Goal: Information Seeking & Learning: Learn about a topic

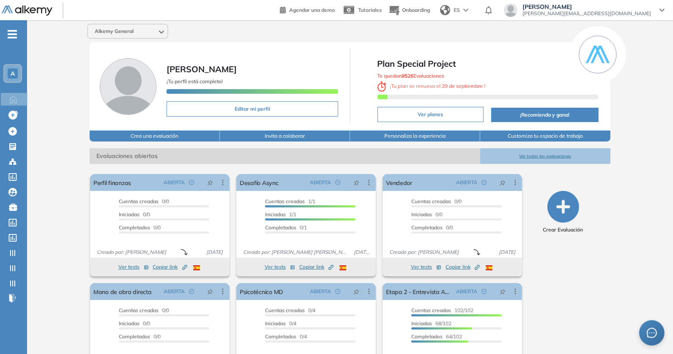
click at [528, 155] on button "Ver todas las evaluaciones" at bounding box center [545, 156] width 130 height 16
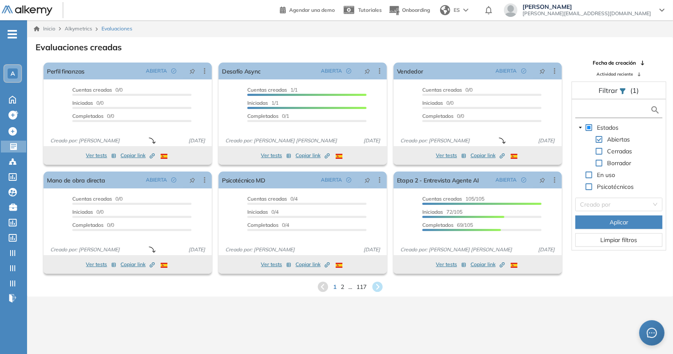
click at [601, 109] on input "text" at bounding box center [613, 110] width 73 height 9
type input "**"
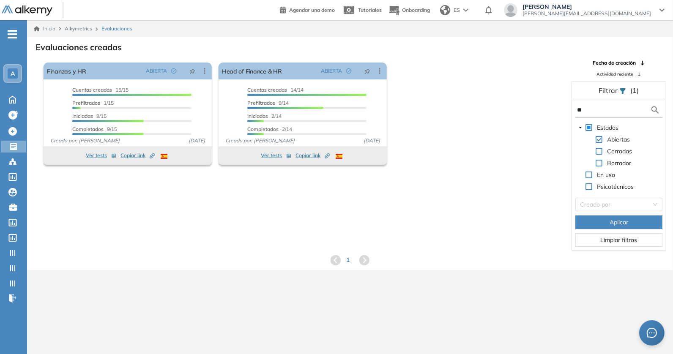
click at [587, 108] on input "**" at bounding box center [613, 110] width 73 height 9
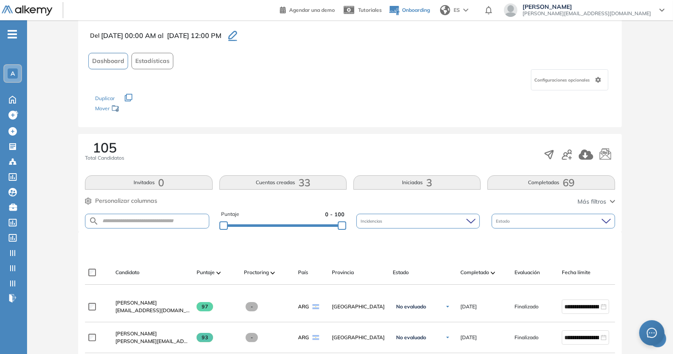
scroll to position [110, 0]
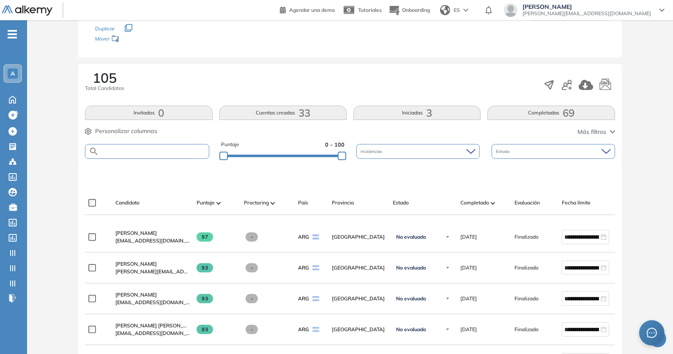
click at [155, 149] on input "text" at bounding box center [154, 151] width 110 height 6
paste input "**********"
type input "**********"
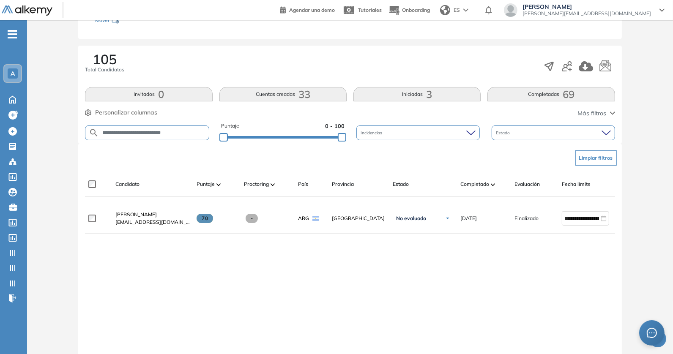
scroll to position [148, 0]
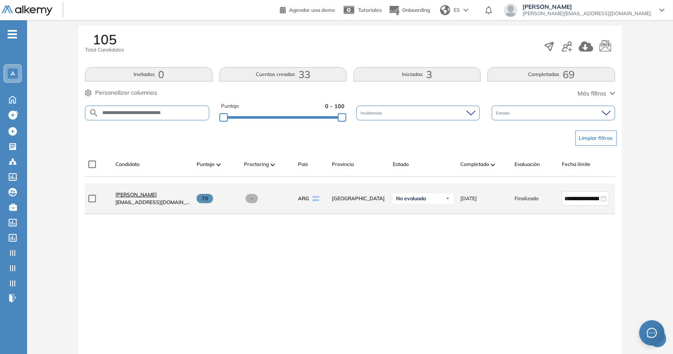
click at [149, 198] on span "Tobias Reig Roque" at bounding box center [135, 195] width 41 height 6
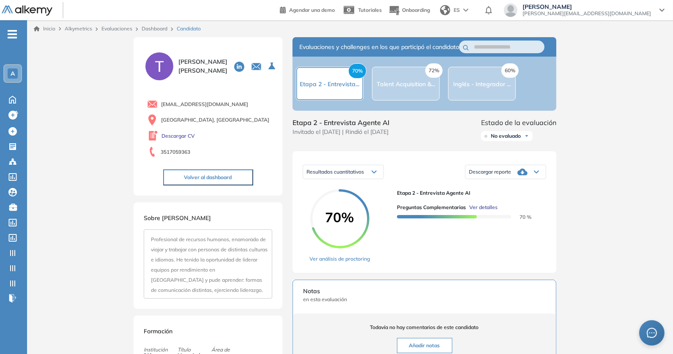
click at [492, 211] on span "Ver detalles" at bounding box center [483, 208] width 28 height 8
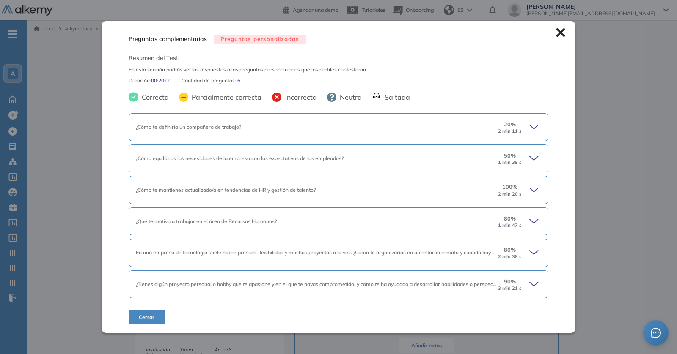
click at [521, 126] on div "20 % 2 min 11 s" at bounding box center [519, 128] width 44 height 14
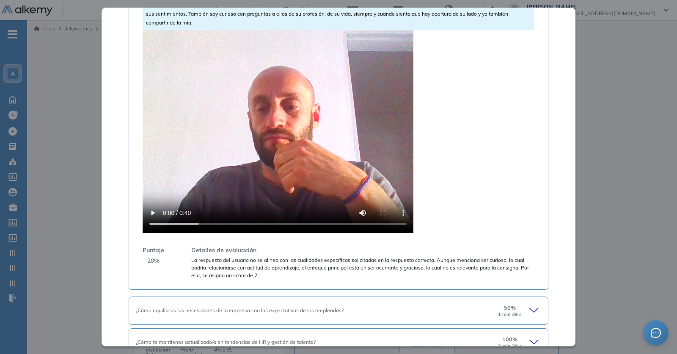
scroll to position [246, 0]
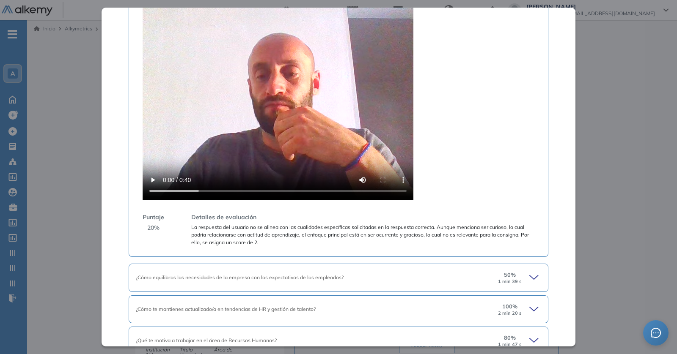
click at [242, 155] on video at bounding box center [277, 98] width 271 height 203
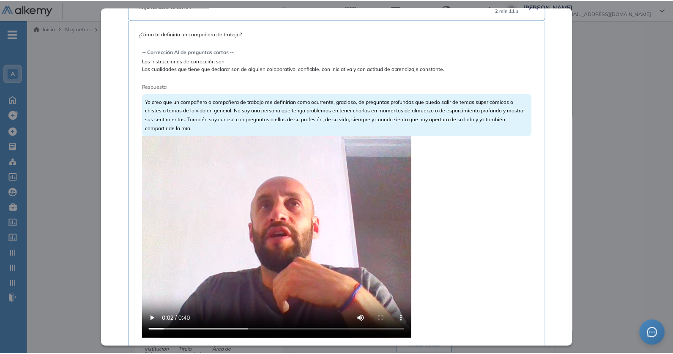
scroll to position [0, 0]
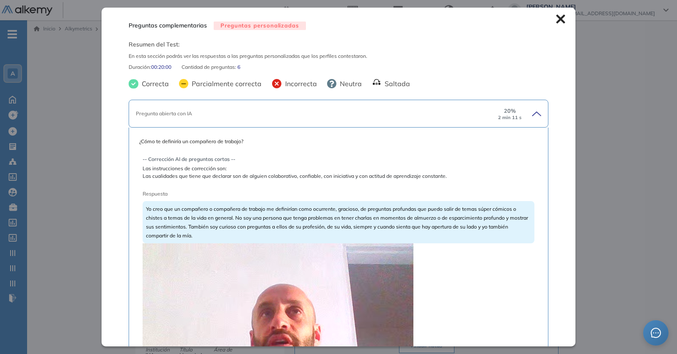
click at [556, 23] on icon at bounding box center [560, 18] width 9 height 9
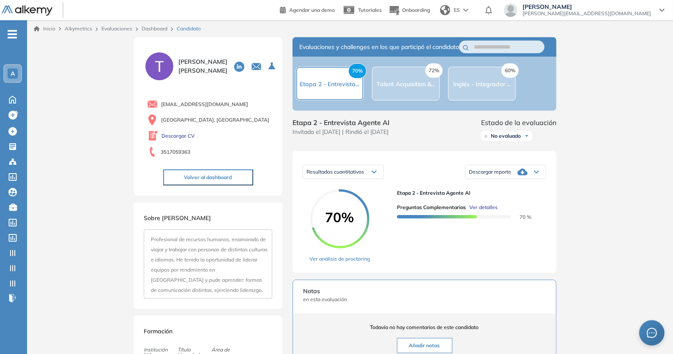
click at [207, 177] on button "Volver al dashboard" at bounding box center [208, 178] width 90 height 16
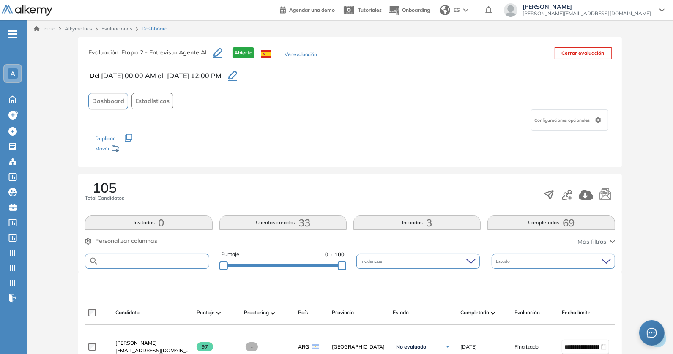
click at [135, 260] on input "text" at bounding box center [154, 261] width 110 height 6
paste input "**********"
type input "**********"
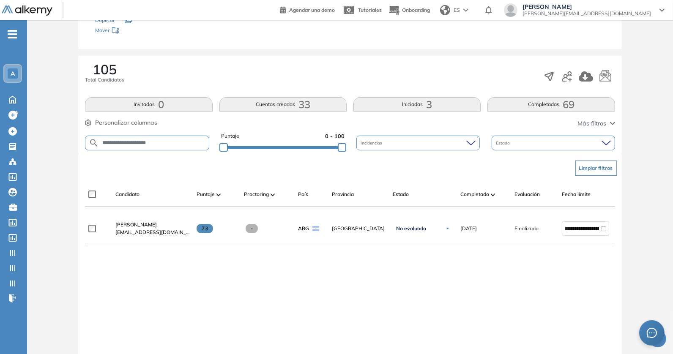
scroll to position [140, 0]
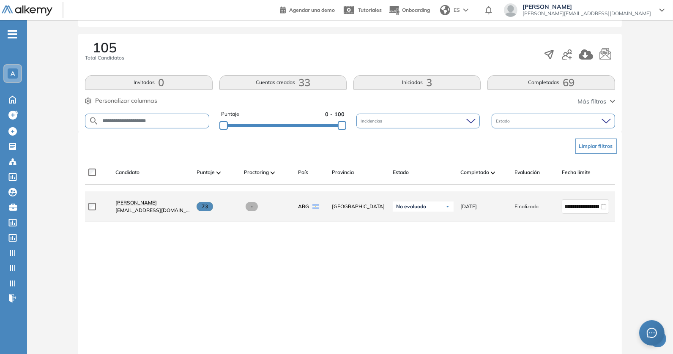
click at [129, 205] on span "David Hasan" at bounding box center [135, 203] width 41 height 6
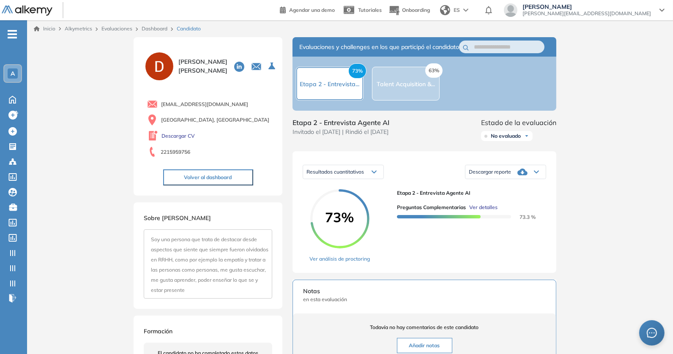
click at [482, 211] on span "Ver detalles" at bounding box center [483, 208] width 28 height 8
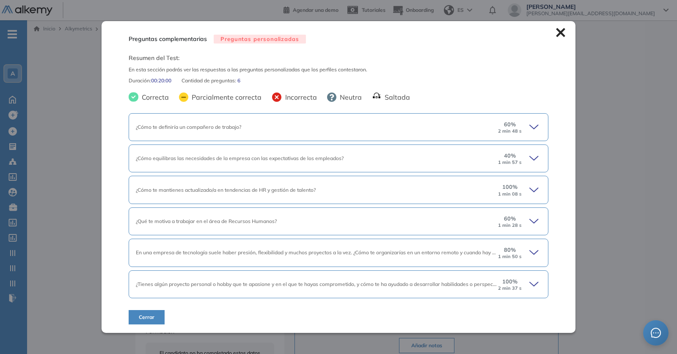
click at [301, 135] on div "¿Cómo te definiría un compañero de trabajo? 60 % 2 min 48 s" at bounding box center [338, 127] width 419 height 28
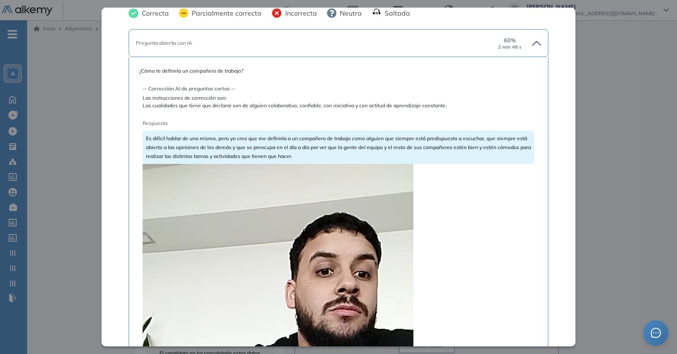
scroll to position [179, 0]
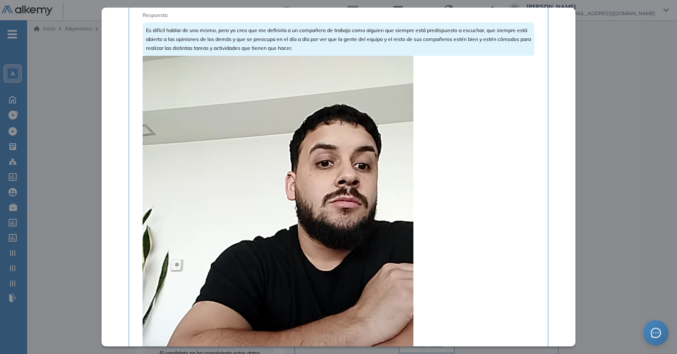
click at [255, 204] on video at bounding box center [277, 236] width 271 height 361
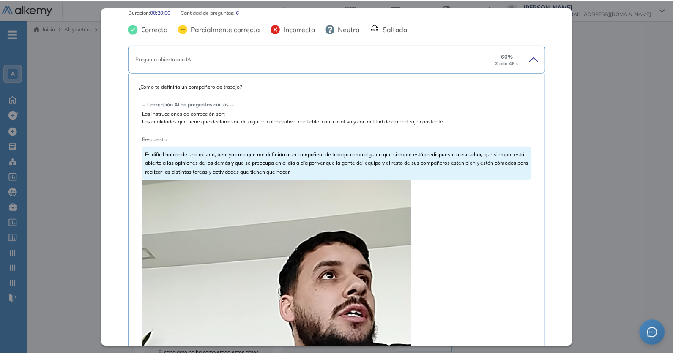
scroll to position [0, 0]
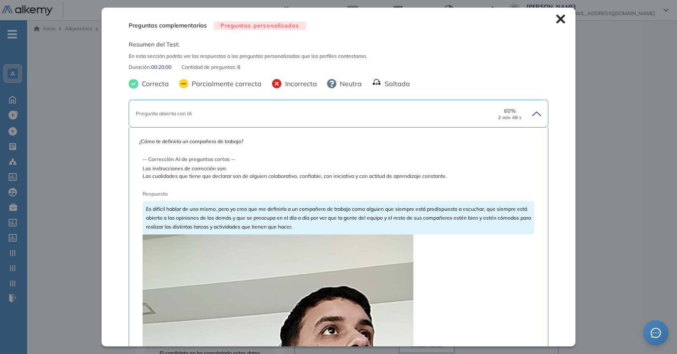
click at [556, 22] on icon at bounding box center [560, 18] width 9 height 9
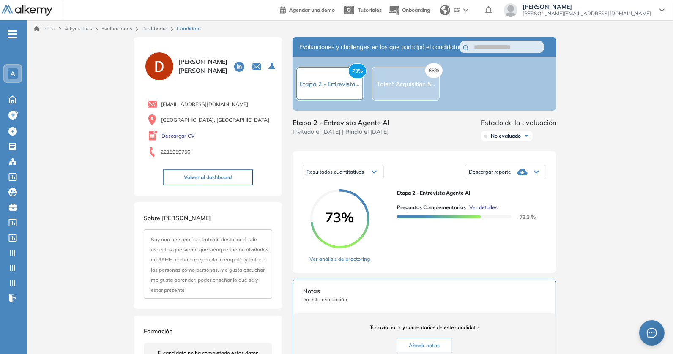
click at [216, 178] on button "Volver al dashboard" at bounding box center [208, 178] width 90 height 16
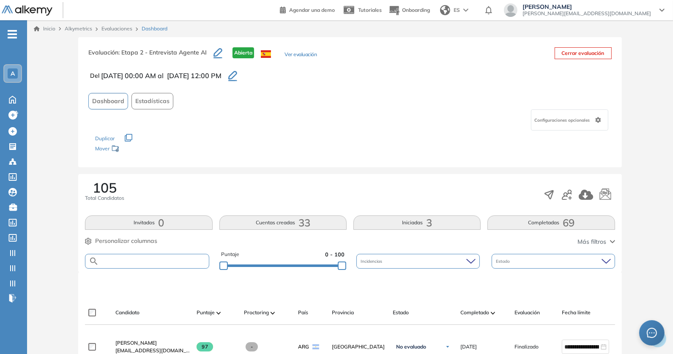
click at [143, 259] on input "text" at bounding box center [154, 261] width 110 height 6
paste input "**********"
type input "**********"
drag, startPoint x: 162, startPoint y: 258, endPoint x: 31, endPoint y: 222, distance: 136.5
click at [31, 222] on div "**********" at bounding box center [349, 282] width 639 height 491
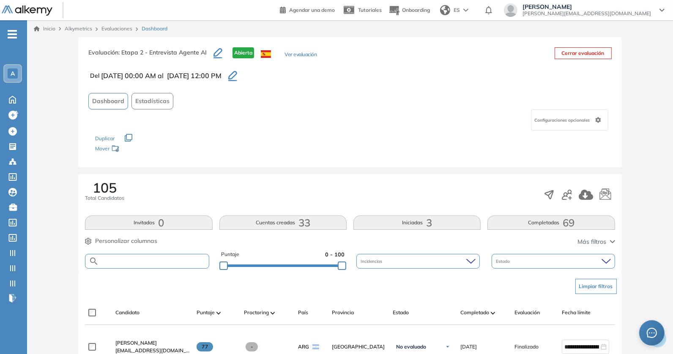
paste input "**********"
type input "**********"
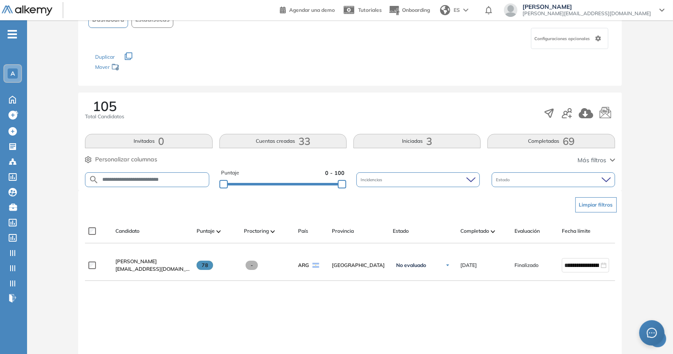
scroll to position [102, 0]
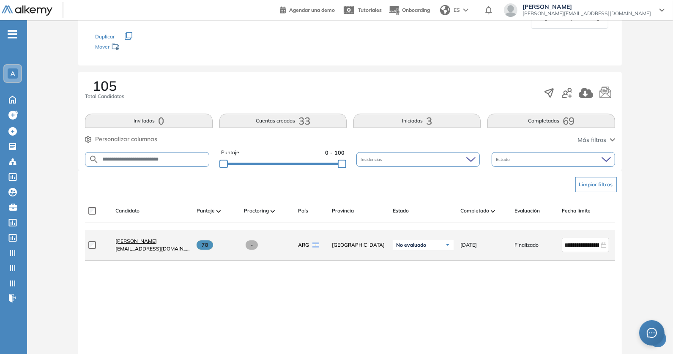
click at [145, 245] on link "Laura Ortega" at bounding box center [152, 242] width 74 height 8
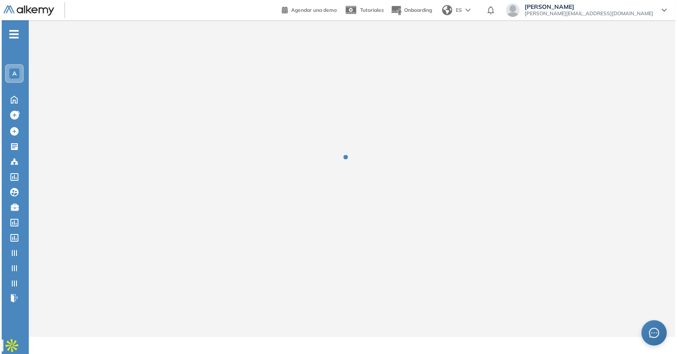
scroll to position [0, 0]
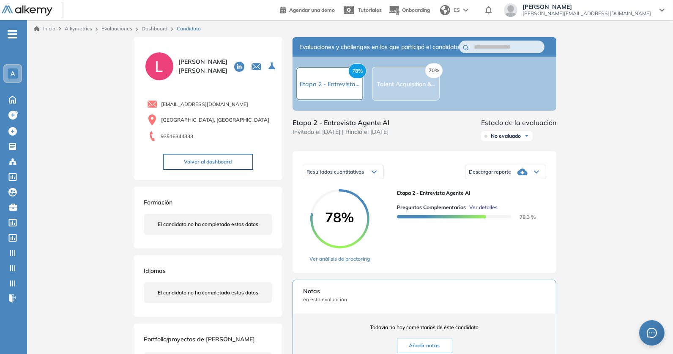
click at [485, 211] on span "Ver detalles" at bounding box center [483, 208] width 28 height 8
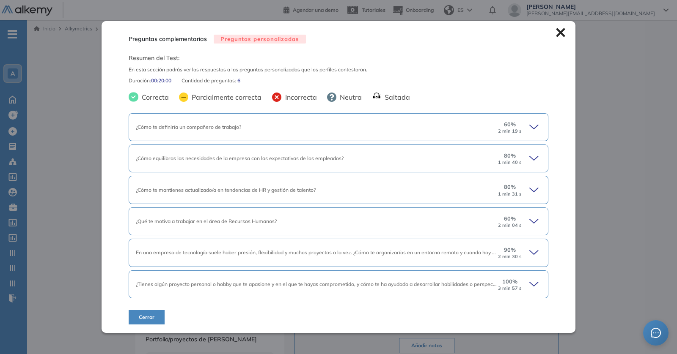
click at [391, 124] on div "¿Cómo te definiría un compañero de trabajo?" at bounding box center [316, 127] width 361 height 8
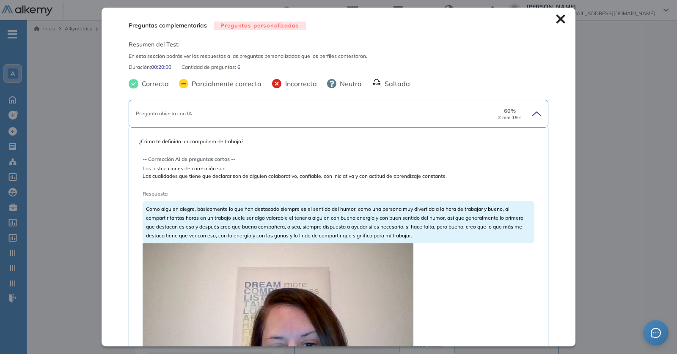
scroll to position [153, 0]
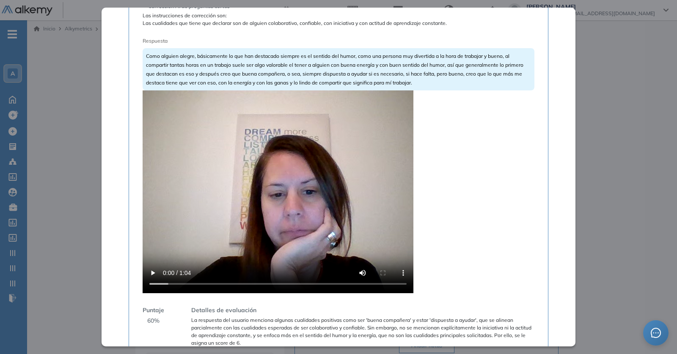
click at [247, 227] on video at bounding box center [277, 191] width 271 height 203
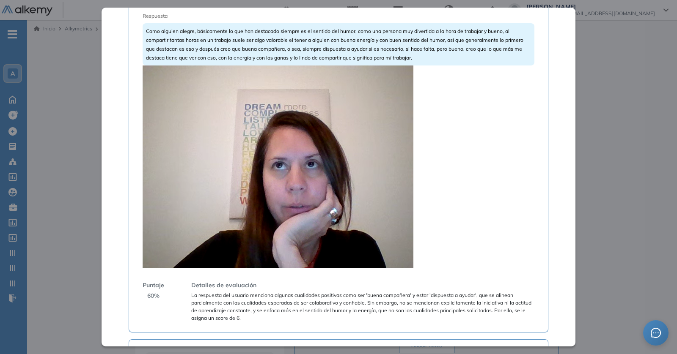
click at [247, 226] on video at bounding box center [277, 167] width 271 height 203
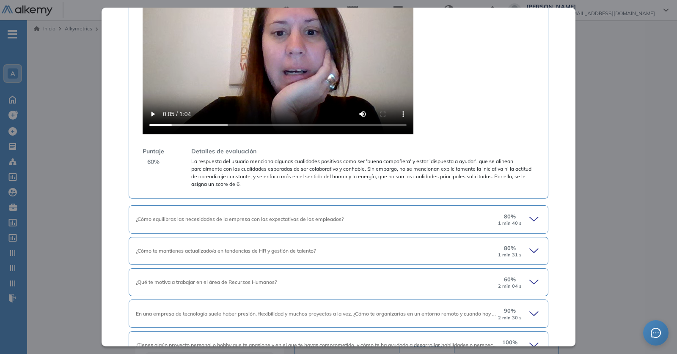
scroll to position [357, 0]
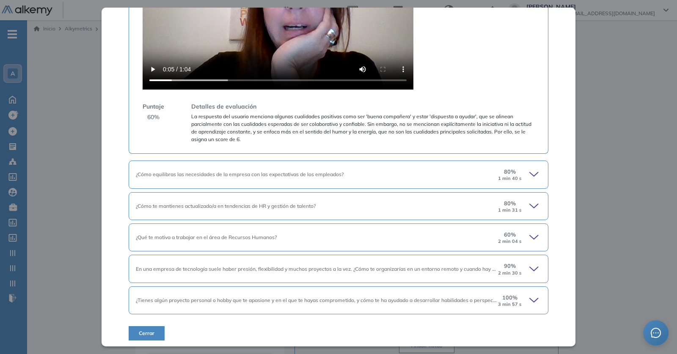
click at [299, 172] on span "¿Cómo equilibras las necesidades de la empresa con las expectativas de los empl…" at bounding box center [240, 174] width 208 height 6
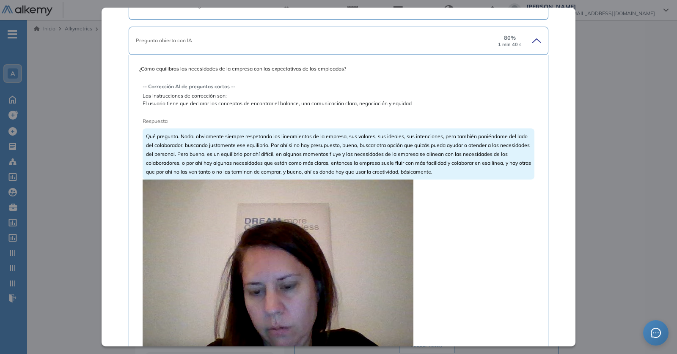
scroll to position [534, 0]
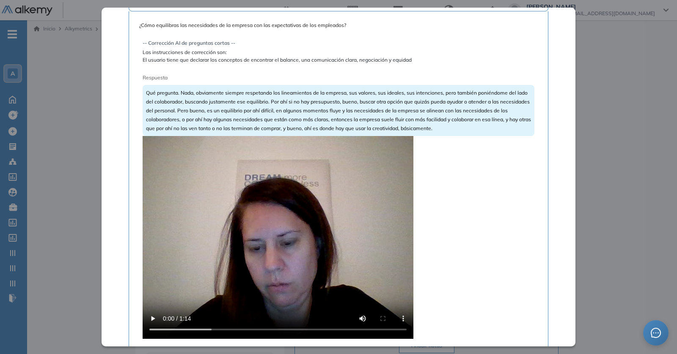
click at [299, 172] on video at bounding box center [277, 237] width 271 height 203
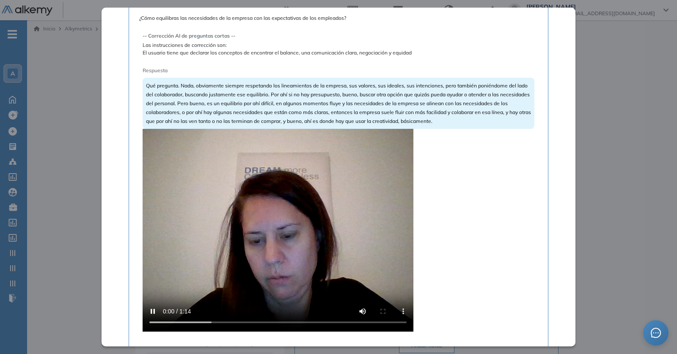
scroll to position [541, 0]
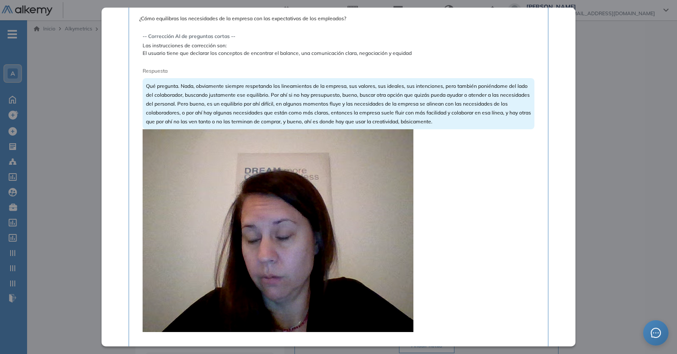
click at [245, 189] on video at bounding box center [277, 230] width 271 height 203
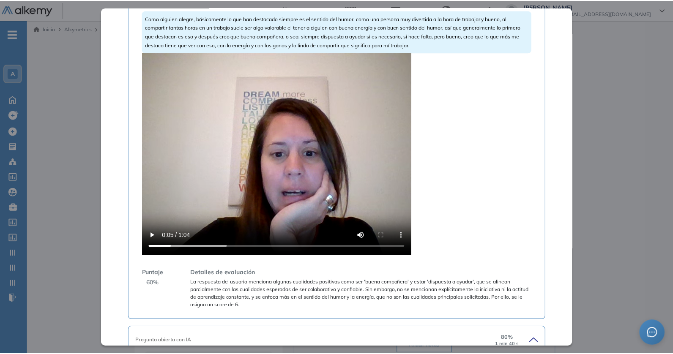
scroll to position [0, 0]
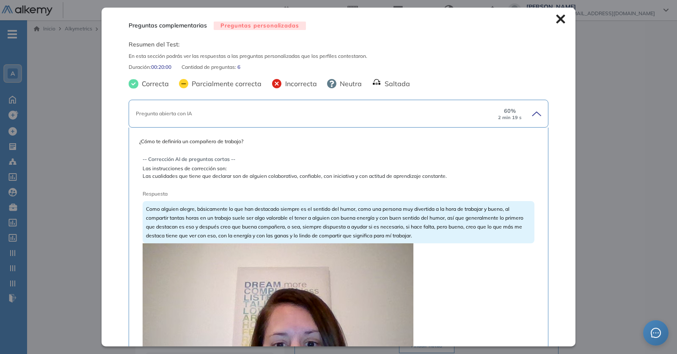
click at [556, 18] on icon at bounding box center [560, 19] width 9 height 9
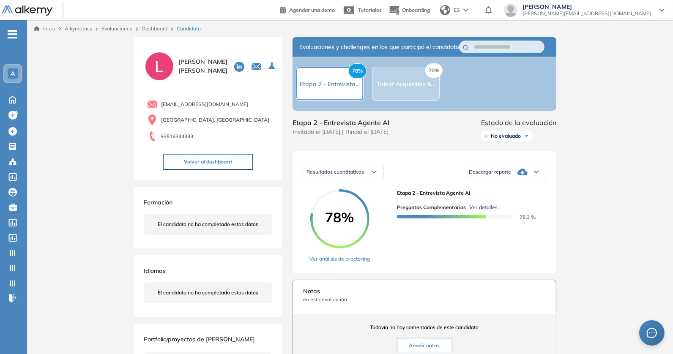
click at [153, 28] on link "Dashboard" at bounding box center [155, 28] width 26 height 6
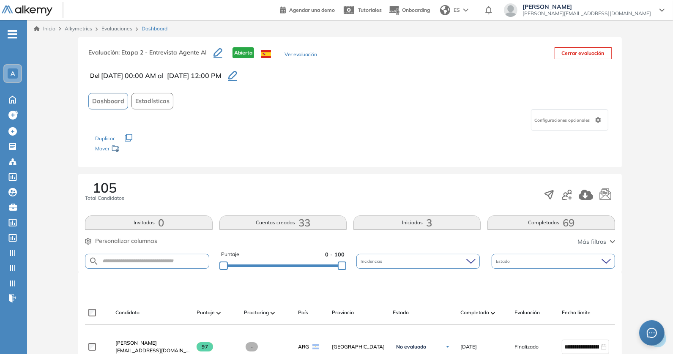
click at [163, 263] on input "text" at bounding box center [154, 261] width 110 height 6
paste input "**********"
type input "**********"
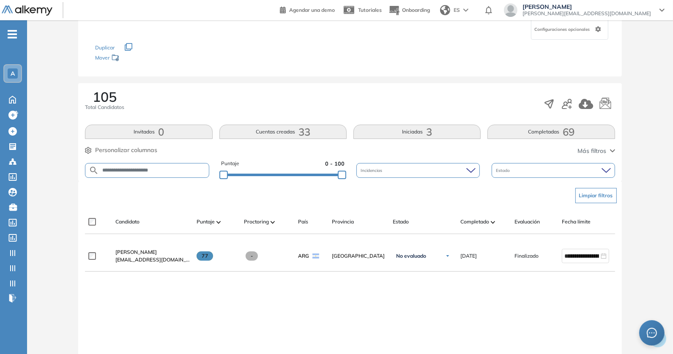
scroll to position [128, 0]
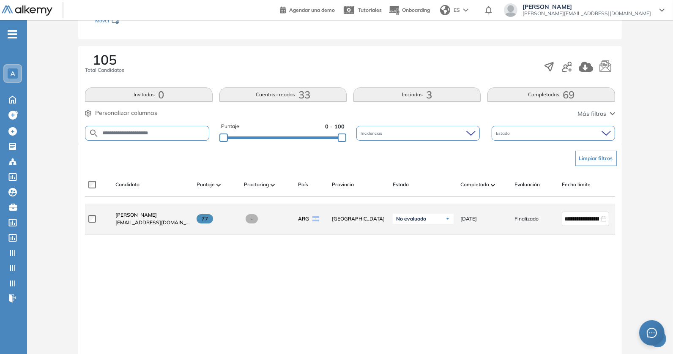
click at [131, 208] on div "Sofia Brissio brissiosofia@gmail.com" at bounding box center [149, 219] width 81 height 29
click at [126, 211] on div "Sofia Brissio brissiosofia@gmail.com" at bounding box center [149, 219] width 81 height 29
click at [125, 215] on span "Sofia Brissio" at bounding box center [135, 215] width 41 height 6
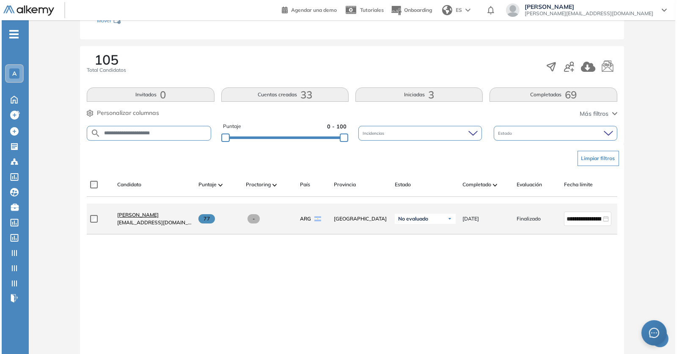
scroll to position [0, 0]
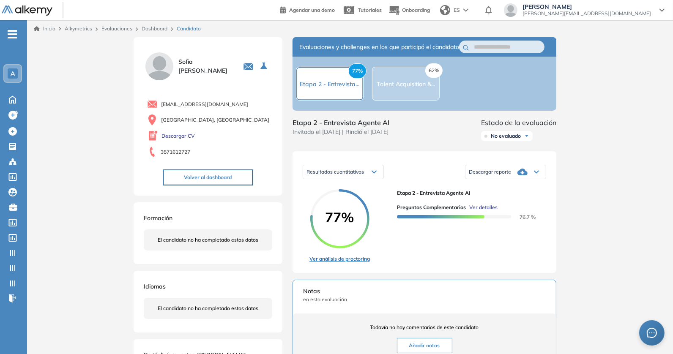
click at [339, 263] on link "Ver análisis de proctoring" at bounding box center [340, 259] width 60 height 8
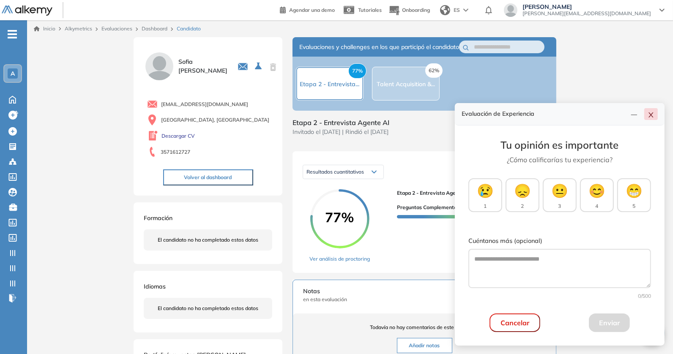
click at [648, 113] on icon "close" at bounding box center [651, 115] width 7 height 7
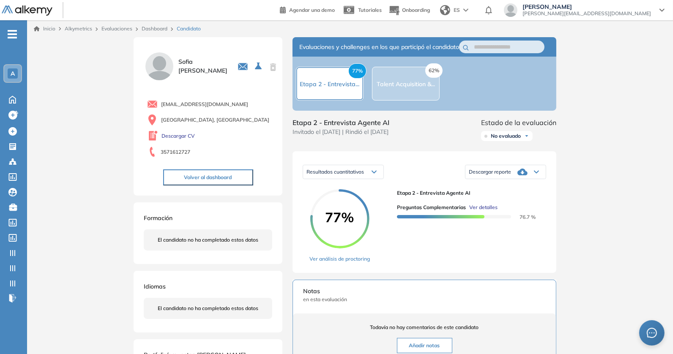
click at [491, 221] on div at bounding box center [454, 215] width 114 height 9
click at [491, 211] on span "Ver detalles" at bounding box center [483, 208] width 28 height 8
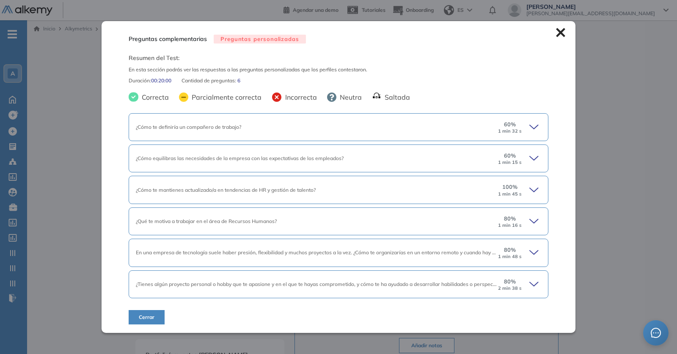
click at [381, 127] on div "¿Cómo te definiría un compañero de trabajo?" at bounding box center [316, 127] width 361 height 8
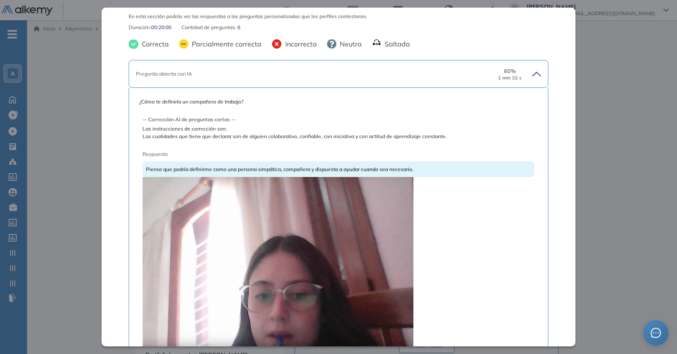
scroll to position [80, 0]
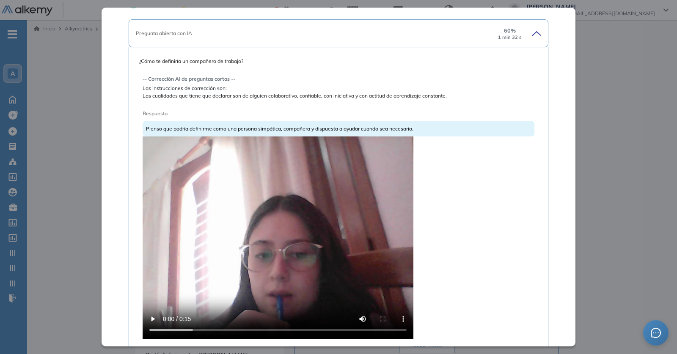
click at [233, 228] on video at bounding box center [277, 238] width 271 height 203
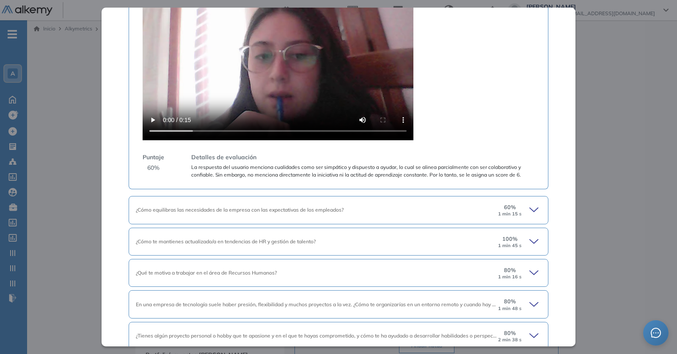
scroll to position [289, 0]
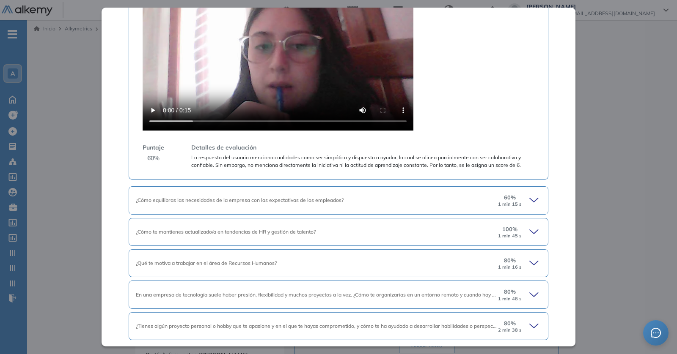
click at [247, 210] on div "¿Cómo equilibras las necesidades de la empresa con las expectativas de los empl…" at bounding box center [338, 200] width 419 height 28
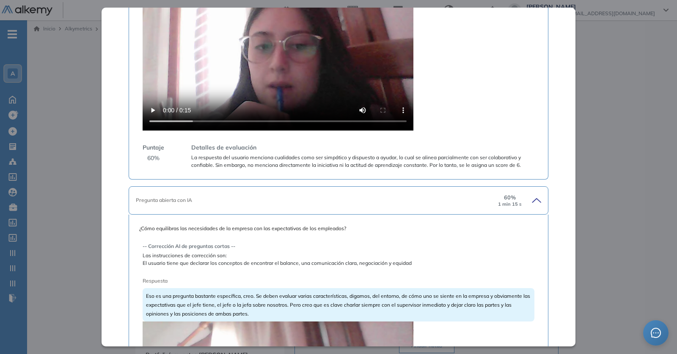
scroll to position [446, 0]
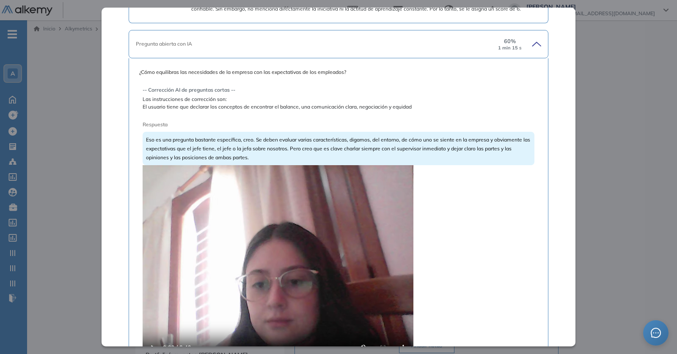
click at [250, 222] on video at bounding box center [277, 266] width 271 height 203
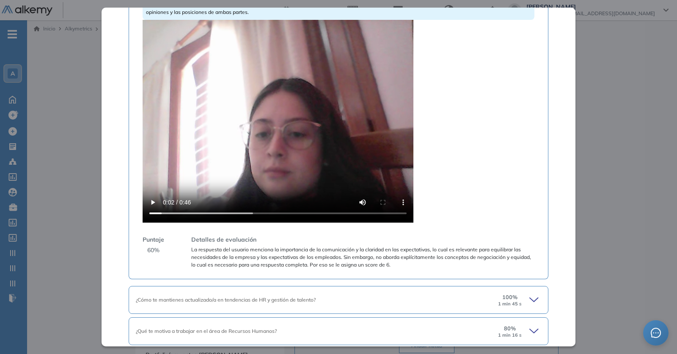
scroll to position [685, 0]
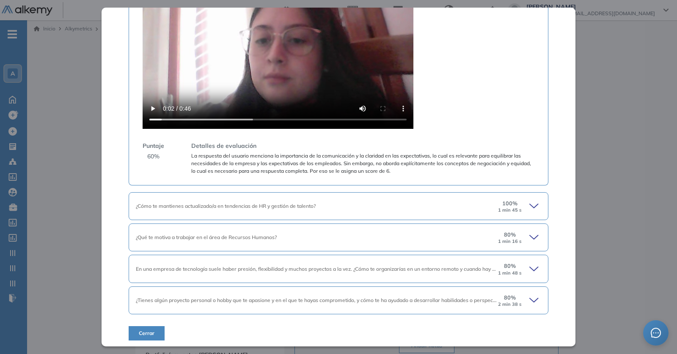
click at [482, 196] on div "¿Cómo te mantienes actualizado/a en tendencias de HR y gestión de talento? 100 …" at bounding box center [338, 206] width 419 height 28
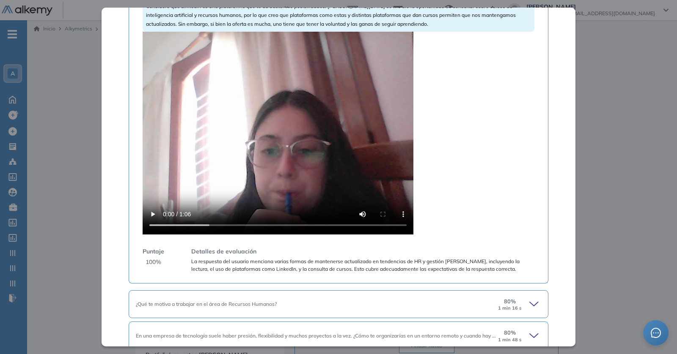
scroll to position [992, 0]
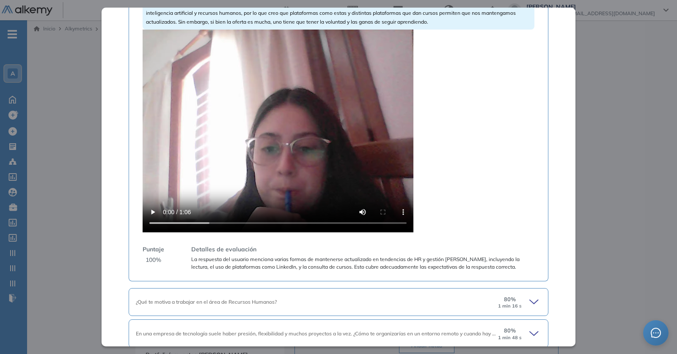
click at [276, 187] on video at bounding box center [277, 131] width 271 height 203
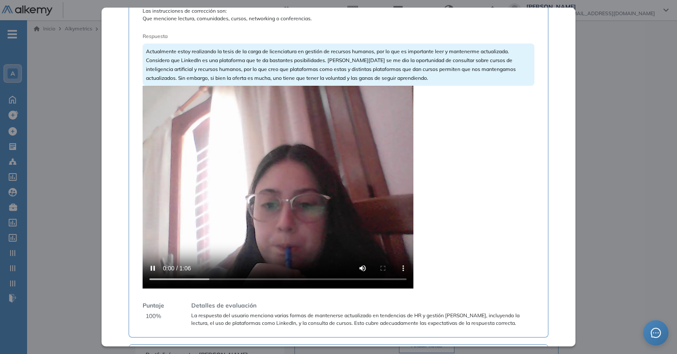
scroll to position [933, 0]
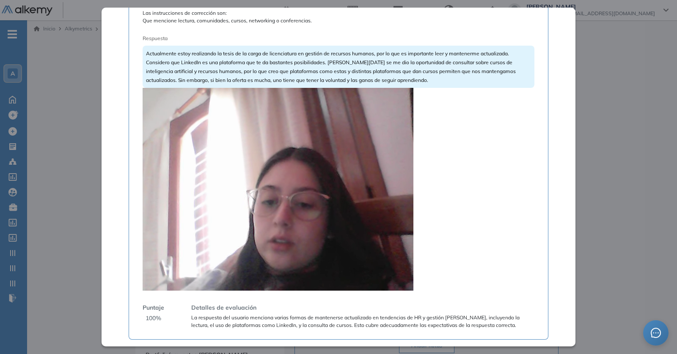
click at [336, 109] on video at bounding box center [277, 189] width 271 height 203
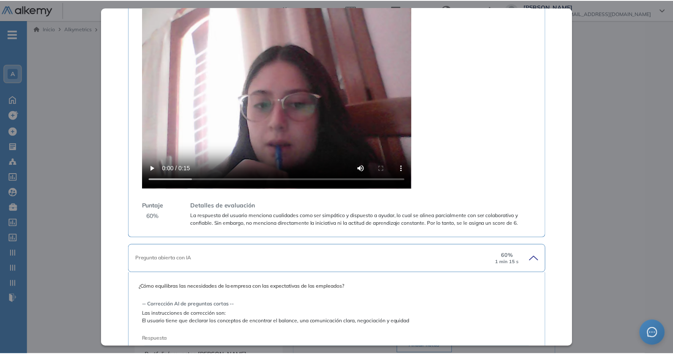
scroll to position [0, 0]
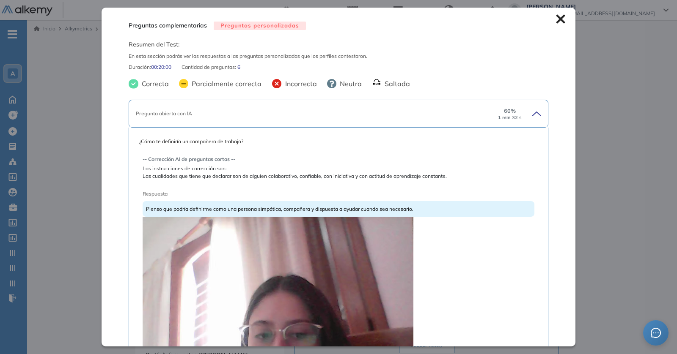
click at [560, 17] on div "Preguntas complementarias Preguntas personalizadas Resumen del Test: En esta se…" at bounding box center [338, 177] width 474 height 339
click at [556, 17] on icon at bounding box center [560, 19] width 9 height 9
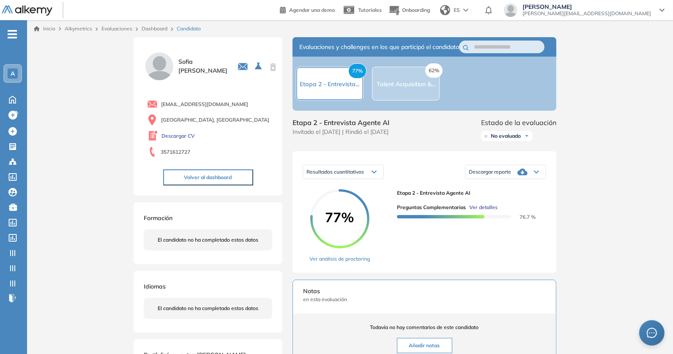
click at [153, 26] on link "Dashboard" at bounding box center [155, 28] width 26 height 6
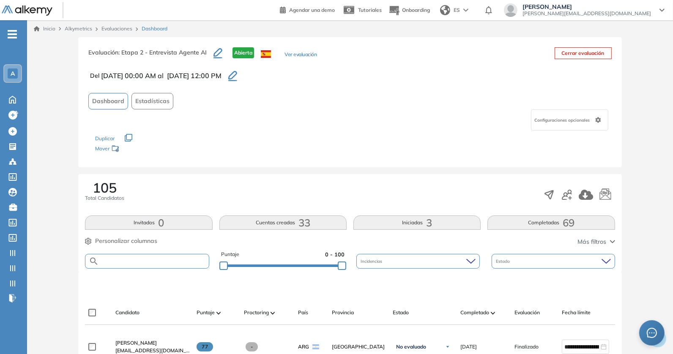
click at [144, 258] on input "text" at bounding box center [154, 261] width 110 height 6
paste input "**********"
type input "**********"
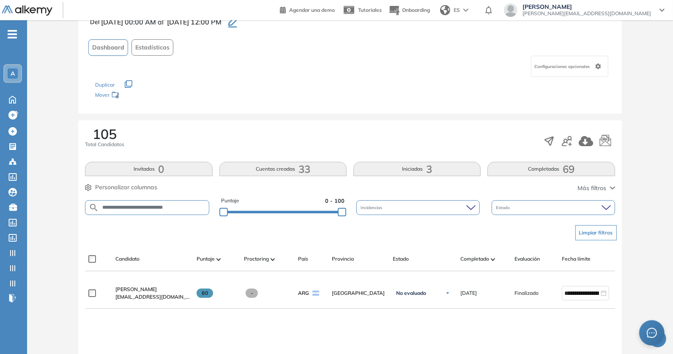
scroll to position [82, 0]
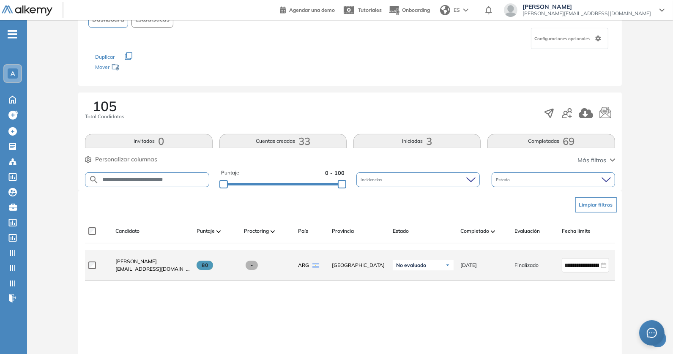
click at [137, 258] on div "Micaela Russo micaelaangelesrusso@gmail.com" at bounding box center [149, 265] width 81 height 29
click at [134, 261] on span "Micaela Russo" at bounding box center [135, 261] width 41 height 6
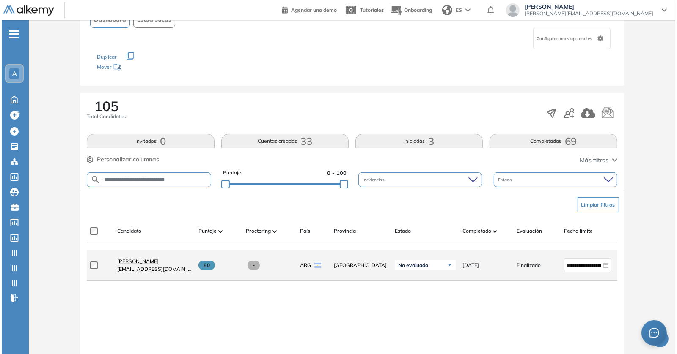
scroll to position [0, 0]
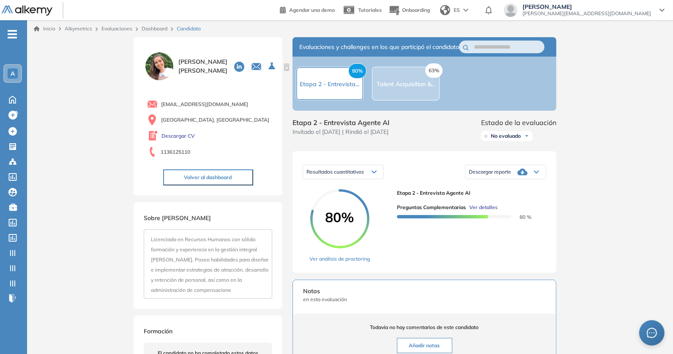
click at [496, 211] on div "Preguntas complementarias Ver detalles" at bounding box center [468, 208] width 142 height 8
click at [487, 211] on span "Ver detalles" at bounding box center [483, 208] width 28 height 8
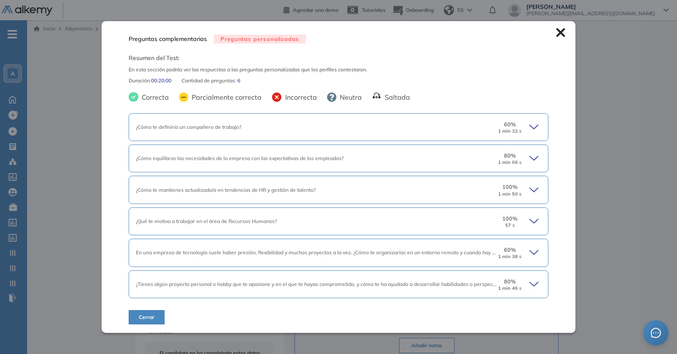
click at [513, 122] on div "60 % 1 min 32 s" at bounding box center [509, 128] width 25 height 14
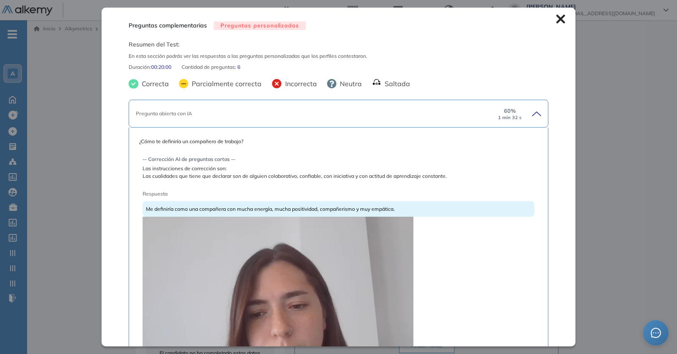
scroll to position [154, 0]
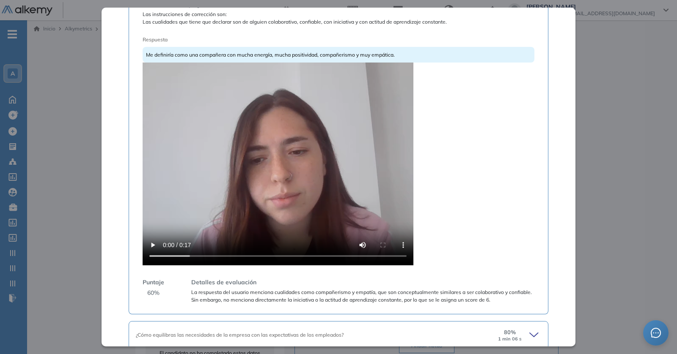
click at [231, 159] on video at bounding box center [277, 164] width 271 height 203
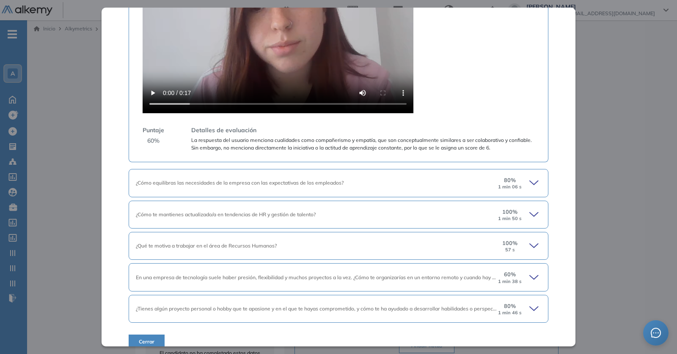
scroll to position [315, 0]
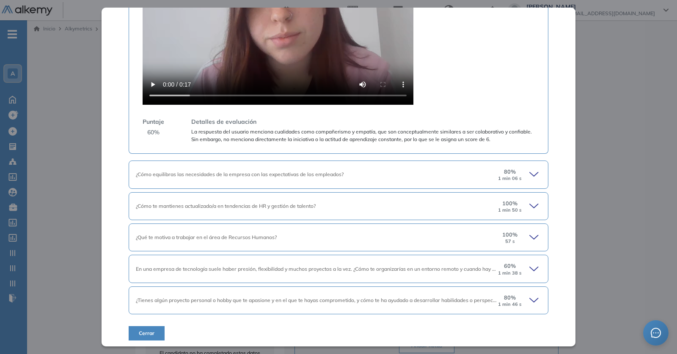
click at [287, 180] on div "¿Cómo equilibras las necesidades de la empresa con las expectativas de los empl…" at bounding box center [338, 175] width 419 height 28
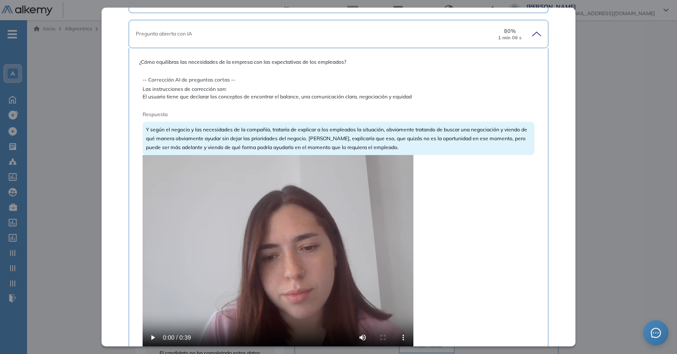
scroll to position [470, 0]
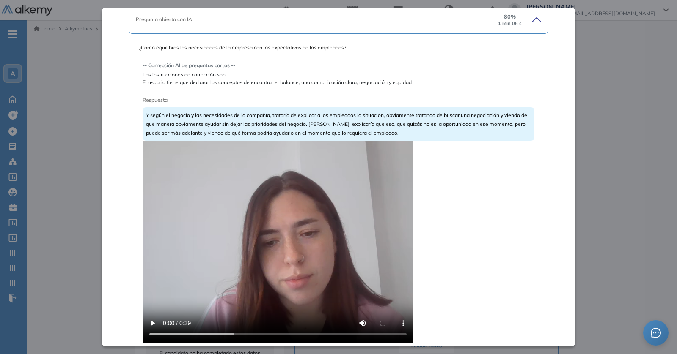
click at [291, 207] on video at bounding box center [277, 242] width 271 height 203
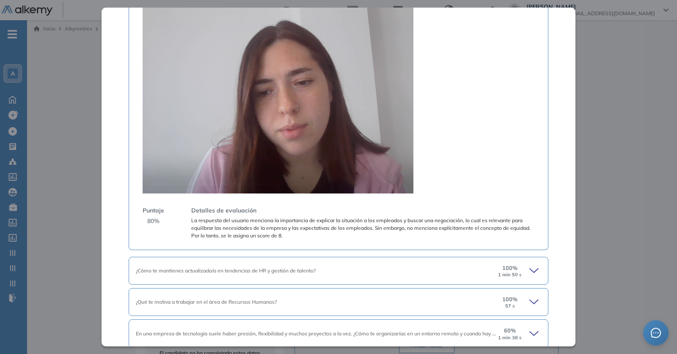
scroll to position [646, 0]
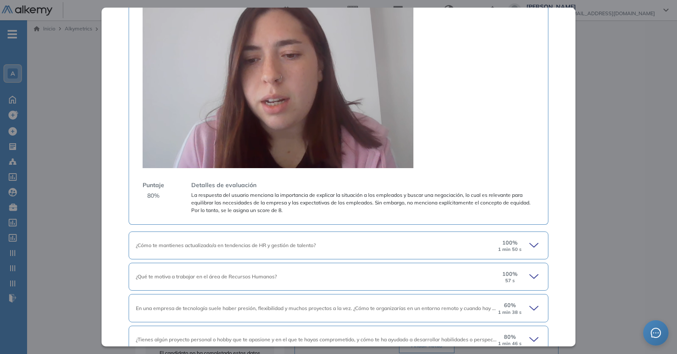
click at [285, 239] on div "¿Cómo te mantienes actualizado/a en tendencias de HR y gestión de talento? 100 …" at bounding box center [338, 246] width 419 height 28
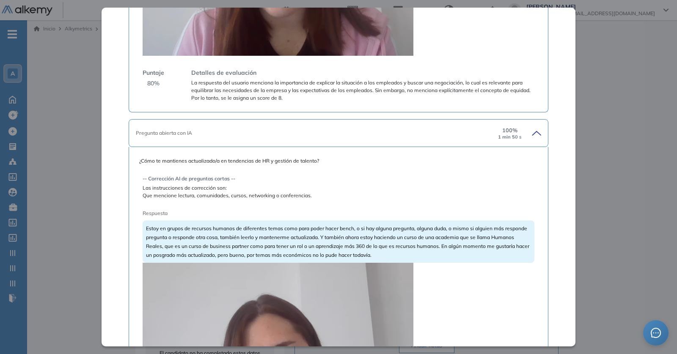
scroll to position [797, 0]
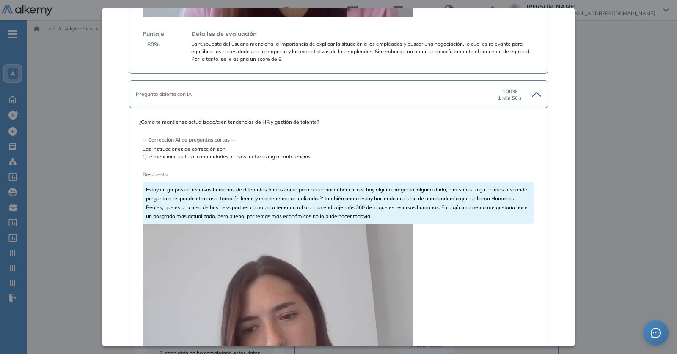
click at [266, 288] on video at bounding box center [277, 325] width 271 height 203
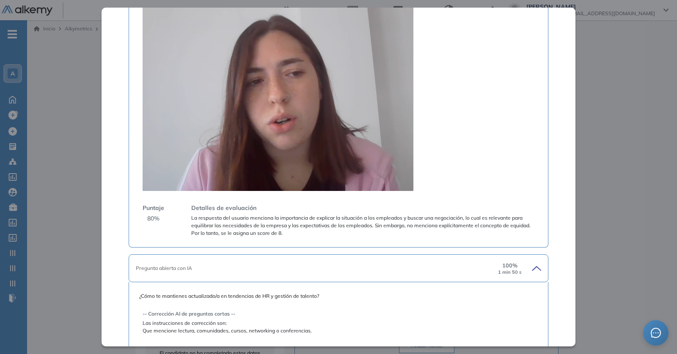
click at [266, 123] on video at bounding box center [277, 89] width 271 height 203
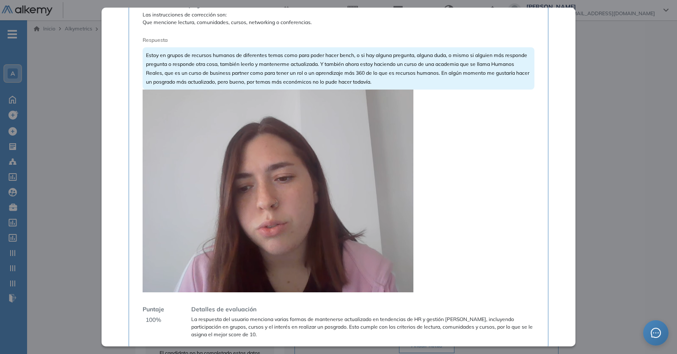
scroll to position [927, 0]
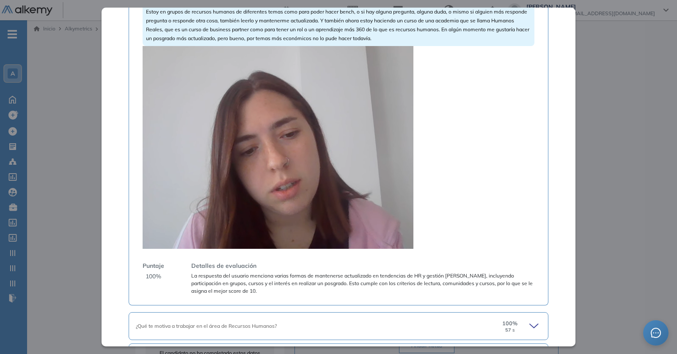
click at [329, 175] on video at bounding box center [277, 147] width 271 height 203
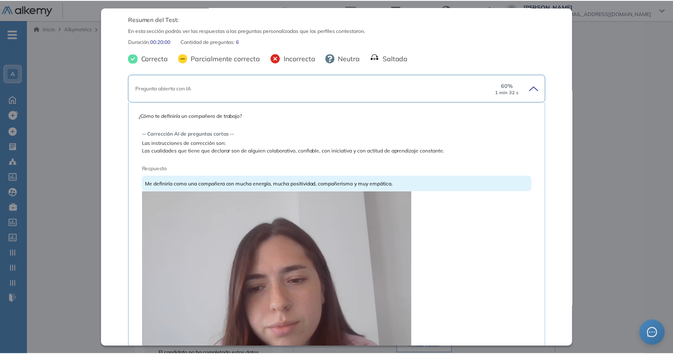
scroll to position [0, 0]
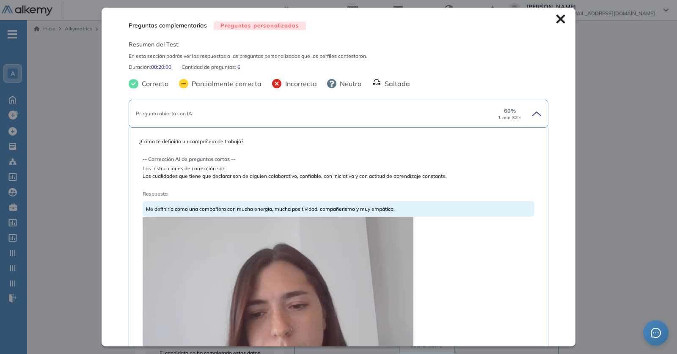
click at [556, 14] on icon at bounding box center [560, 18] width 9 height 9
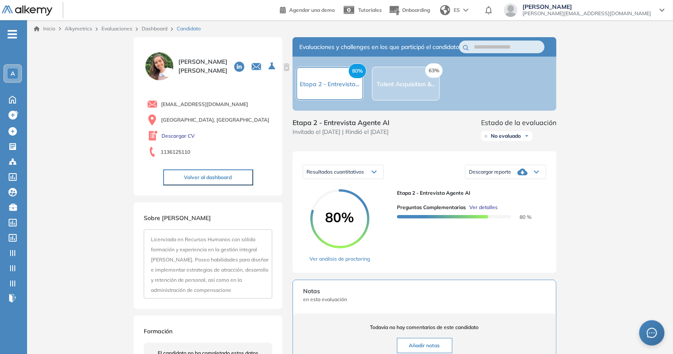
click at [213, 180] on button "Volver al dashboard" at bounding box center [208, 178] width 90 height 16
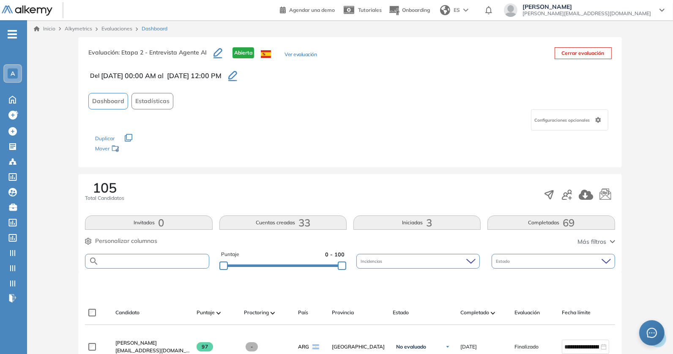
click at [168, 258] on input "text" at bounding box center [154, 261] width 110 height 6
paste input "**********"
type input "**********"
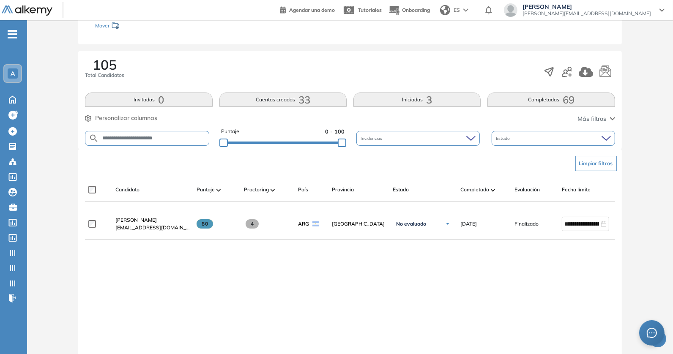
scroll to position [147, 0]
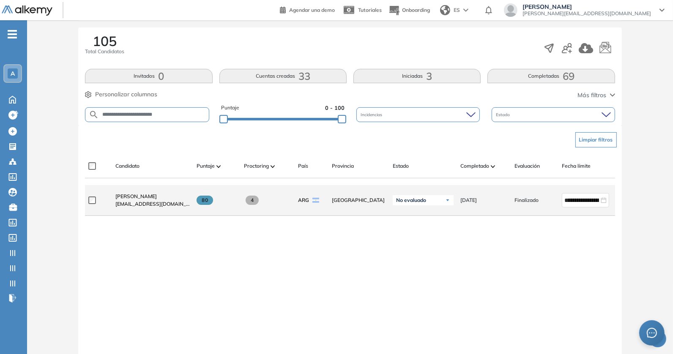
click at [121, 203] on span "danielaszevaga@gmail.com" at bounding box center [152, 204] width 74 height 8
click at [126, 199] on span "Daniela Szevaga" at bounding box center [135, 196] width 41 height 6
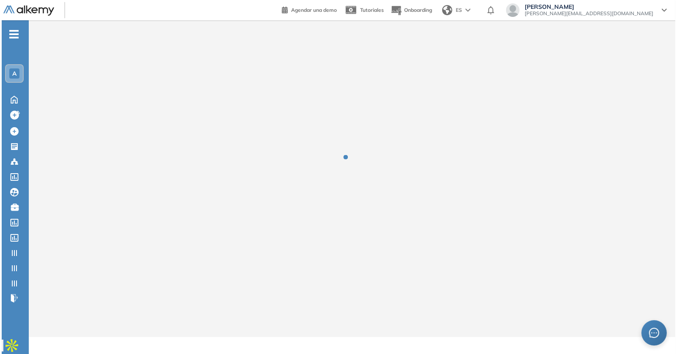
scroll to position [0, 0]
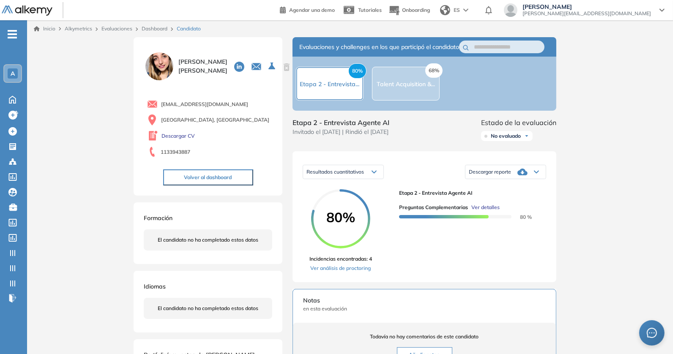
click at [479, 211] on span "Ver detalles" at bounding box center [485, 208] width 28 height 8
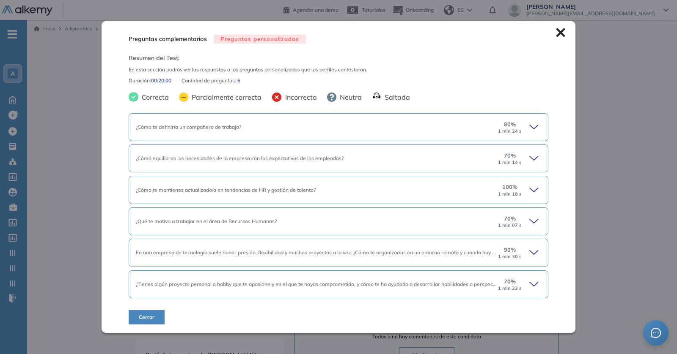
click at [360, 133] on div "¿Cómo te definiría un compañero de trabajo? 80 % 1 min 24 s" at bounding box center [338, 127] width 419 height 28
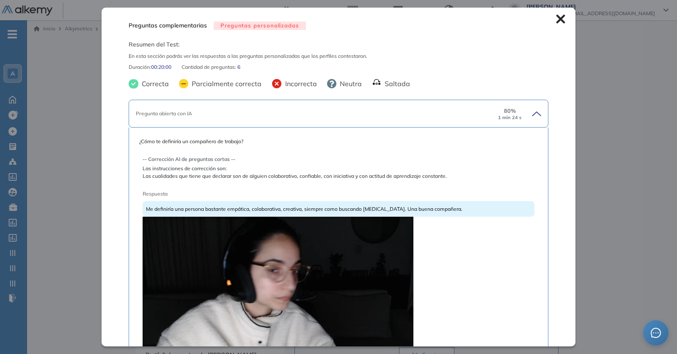
click at [233, 246] on video at bounding box center [277, 318] width 271 height 203
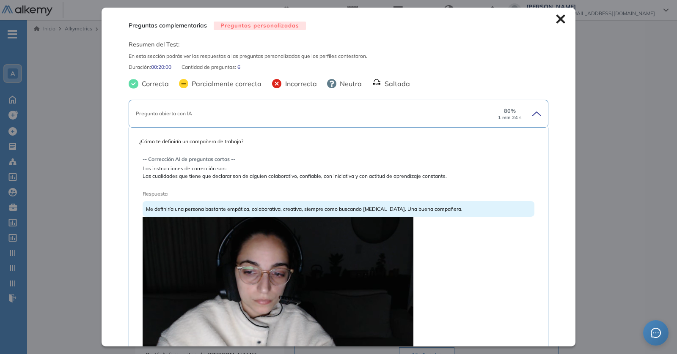
click at [560, 19] on div "Preguntas complementarias Preguntas personalizadas Resumen del Test: En esta se…" at bounding box center [338, 177] width 474 height 339
click at [556, 19] on icon at bounding box center [560, 19] width 9 height 9
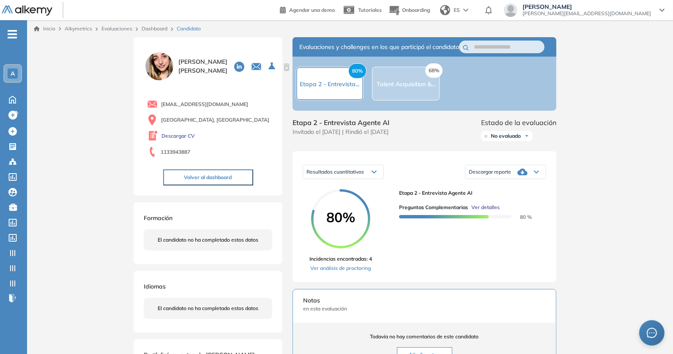
click at [154, 27] on link "Dashboard" at bounding box center [155, 28] width 26 height 6
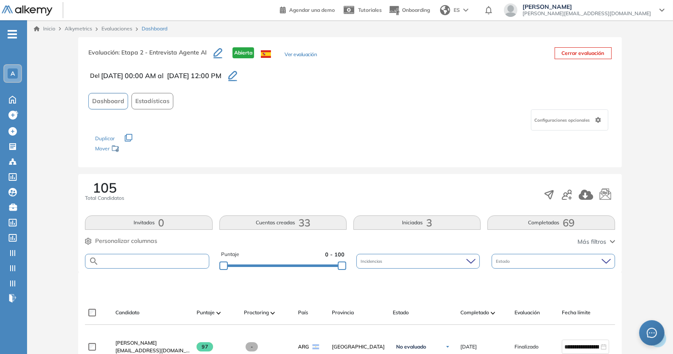
click at [133, 259] on input "text" at bounding box center [154, 261] width 110 height 6
paste input "**********"
type input "**********"
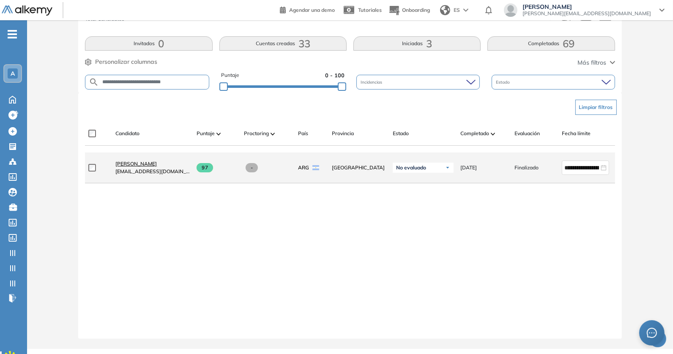
click at [132, 165] on span "Magdalena Gorrissen" at bounding box center [135, 164] width 41 height 6
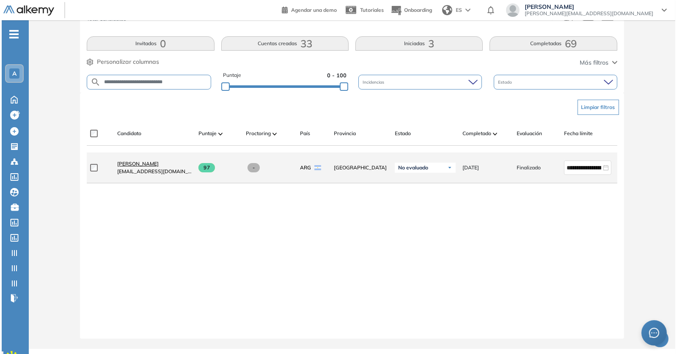
scroll to position [0, 0]
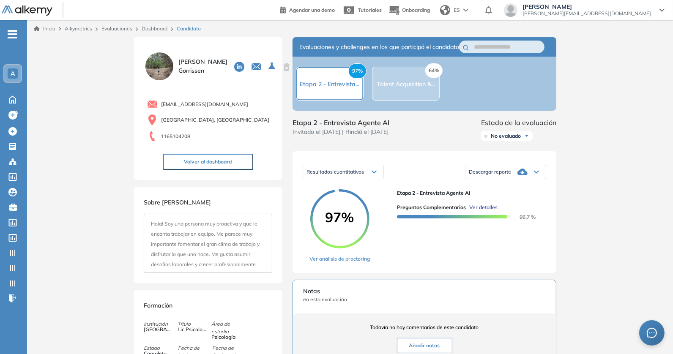
click at [485, 209] on div "Preguntas complementarias Ver detalles 96.7 %" at bounding box center [468, 209] width 142 height 24
click at [481, 212] on div "Preguntas complementarias Ver detalles 96.7 %" at bounding box center [468, 209] width 142 height 24
click at [481, 211] on span "Ver detalles" at bounding box center [483, 208] width 28 height 8
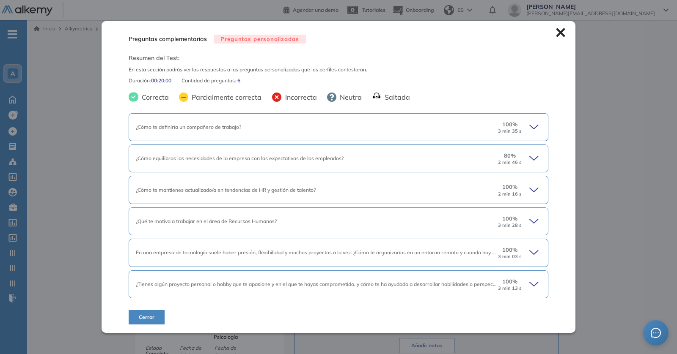
click at [351, 134] on div "¿Cómo te definiría un compañero de trabajo? 100 % 3 min 35 s" at bounding box center [338, 127] width 419 height 28
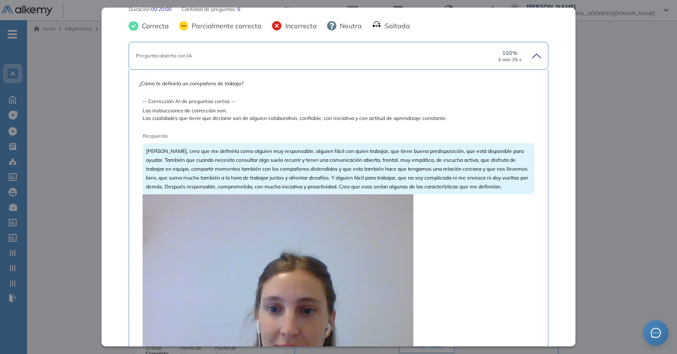
scroll to position [149, 0]
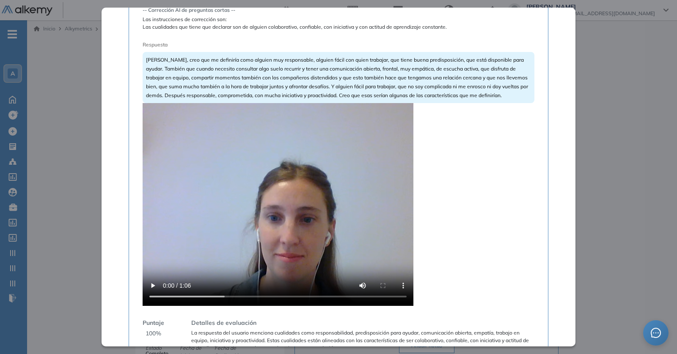
click at [230, 200] on video at bounding box center [277, 204] width 271 height 203
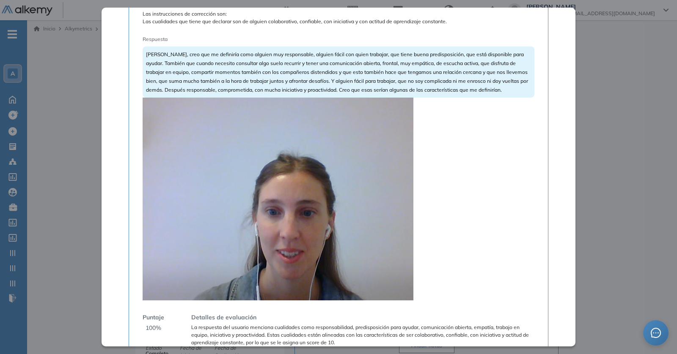
scroll to position [156, 0]
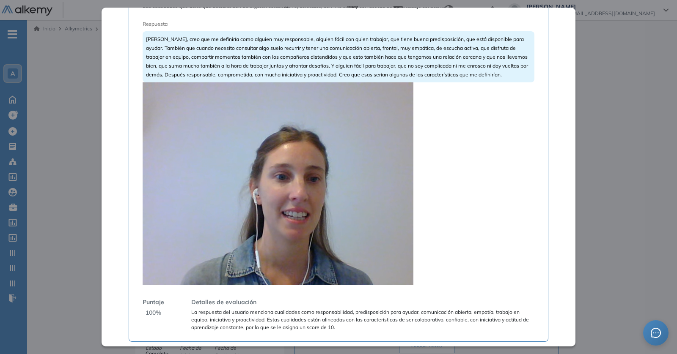
click at [292, 176] on video at bounding box center [277, 183] width 271 height 203
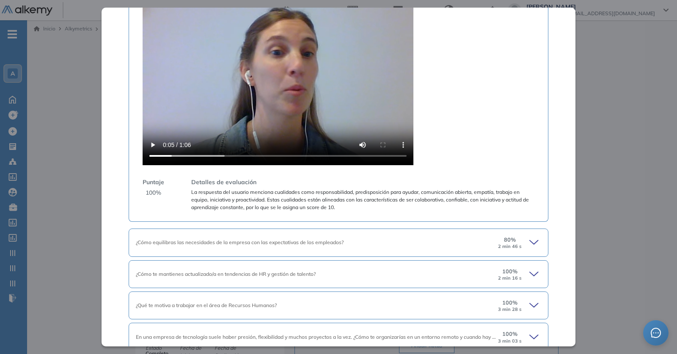
scroll to position [358, 0]
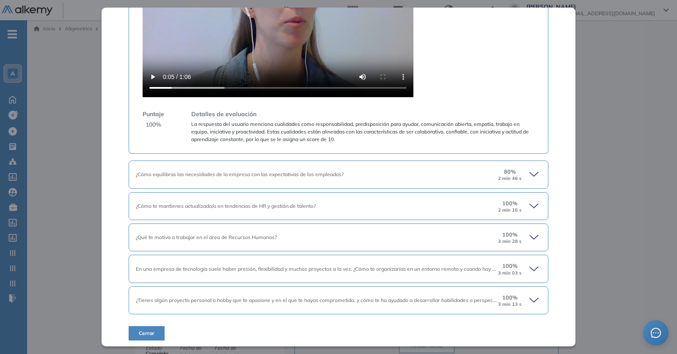
click at [290, 178] on div "¿Cómo equilibras las necesidades de la empresa con las expectativas de los empl…" at bounding box center [338, 175] width 419 height 28
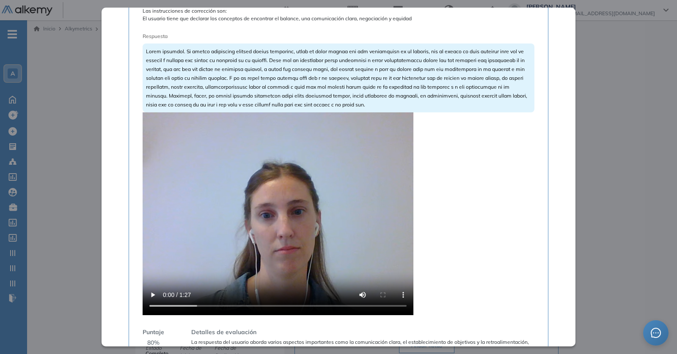
scroll to position [578, 0]
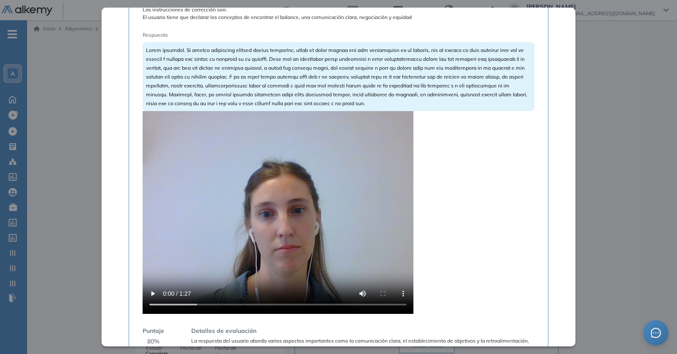
click at [290, 178] on video at bounding box center [277, 212] width 271 height 203
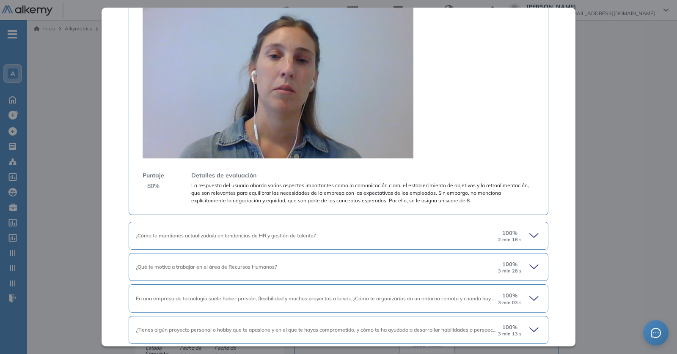
scroll to position [764, 0]
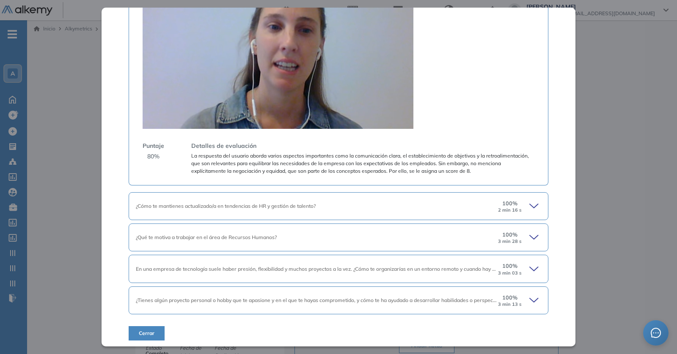
click at [317, 268] on span "En una empresa de tecnología suele haber presión, flexibilidad y muchos proyect…" at bounding box center [334, 269] width 397 height 6
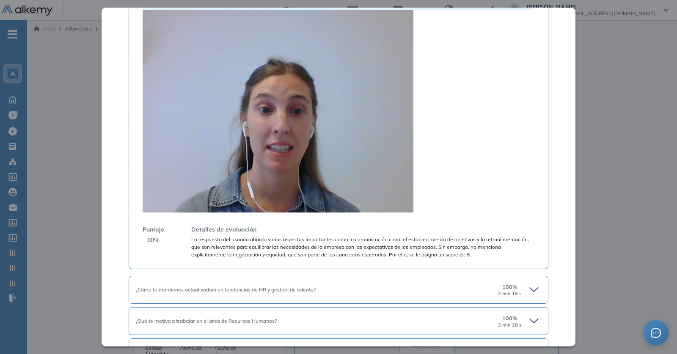
scroll to position [640, 0]
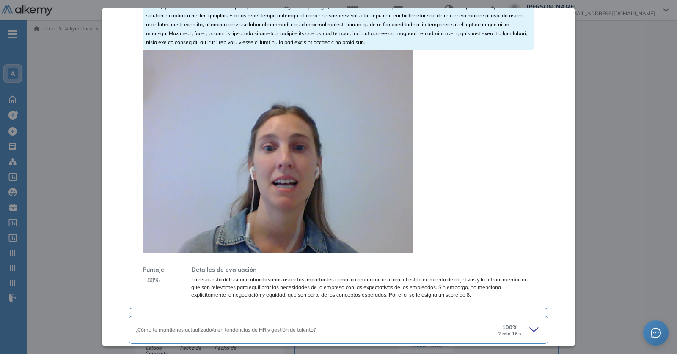
click at [337, 157] on video at bounding box center [277, 151] width 271 height 203
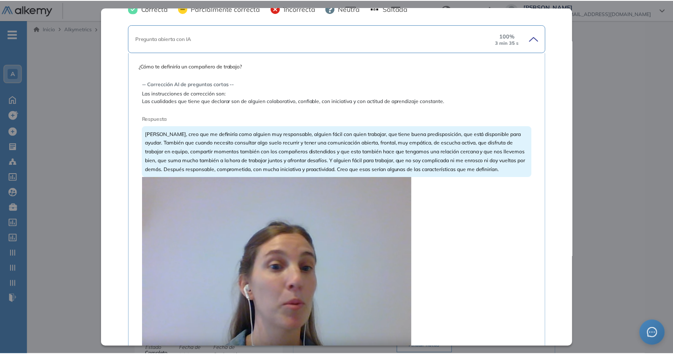
scroll to position [0, 0]
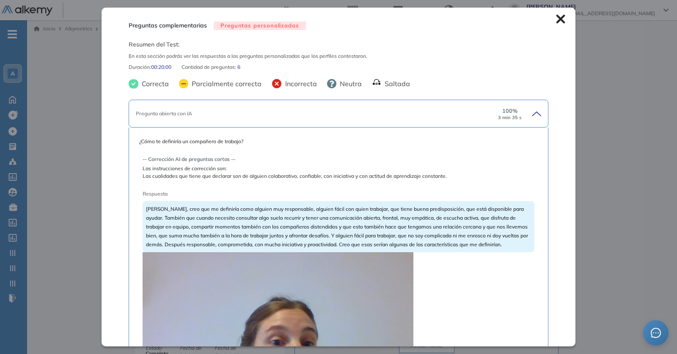
click at [553, 14] on div "Preguntas complementarias Preguntas personalizadas Resumen del Test: En esta se…" at bounding box center [338, 177] width 474 height 339
click at [556, 15] on icon at bounding box center [560, 18] width 9 height 9
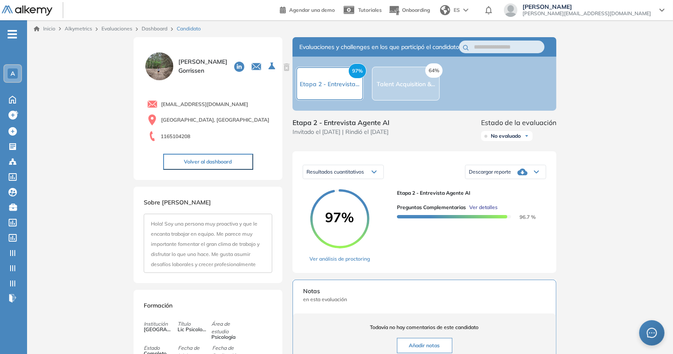
click at [228, 159] on button "Volver al dashboard" at bounding box center [208, 162] width 90 height 16
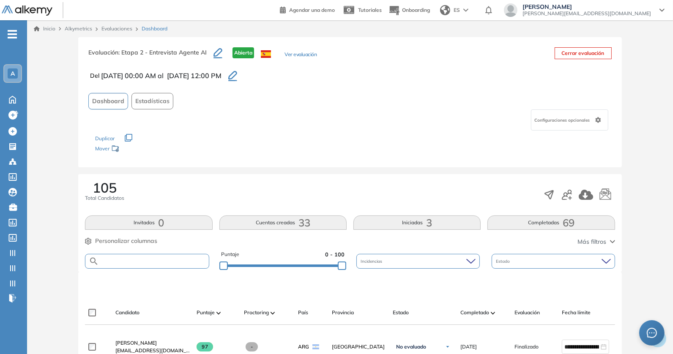
click at [151, 262] on input "text" at bounding box center [154, 261] width 110 height 6
paste input "**********"
type input "**********"
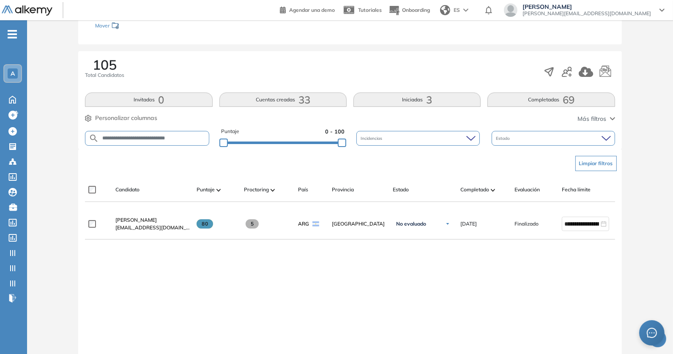
scroll to position [136, 0]
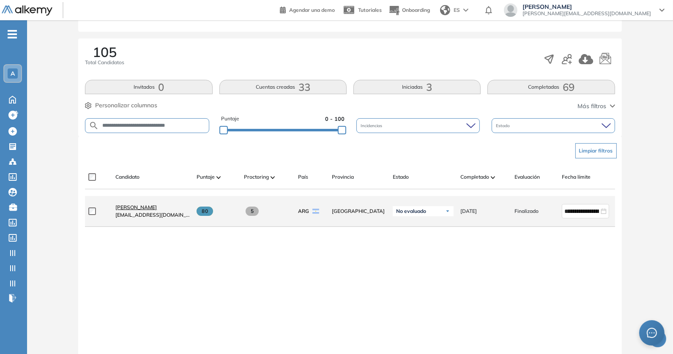
click at [127, 209] on span "Vicente Bottaro Pipolo" at bounding box center [135, 207] width 41 height 6
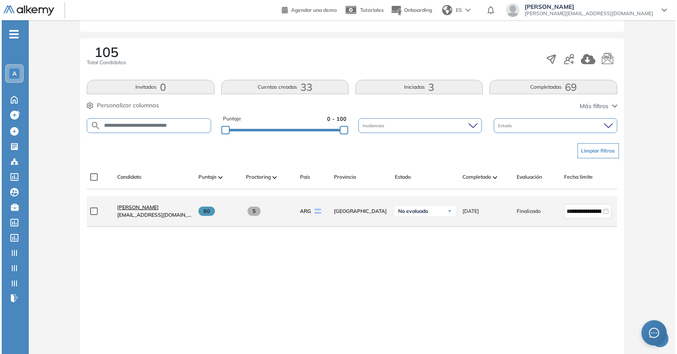
scroll to position [0, 0]
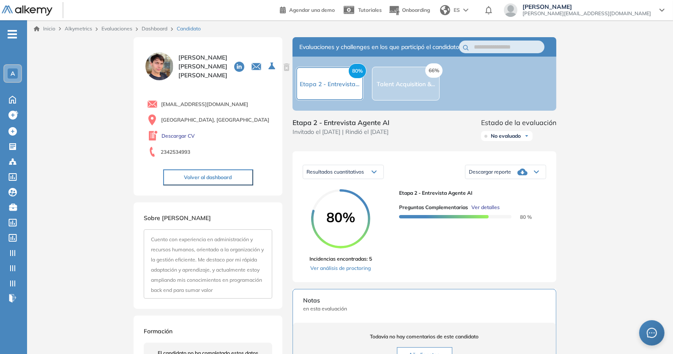
click at [488, 211] on span "Ver detalles" at bounding box center [485, 208] width 28 height 8
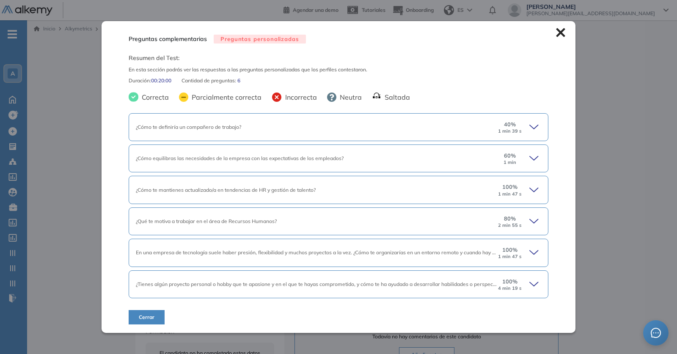
click at [351, 112] on div "¿Cómo te definiría un compañero de trabajo? 40 % 1 min 39 s ¿Cómo te definiría …" at bounding box center [338, 218] width 419 height 213
click at [341, 127] on div "¿Cómo te definiría un compañero de trabajo?" at bounding box center [316, 127] width 361 height 8
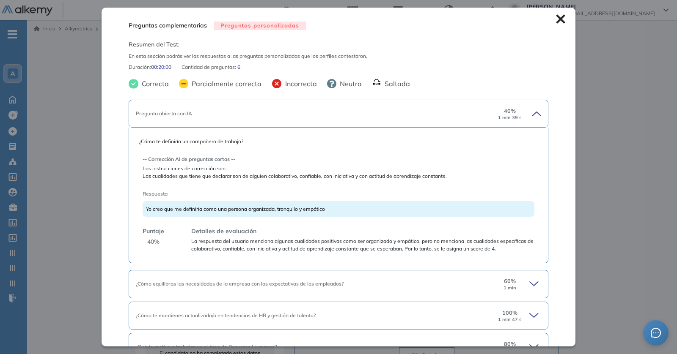
scroll to position [71, 0]
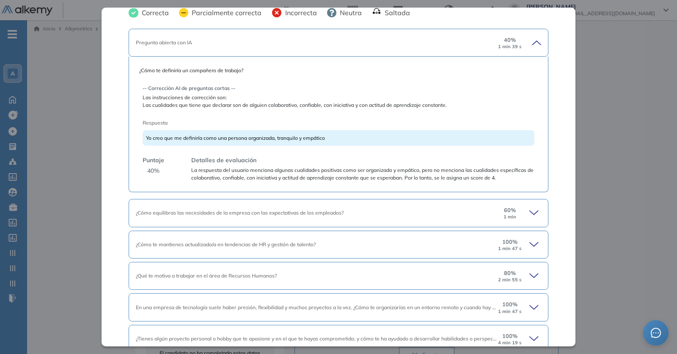
click at [332, 214] on span "¿Cómo equilibras las necesidades de la empresa con las expectativas de los empl…" at bounding box center [240, 213] width 208 height 6
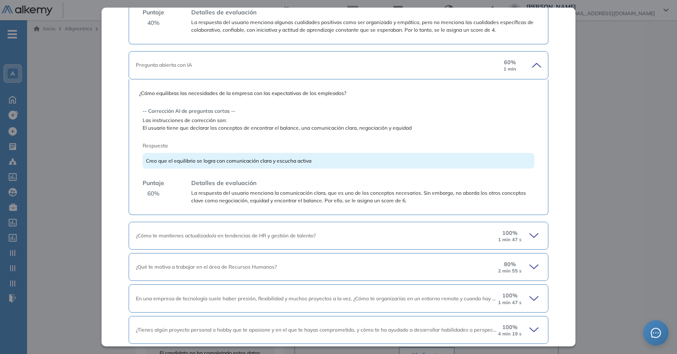
scroll to position [230, 0]
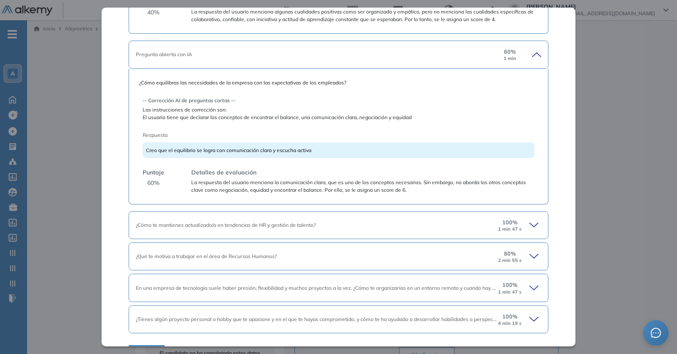
click at [370, 232] on div "¿Cómo te mantienes actualizado/a en tendencias de HR y gestión de talento? 100 …" at bounding box center [338, 225] width 419 height 28
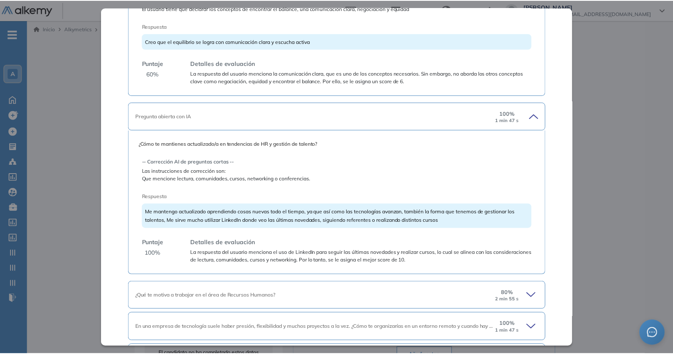
scroll to position [396, 0]
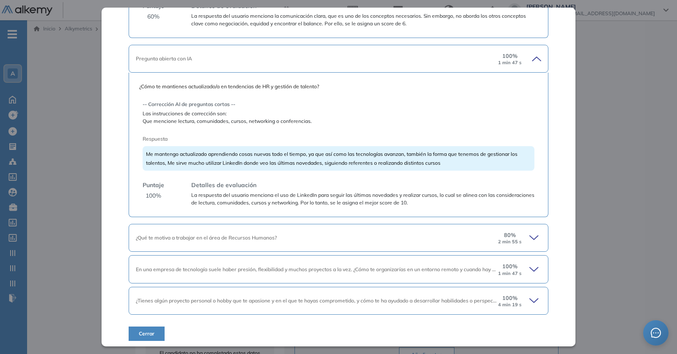
click at [150, 327] on button "Cerrar" at bounding box center [147, 334] width 36 height 14
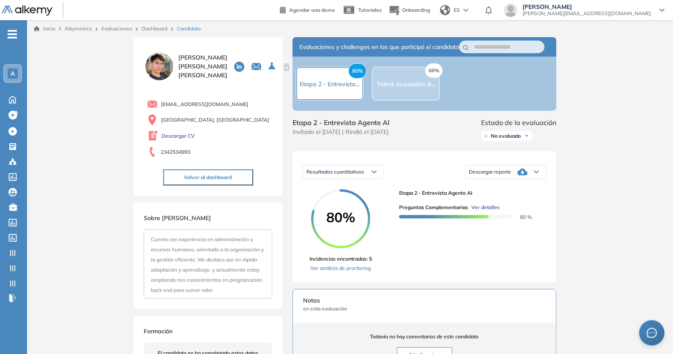
scroll to position [0, 0]
click at [153, 25] on div "Dashboard" at bounding box center [155, 29] width 35 height 8
click at [149, 28] on link "Dashboard" at bounding box center [155, 28] width 26 height 6
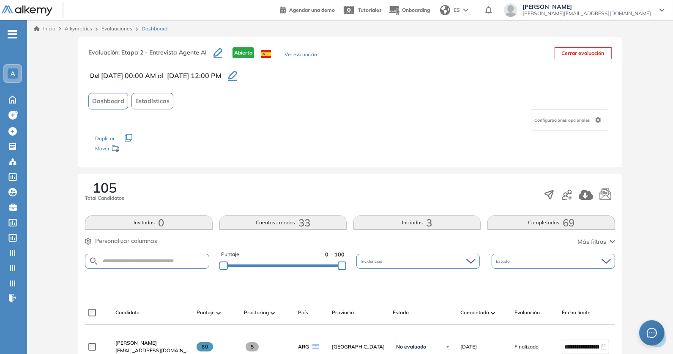
click at [133, 265] on form at bounding box center [147, 261] width 124 height 15
click at [142, 260] on input "text" at bounding box center [154, 261] width 110 height 6
paste input "**********"
type input "**********"
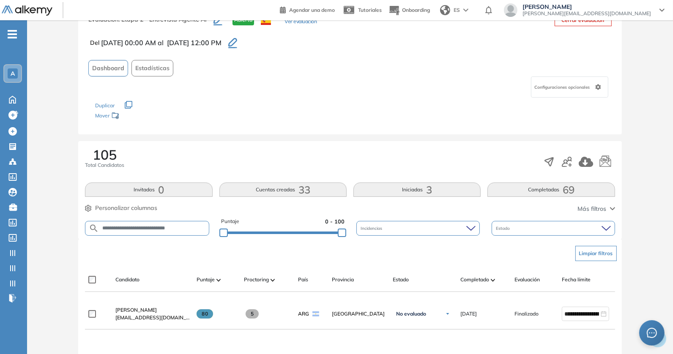
scroll to position [36, 0]
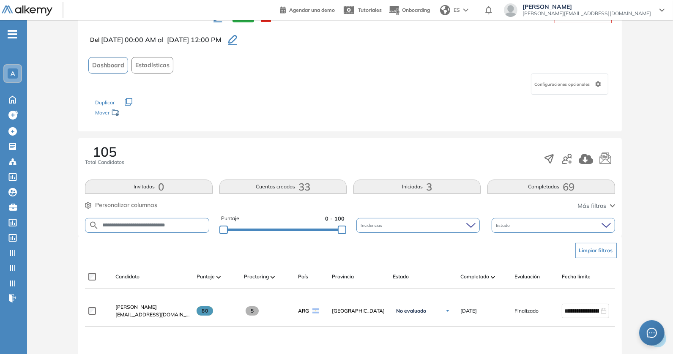
click at [171, 223] on input "**********" at bounding box center [154, 225] width 110 height 6
paste input "**********"
type input "**********"
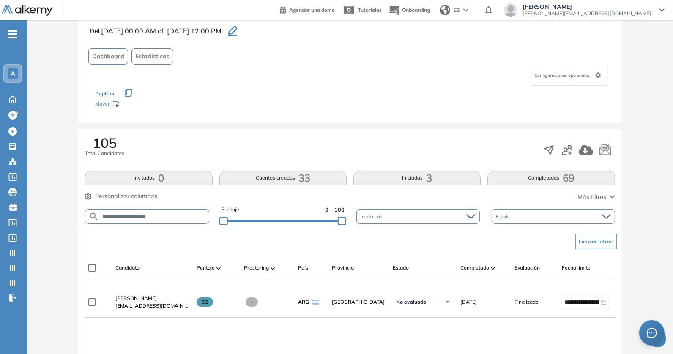
scroll to position [106, 0]
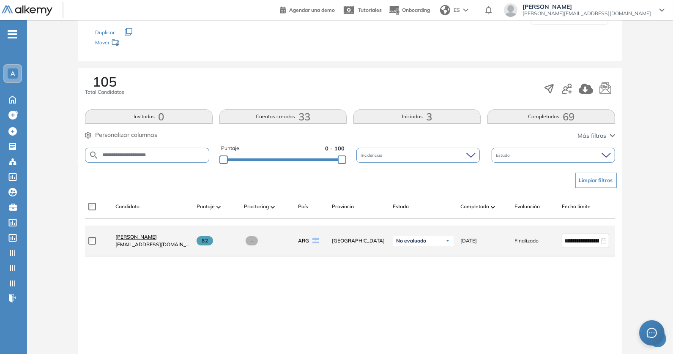
click at [135, 237] on span "Camila Novar" at bounding box center [135, 237] width 41 height 6
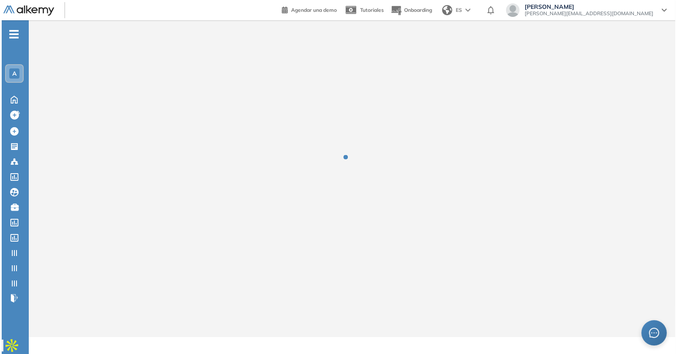
scroll to position [0, 0]
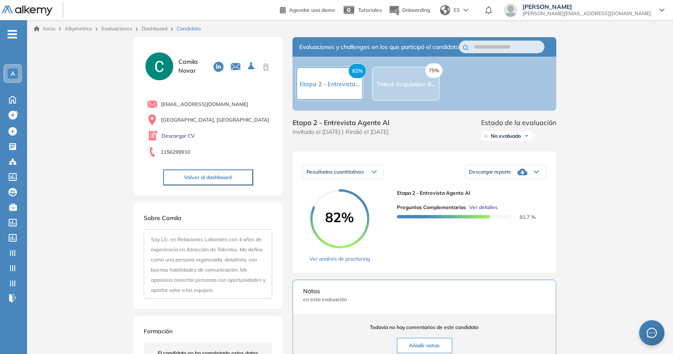
drag, startPoint x: 496, startPoint y: 203, endPoint x: 483, endPoint y: 218, distance: 20.1
click at [483, 211] on span "Ver detalles" at bounding box center [483, 208] width 28 height 8
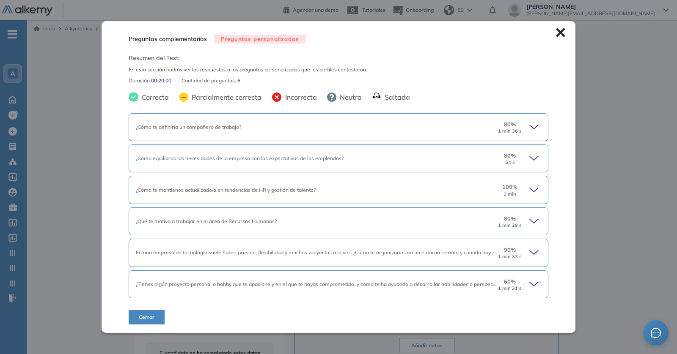
click at [356, 133] on div "¿Cómo te definiría un compañero de trabajo? 80 % 1 min 36 s" at bounding box center [338, 127] width 419 height 28
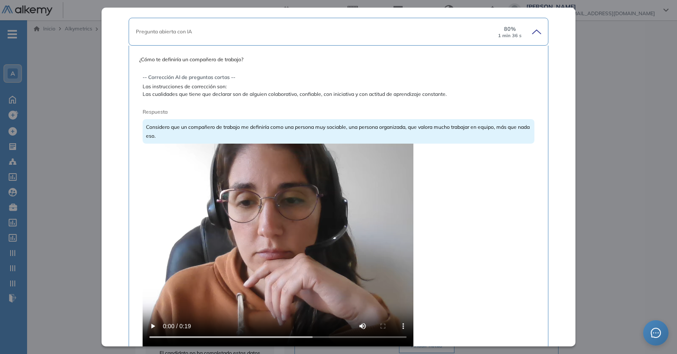
scroll to position [113, 0]
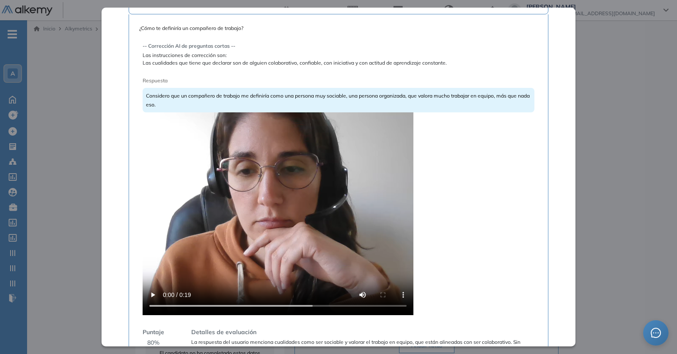
click at [253, 184] on video at bounding box center [277, 213] width 271 height 203
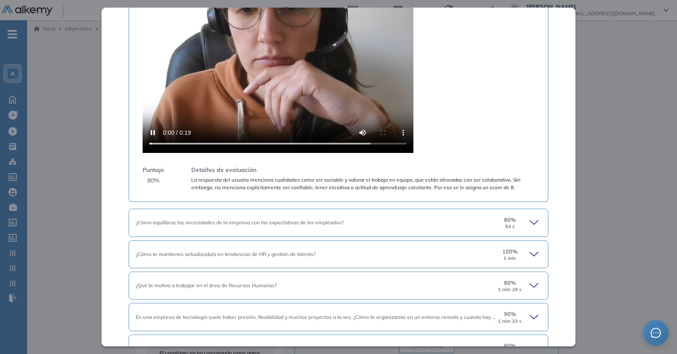
scroll to position [324, 0]
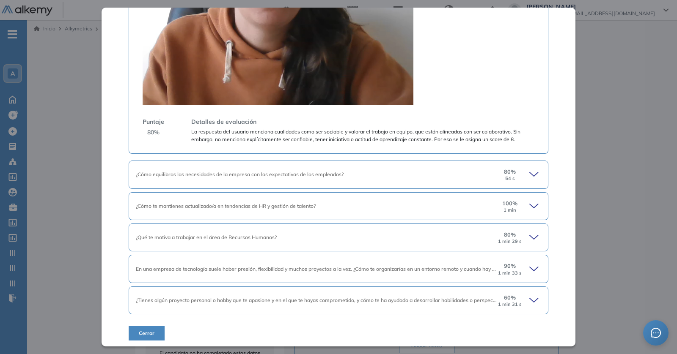
click at [363, 184] on div "¿Cómo equilibras las necesidades de la empresa con las expectativas de los empl…" at bounding box center [338, 175] width 419 height 28
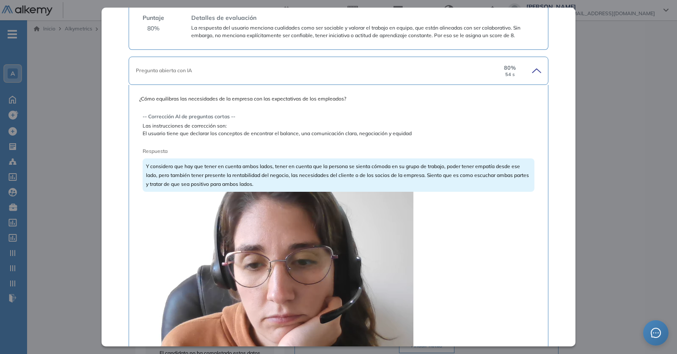
scroll to position [550, 0]
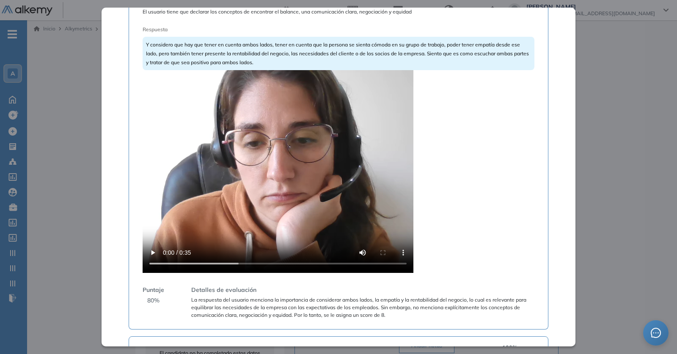
click at [282, 173] on video at bounding box center [277, 171] width 271 height 203
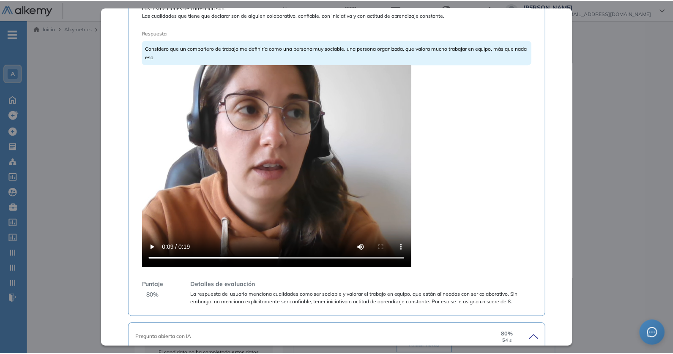
scroll to position [0, 0]
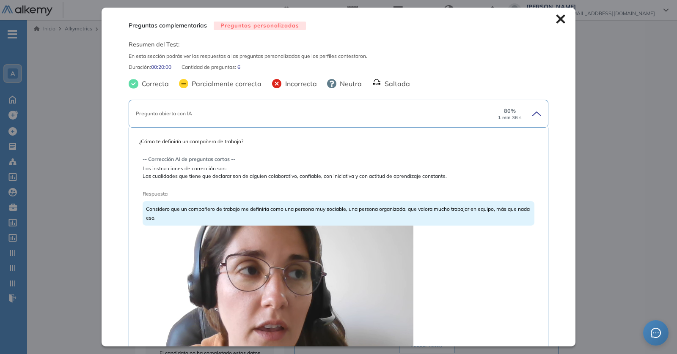
click at [553, 14] on div "Preguntas complementarias Preguntas personalizadas Resumen del Test: En esta se…" at bounding box center [338, 177] width 474 height 339
click at [556, 14] on icon at bounding box center [560, 18] width 9 height 9
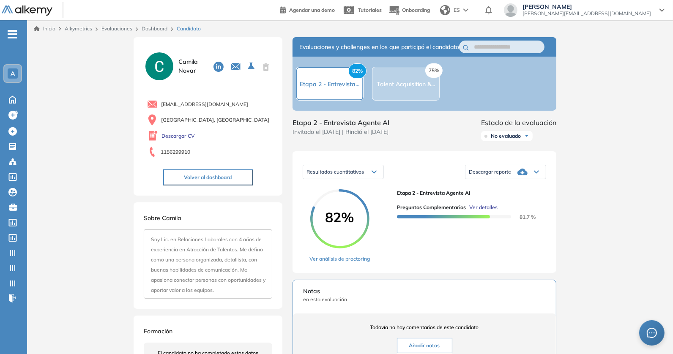
click at [196, 176] on button "Volver al dashboard" at bounding box center [208, 178] width 90 height 16
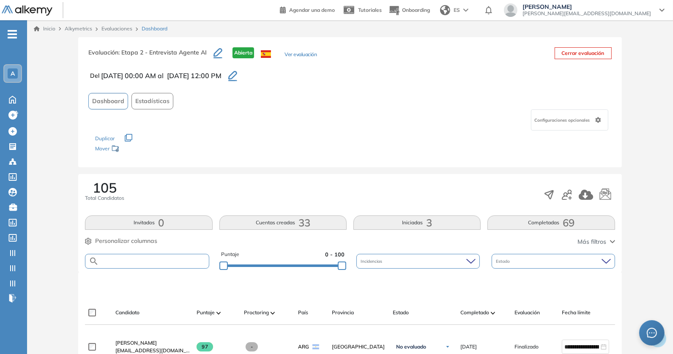
click at [159, 262] on input "text" at bounding box center [154, 261] width 110 height 6
paste input "**********"
type input "**********"
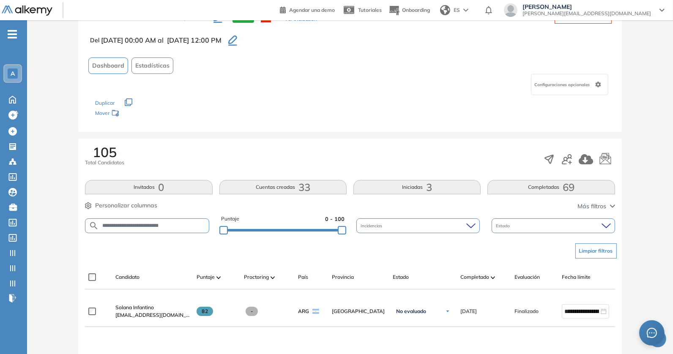
scroll to position [60, 0]
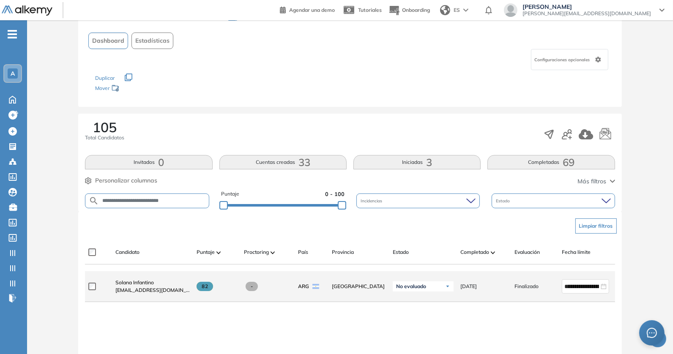
click at [141, 279] on div "Solana Infantino solanainfantino@hotmail.com" at bounding box center [149, 286] width 81 height 29
click at [136, 282] on span "Solana Infantino" at bounding box center [134, 282] width 38 height 6
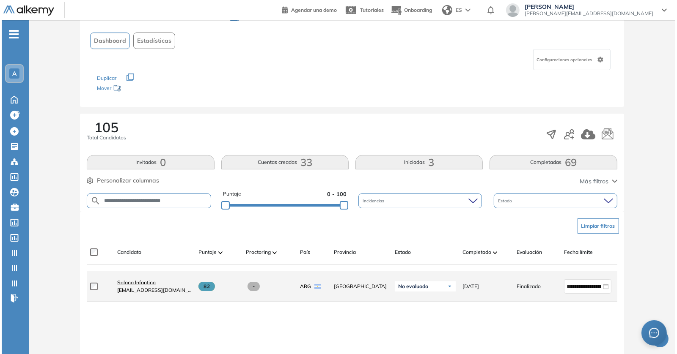
scroll to position [0, 0]
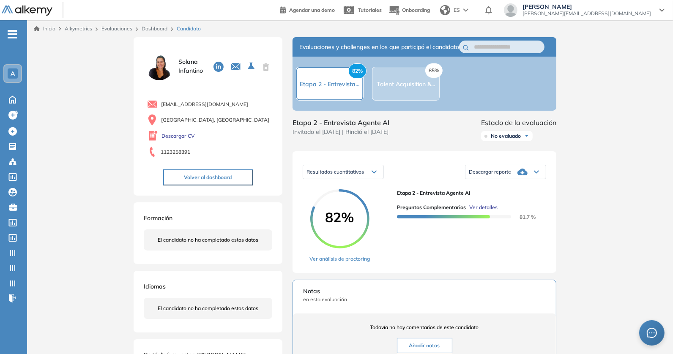
click at [473, 211] on span "Ver detalles" at bounding box center [483, 208] width 28 height 8
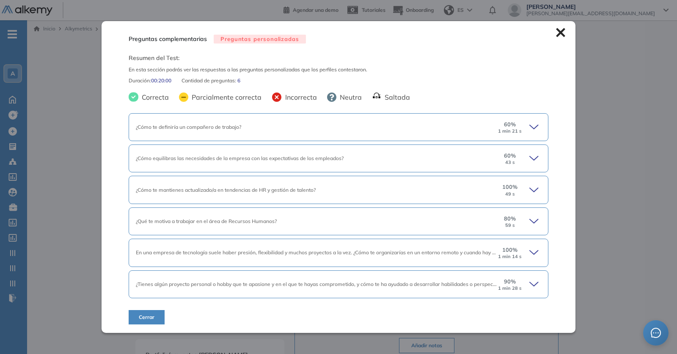
click at [310, 131] on div "¿Cómo te definiría un compañero de trabajo?" at bounding box center [316, 127] width 361 height 8
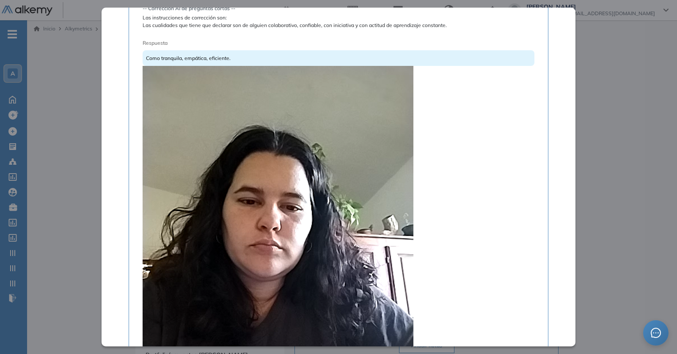
scroll to position [194, 0]
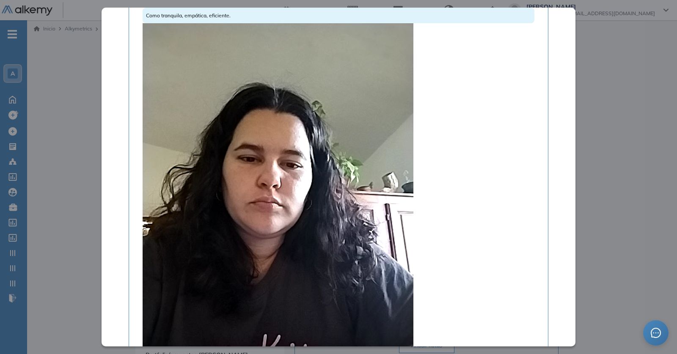
click at [252, 168] on video at bounding box center [277, 203] width 271 height 361
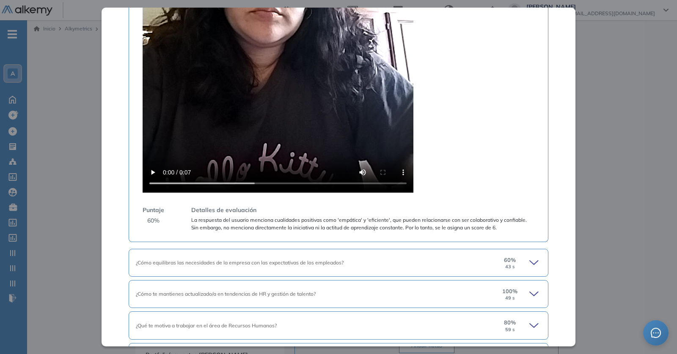
scroll to position [417, 0]
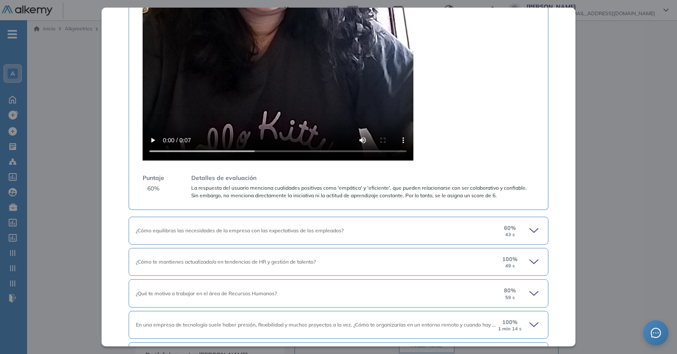
click at [258, 229] on span "¿Cómo equilibras las necesidades de la empresa con las expectativas de los empl…" at bounding box center [240, 230] width 208 height 6
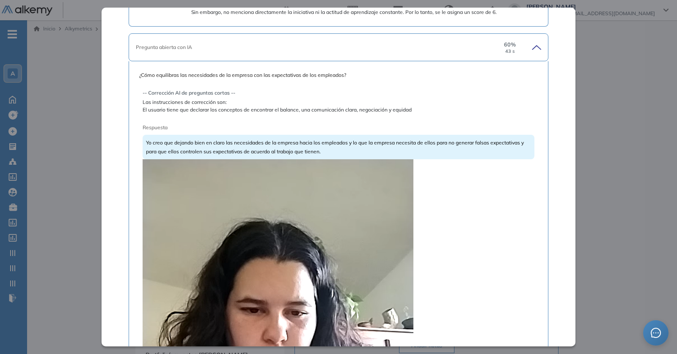
click at [247, 229] on video at bounding box center [277, 339] width 271 height 361
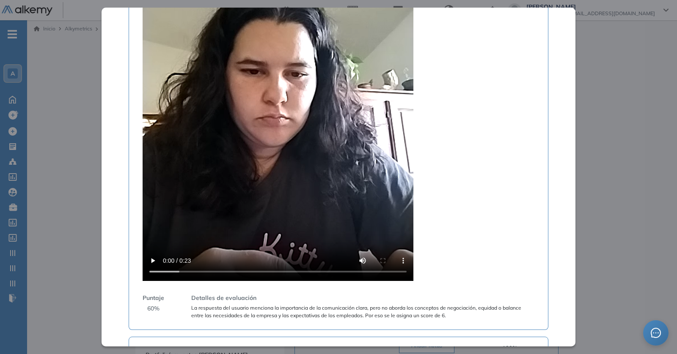
scroll to position [984, 0]
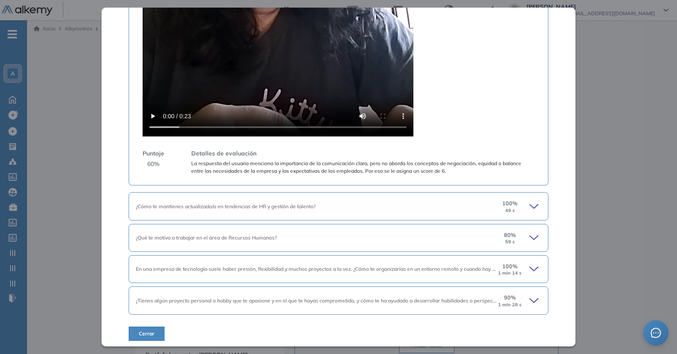
click at [226, 203] on span "¿Cómo te mantienes actualizado/a en tendencias de HR y gestión de talento?" at bounding box center [226, 206] width 180 height 6
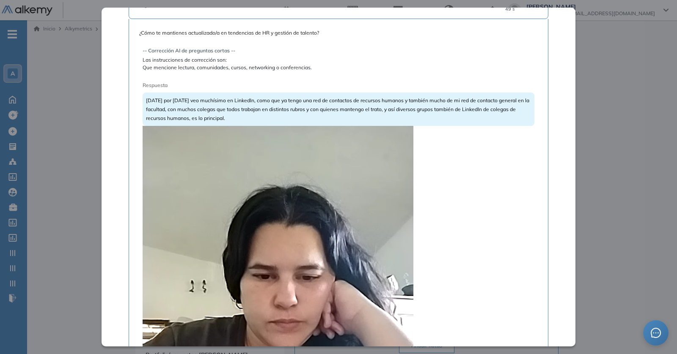
scroll to position [1267, 0]
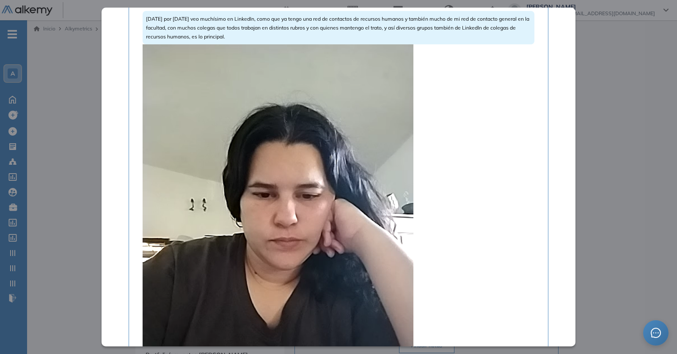
click at [242, 146] on video at bounding box center [277, 224] width 271 height 361
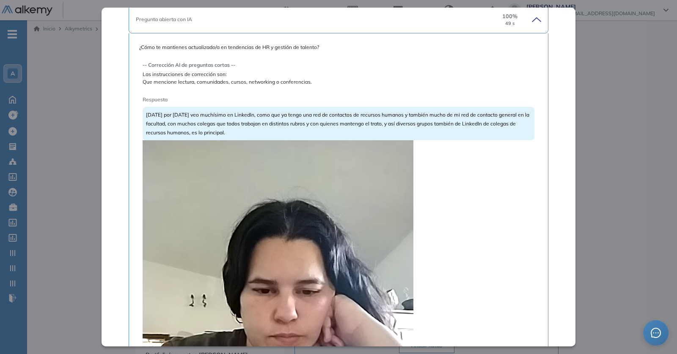
scroll to position [1504, 0]
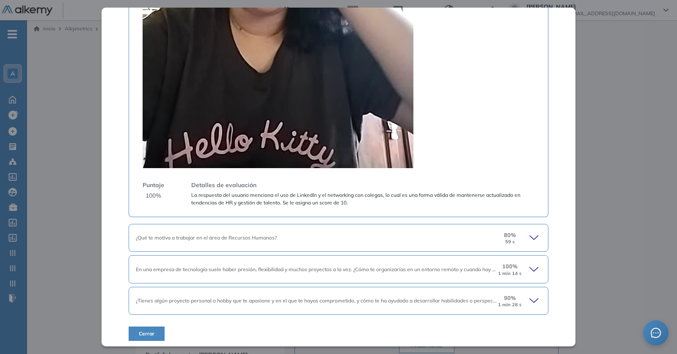
click at [226, 234] on div "¿Qué te motiva a trabajar en el área de Recursos Humanos?" at bounding box center [316, 238] width 361 height 8
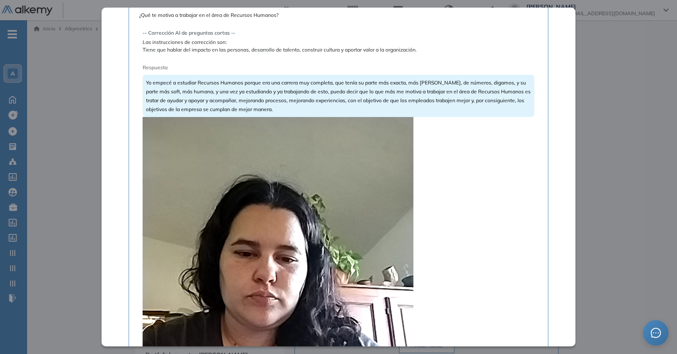
scroll to position [1915, 0]
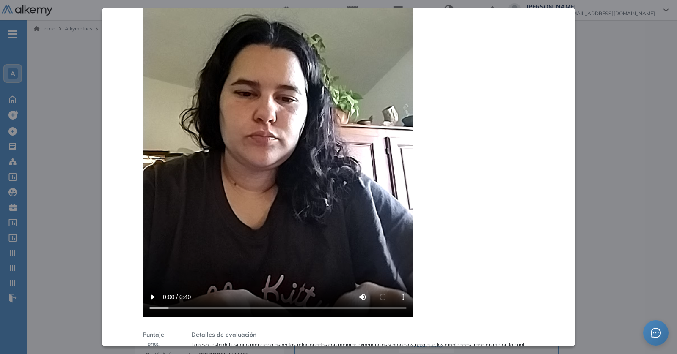
click at [246, 207] on video at bounding box center [277, 137] width 271 height 361
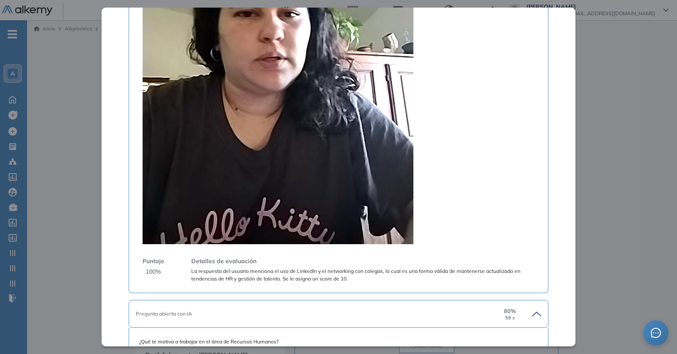
scroll to position [1419, 0]
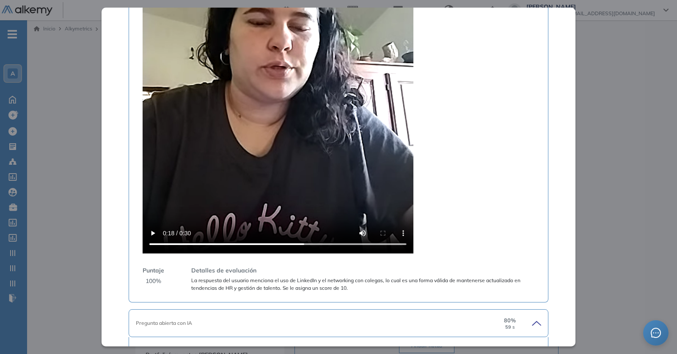
click at [120, 238] on div "Preguntas complementarias Preguntas personalizadas Resumen del Test: En esta se…" at bounding box center [338, 177] width 474 height 339
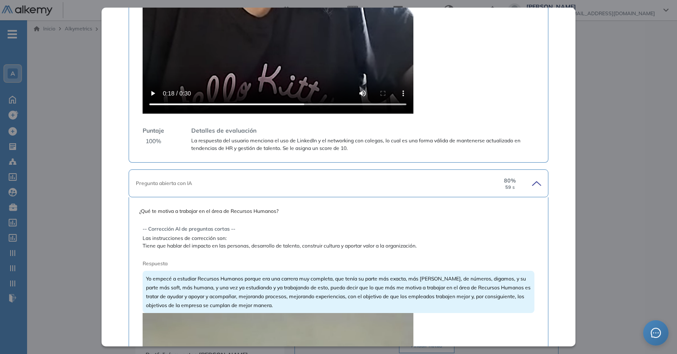
click at [162, 235] on span "Las instrucciones de corrección son:" at bounding box center [338, 239] width 392 height 8
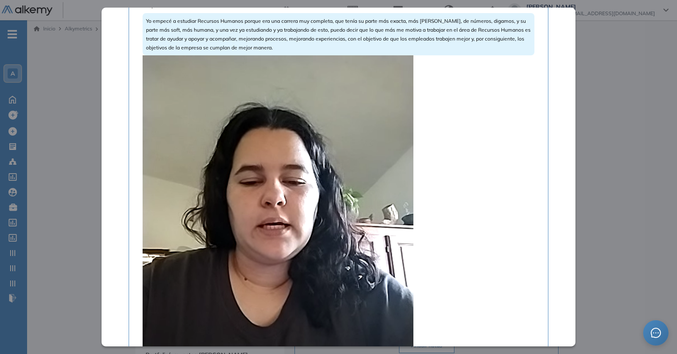
scroll to position [1959, 0]
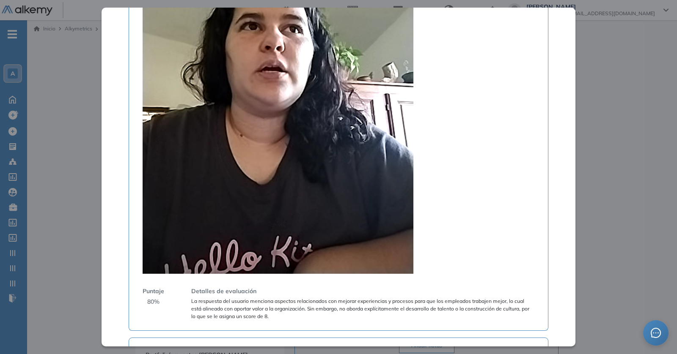
click at [229, 87] on video at bounding box center [277, 93] width 271 height 361
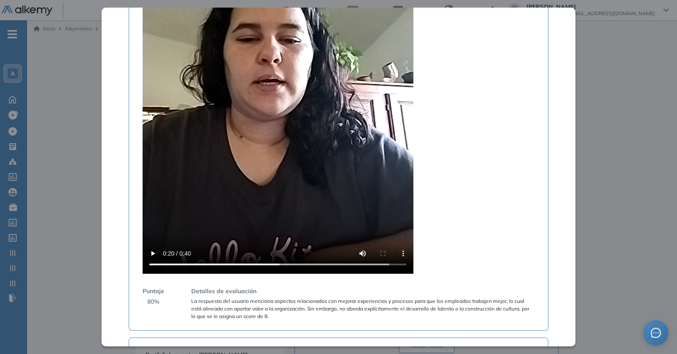
click at [216, 114] on video at bounding box center [277, 93] width 271 height 361
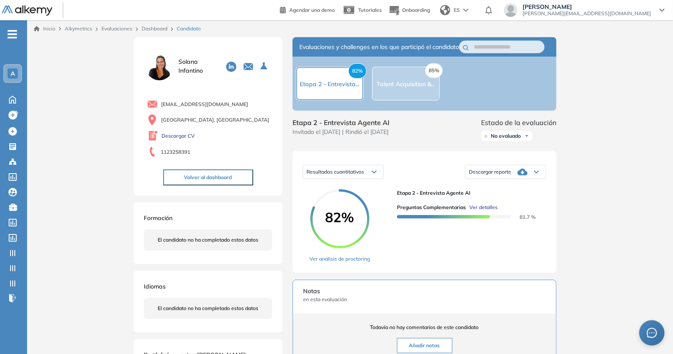
click at [484, 211] on span "Ver detalles" at bounding box center [483, 208] width 28 height 8
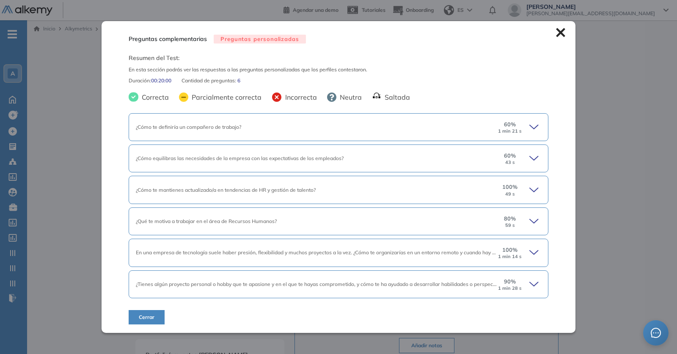
click at [441, 219] on div "¿Qué te motiva a trabajar en el área de Recursos Humanos?" at bounding box center [316, 222] width 361 height 8
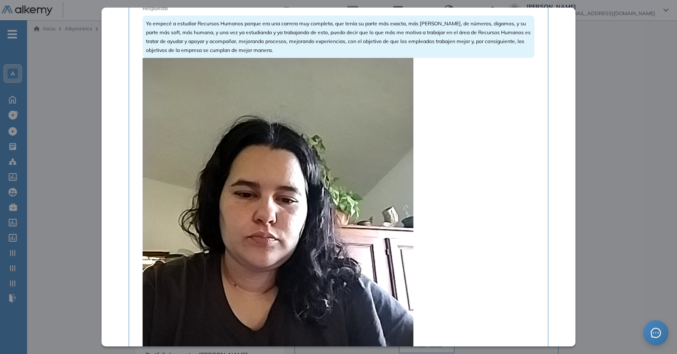
click at [310, 185] on video at bounding box center [277, 238] width 271 height 361
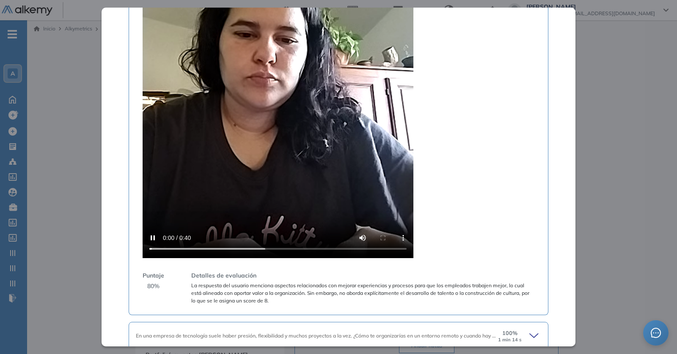
scroll to position [350, 0]
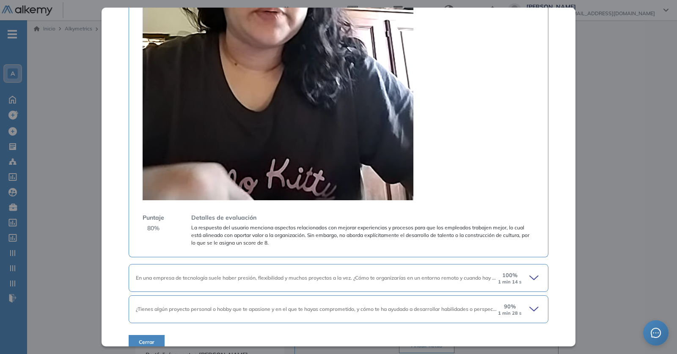
click at [213, 167] on video at bounding box center [277, 20] width 271 height 361
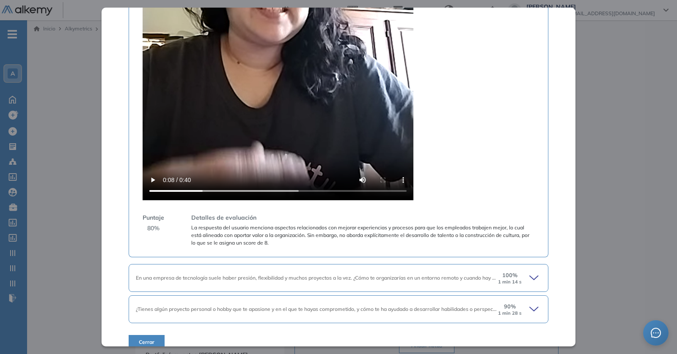
scroll to position [507, 0]
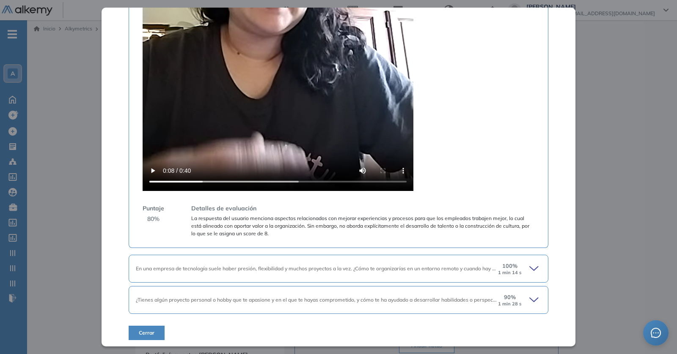
click at [206, 263] on div "En una empresa de tecnología suele haber presión, flexibilidad y muchos proyect…" at bounding box center [338, 269] width 419 height 28
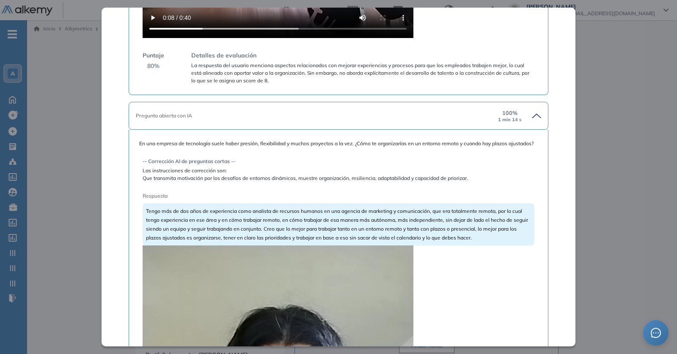
scroll to position [729, 0]
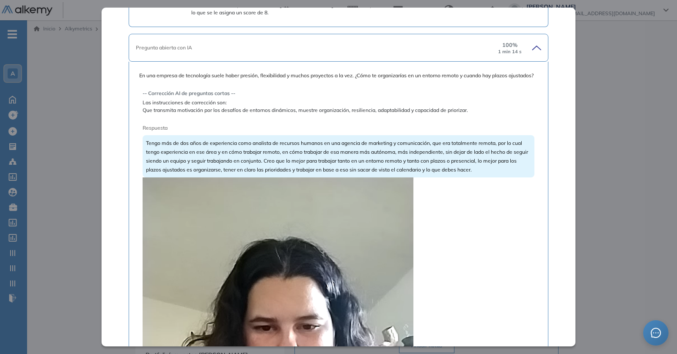
click at [206, 263] on video at bounding box center [277, 358] width 271 height 361
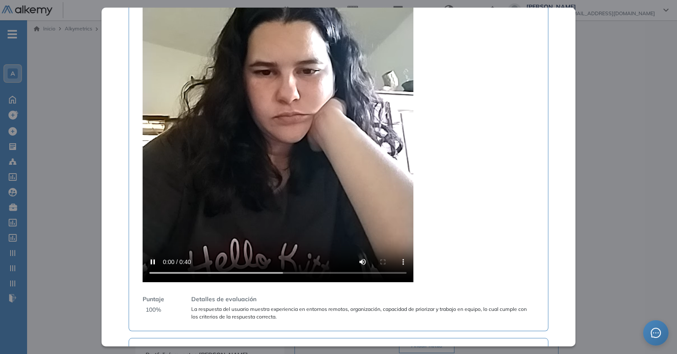
scroll to position [1044, 0]
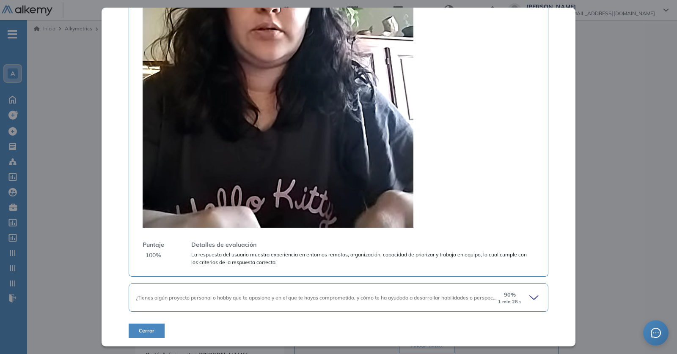
click at [310, 120] on video at bounding box center [277, 47] width 271 height 361
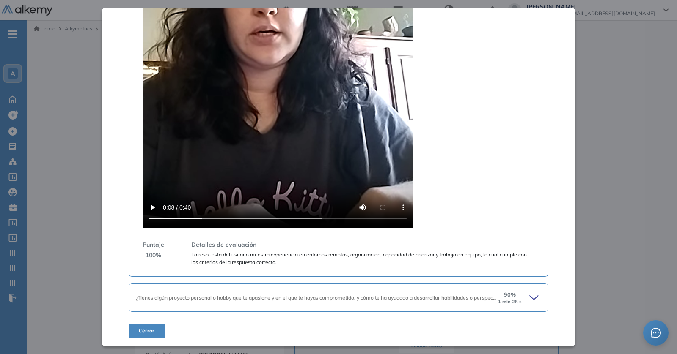
click at [333, 292] on div "¿Tienes algún proyecto personal o hobby que te apasione y en el que te hayas co…" at bounding box center [338, 298] width 419 height 28
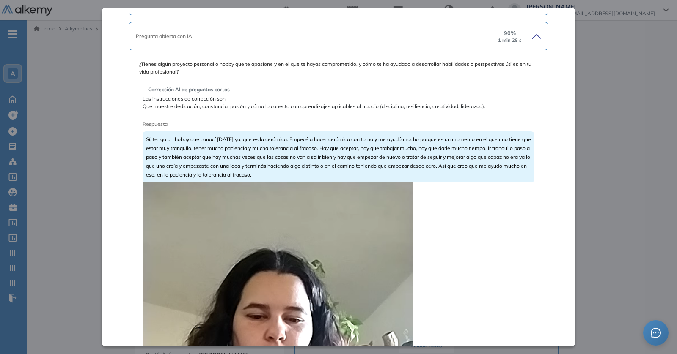
scroll to position [1342, 0]
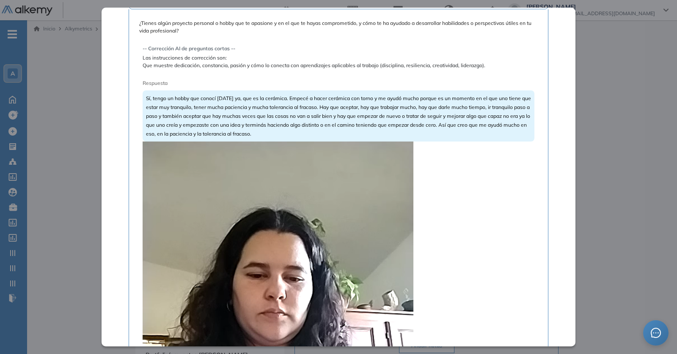
click at [290, 257] on video at bounding box center [277, 322] width 271 height 361
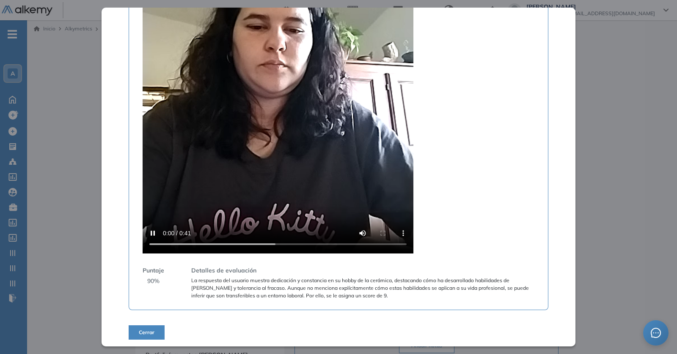
scroll to position [1580, 0]
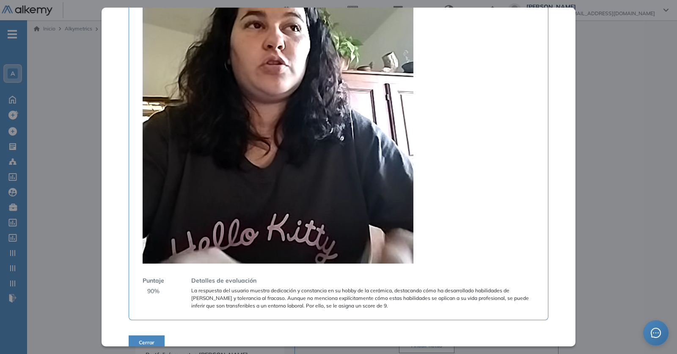
click at [236, 131] on video at bounding box center [277, 83] width 271 height 361
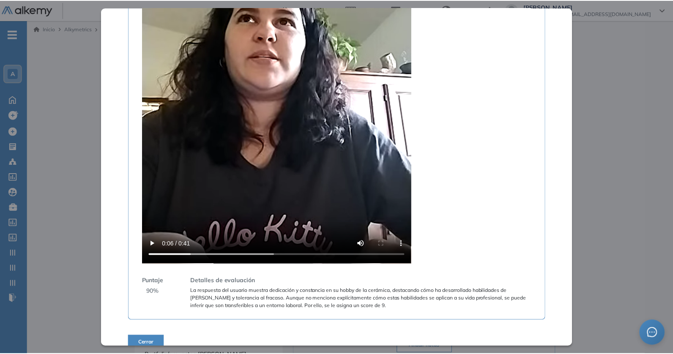
scroll to position [1597, 0]
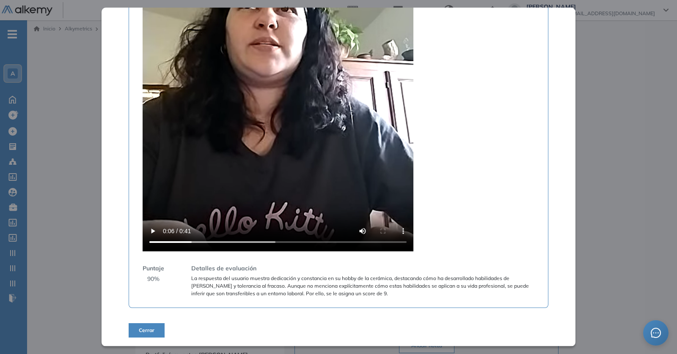
click at [143, 335] on button "Cerrar" at bounding box center [147, 330] width 36 height 14
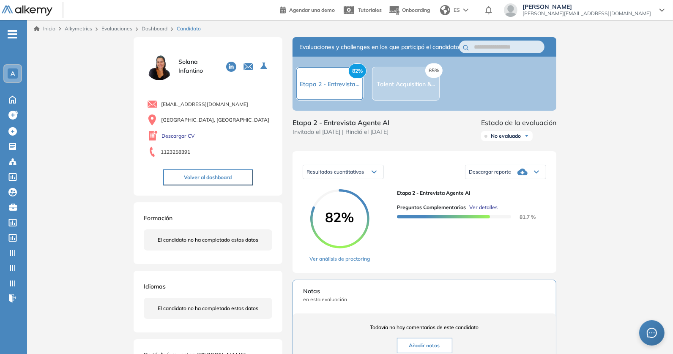
scroll to position [0, 0]
click at [481, 211] on span "Ver detalles" at bounding box center [483, 208] width 28 height 8
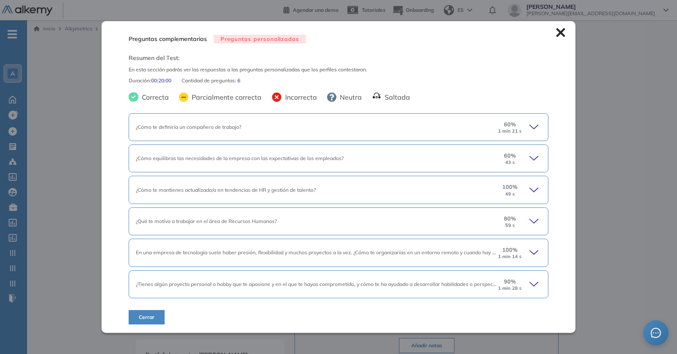
click at [389, 131] on div "¿Cómo te definiría un compañero de trabajo?" at bounding box center [316, 127] width 361 height 8
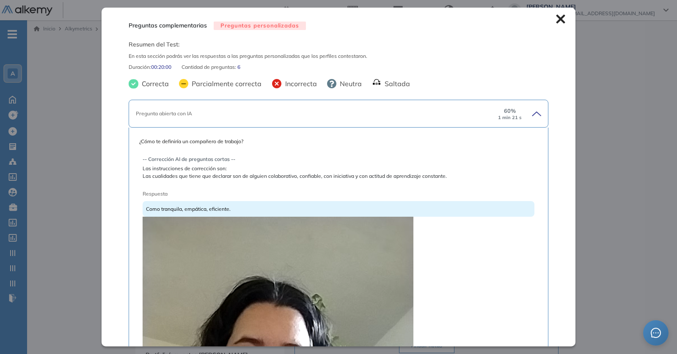
click at [392, 123] on div "Pregunta abierta con IA 60 % 1 min 21 s" at bounding box center [338, 114] width 419 height 28
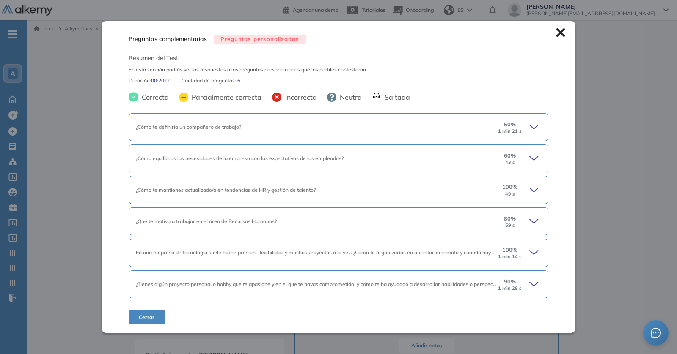
click at [560, 32] on icon at bounding box center [560, 32] width 9 height 9
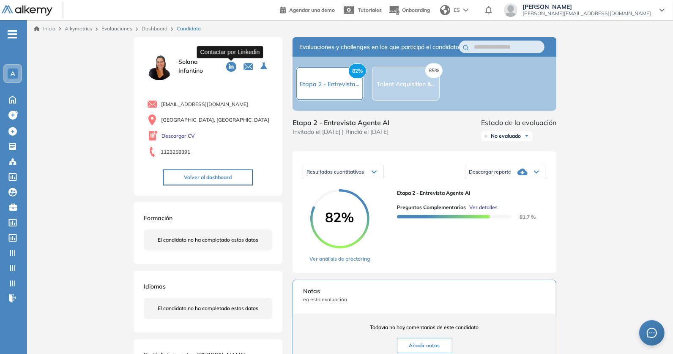
click at [233, 69] on icon at bounding box center [231, 67] width 10 height 10
click at [151, 26] on link "Dashboard" at bounding box center [155, 28] width 26 height 6
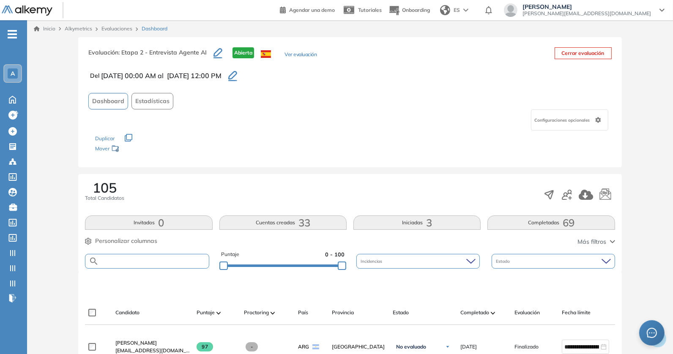
click at [125, 258] on input "text" at bounding box center [154, 261] width 110 height 6
paste input "**********"
type input "**********"
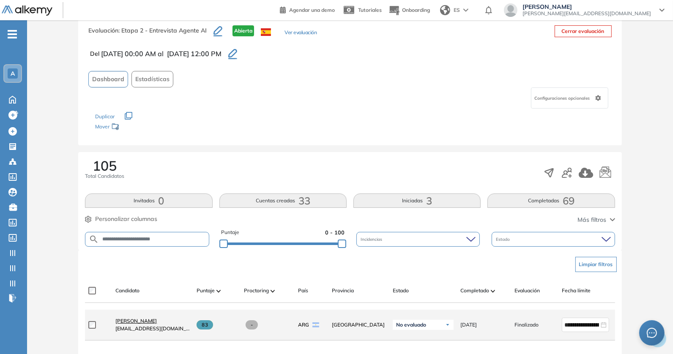
click at [131, 319] on link "Facundo Figueroa" at bounding box center [152, 322] width 74 height 8
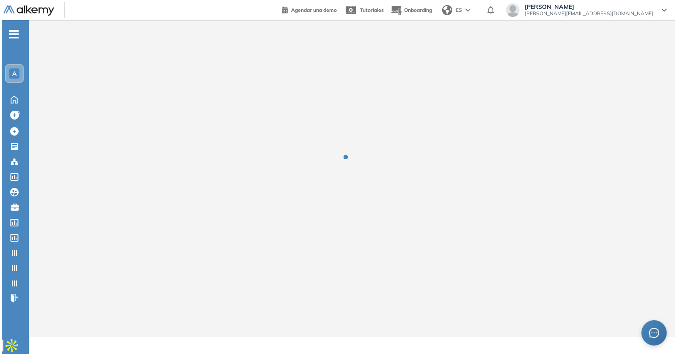
scroll to position [0, 0]
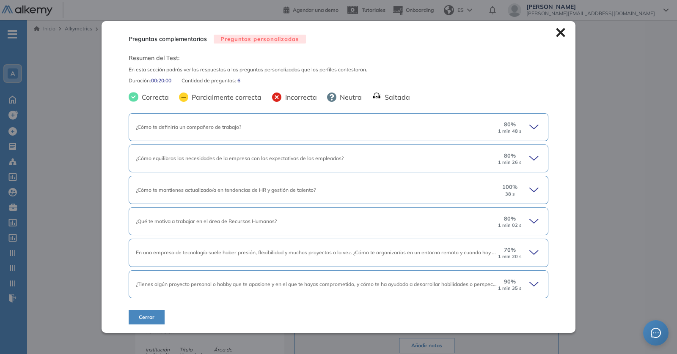
click at [321, 130] on div "¿Cómo te definiría un compañero de trabajo?" at bounding box center [316, 127] width 361 height 8
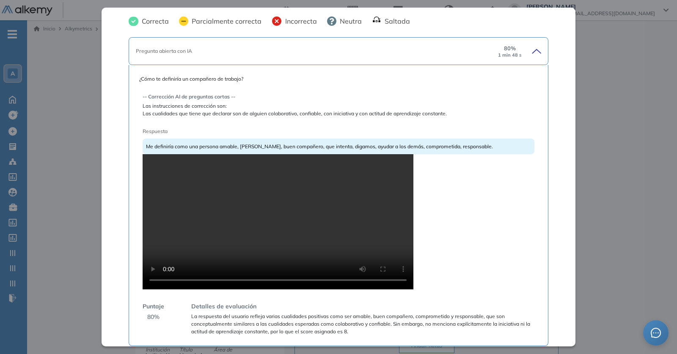
click at [239, 224] on video at bounding box center [277, 221] width 271 height 135
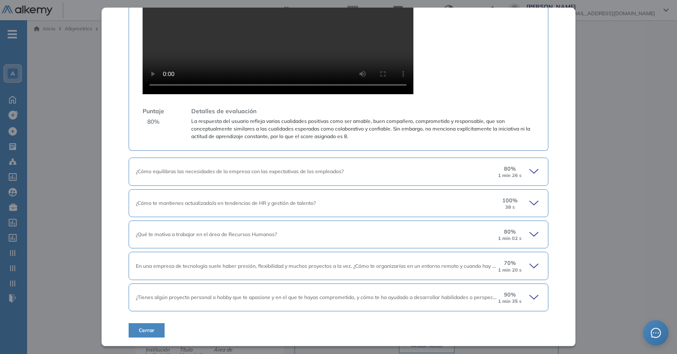
scroll to position [272, 0]
click at [269, 186] on div "¿Cómo equilibras las necesidades de la empresa con las expectativas de los empl…" at bounding box center [338, 172] width 419 height 28
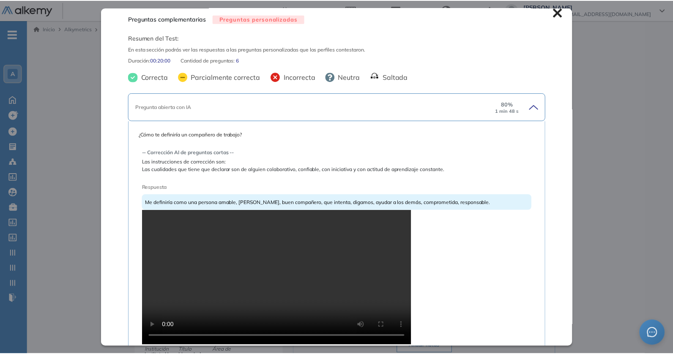
scroll to position [0, 0]
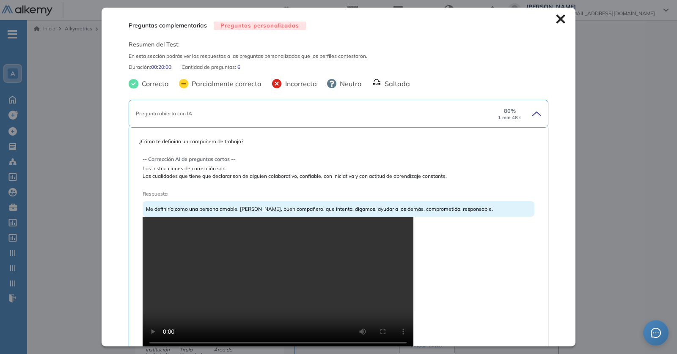
click at [556, 20] on icon at bounding box center [560, 19] width 9 height 9
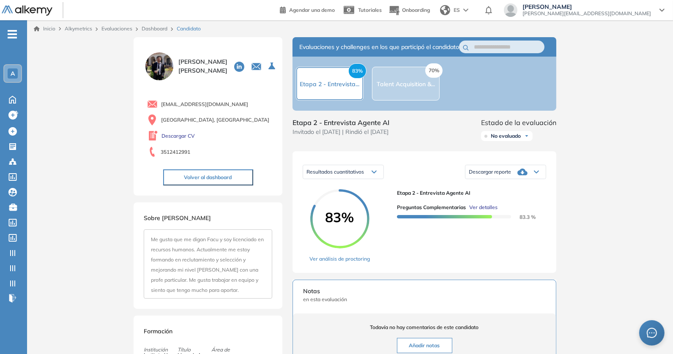
click at [223, 175] on button "Volver al dashboard" at bounding box center [208, 178] width 90 height 16
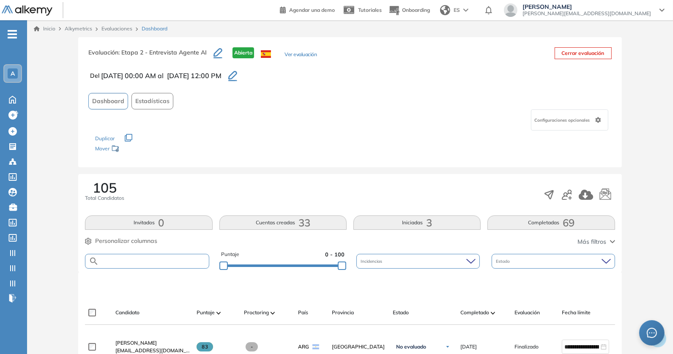
click at [143, 258] on input "text" at bounding box center [154, 261] width 110 height 6
paste input "**********"
type input "**********"
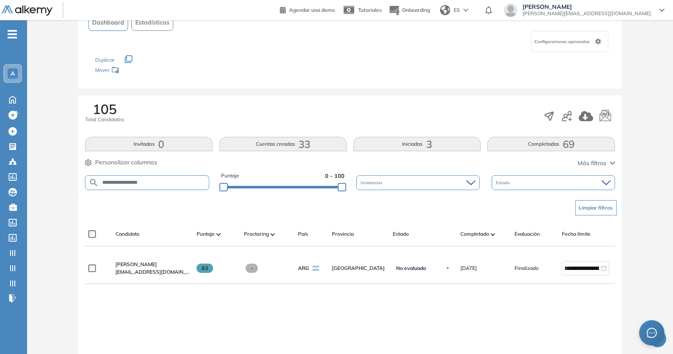
scroll to position [132, 0]
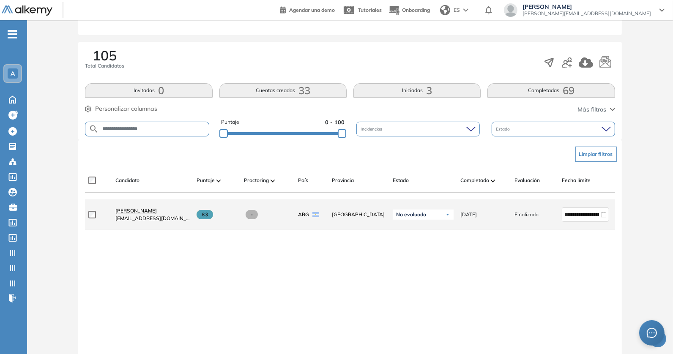
click at [155, 214] on span "Gonzalo Martín Ponce" at bounding box center [135, 211] width 41 height 6
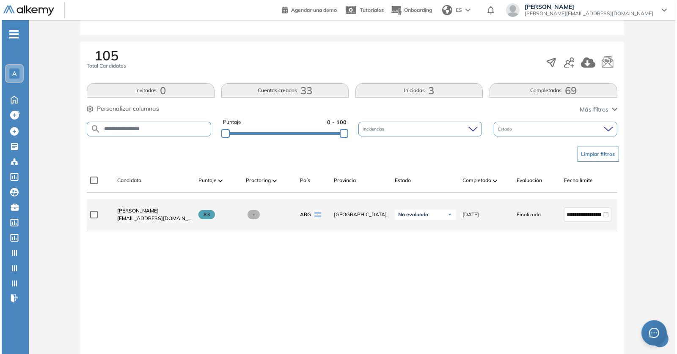
scroll to position [0, 0]
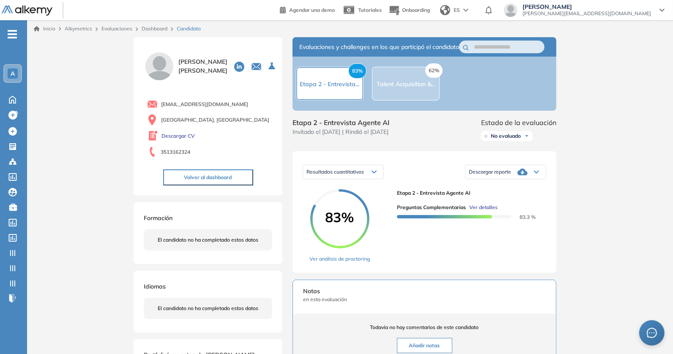
click at [480, 211] on span "Ver detalles" at bounding box center [483, 208] width 28 height 8
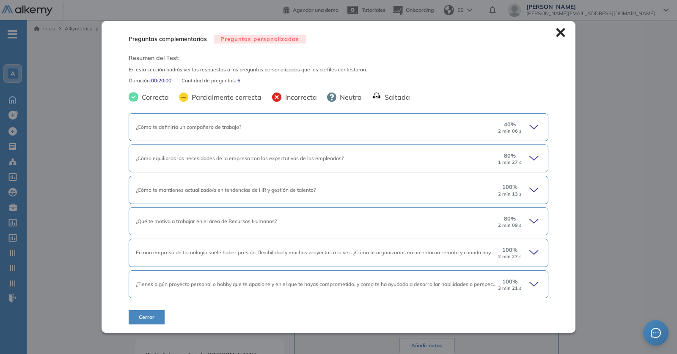
click at [355, 136] on div "¿Cómo te definiría un compañero de trabajo? 40 % 2 min 06 s" at bounding box center [338, 127] width 419 height 28
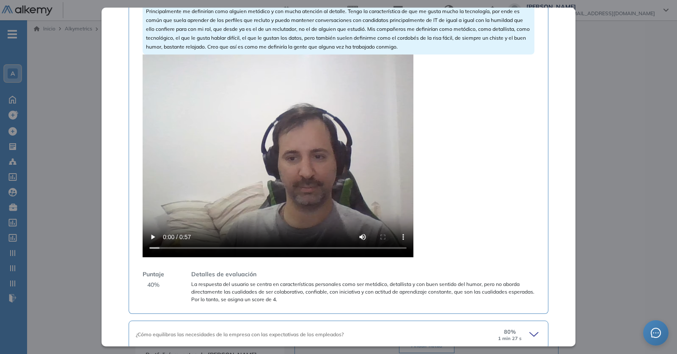
click at [355, 136] on video at bounding box center [277, 156] width 271 height 203
click at [308, 138] on video at bounding box center [277, 156] width 271 height 203
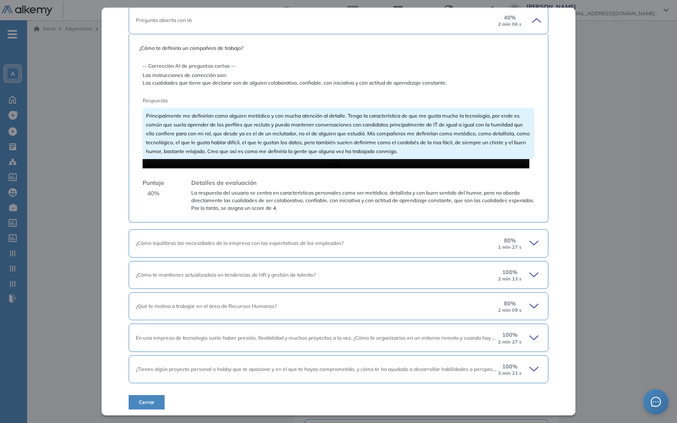
click at [153, 168] on video at bounding box center [335, 163] width 386 height 9
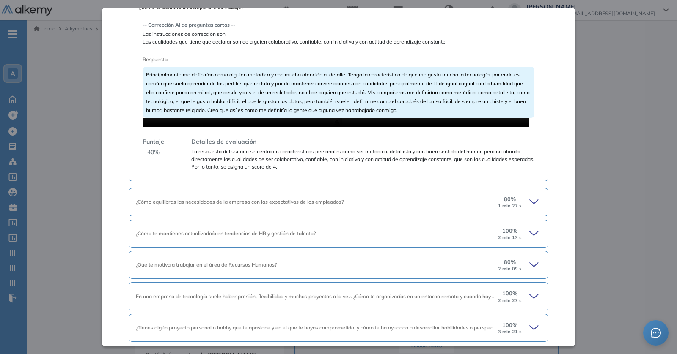
scroll to position [140, 0]
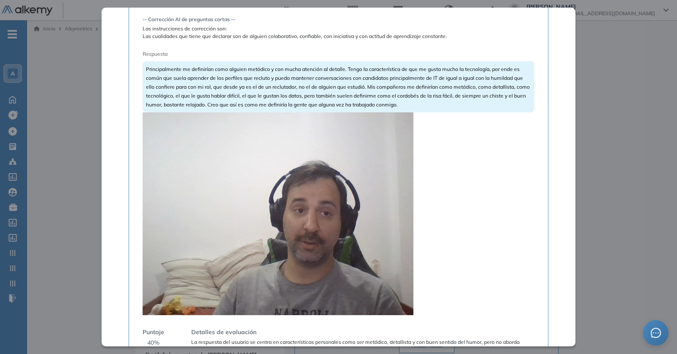
click at [338, 223] on video at bounding box center [277, 213] width 271 height 203
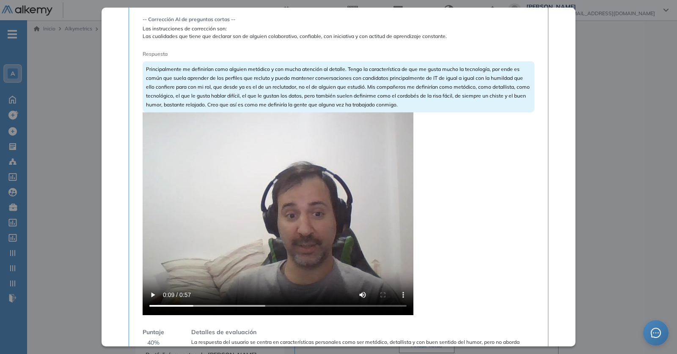
click at [338, 223] on video at bounding box center [277, 213] width 271 height 203
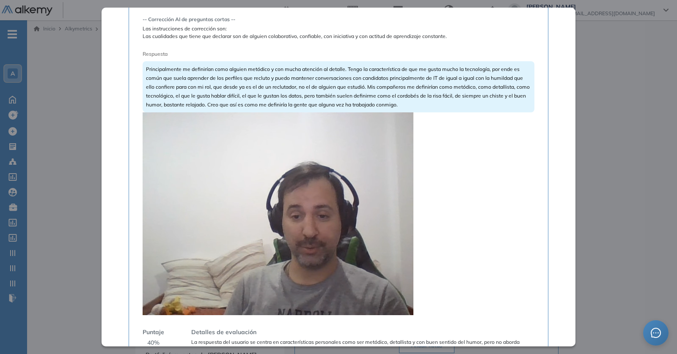
click at [338, 223] on video at bounding box center [277, 213] width 271 height 203
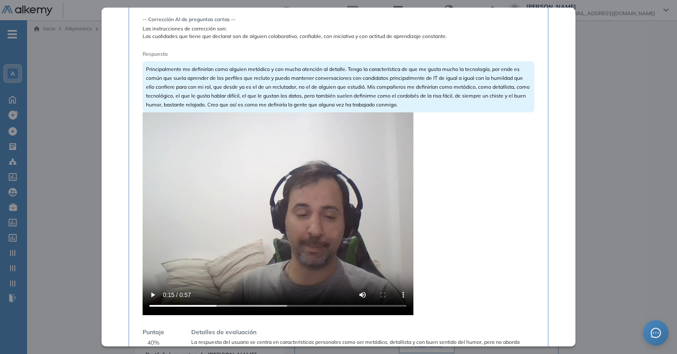
scroll to position [358, 0]
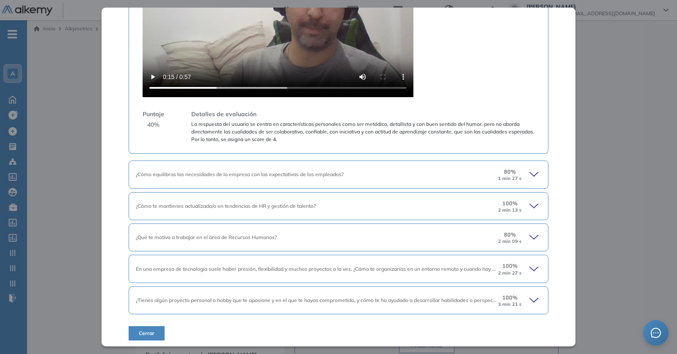
click at [285, 205] on span "¿Cómo te mantienes actualizado/a en tendencias de HR y gestión de talento?" at bounding box center [226, 206] width 180 height 6
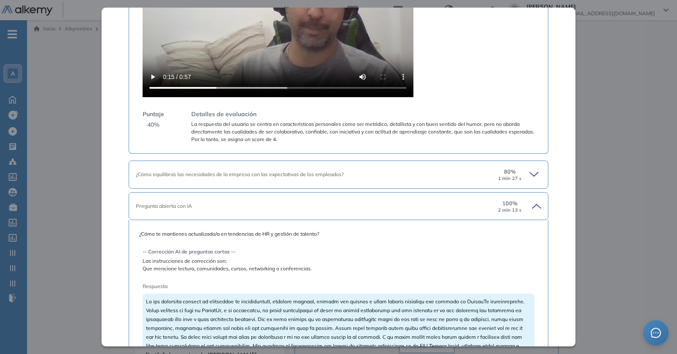
click at [307, 172] on span "¿Cómo equilibras las necesidades de la empresa con las expectativas de los empl…" at bounding box center [240, 174] width 208 height 6
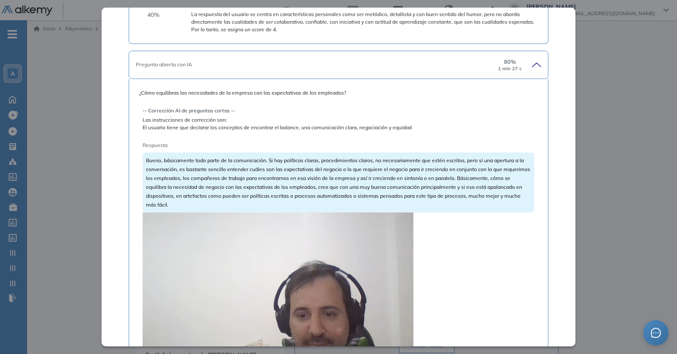
scroll to position [512, 0]
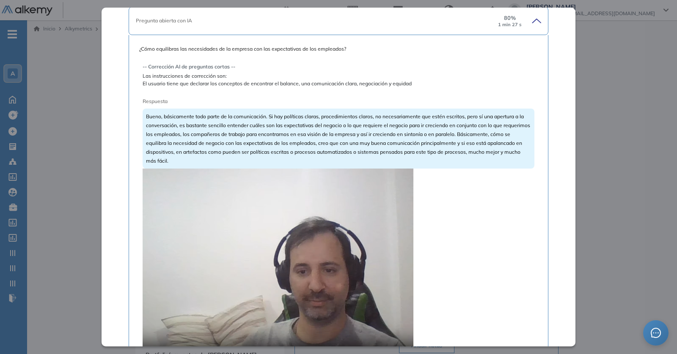
click at [273, 238] on video at bounding box center [277, 270] width 271 height 203
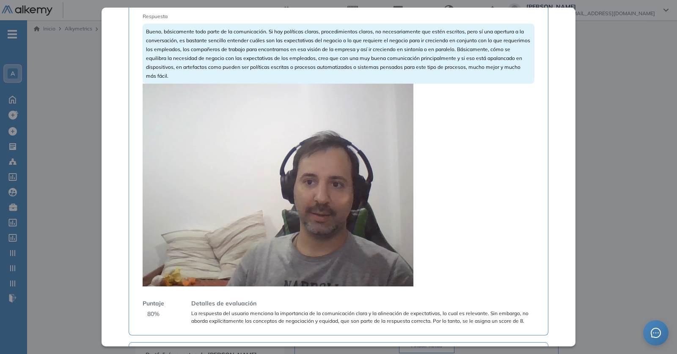
scroll to position [597, 0]
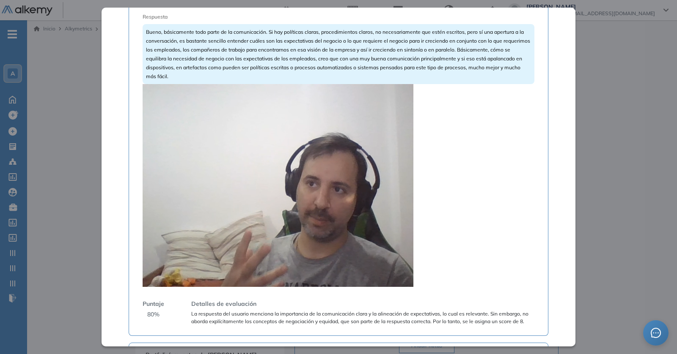
click at [277, 246] on video at bounding box center [277, 185] width 271 height 203
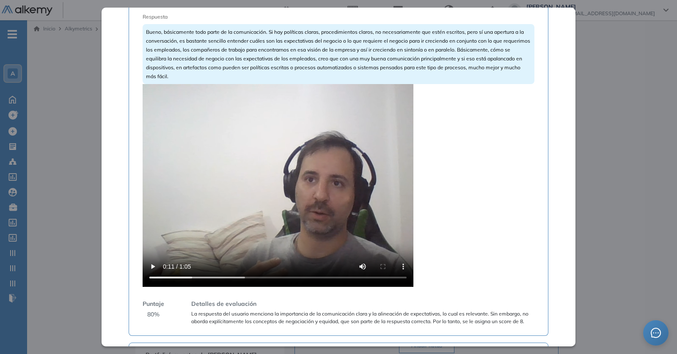
click at [272, 233] on video at bounding box center [277, 185] width 271 height 203
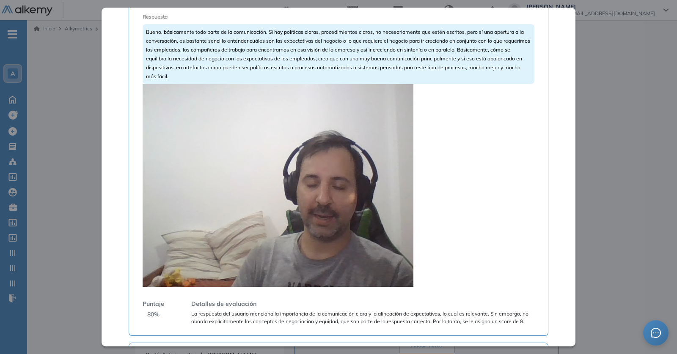
click at [257, 188] on video at bounding box center [277, 185] width 271 height 203
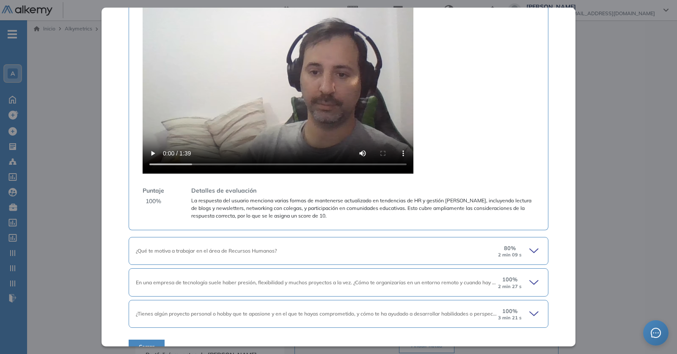
scroll to position [1170, 0]
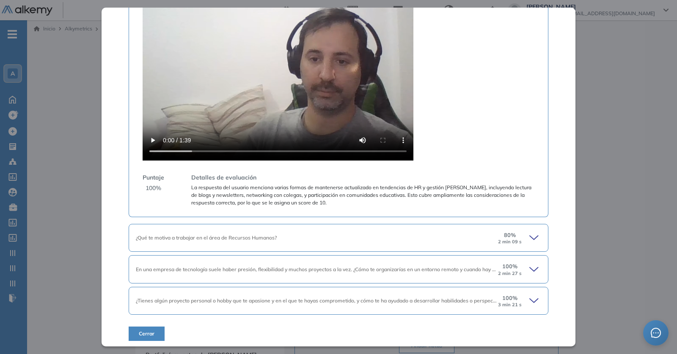
click at [260, 109] on video at bounding box center [277, 59] width 271 height 203
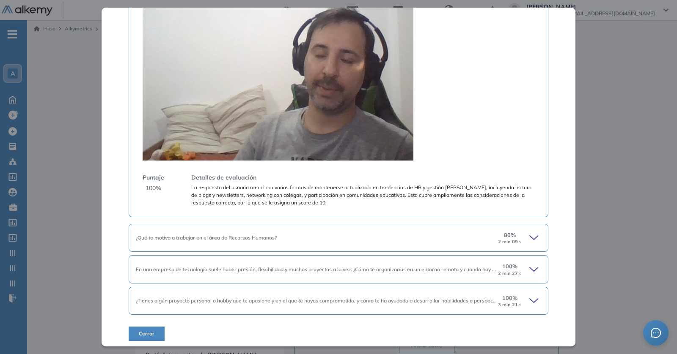
click at [324, 229] on div "¿Qué te motiva a trabajar en el área de Recursos Humanos? 80 % 2 min 09 s" at bounding box center [338, 238] width 419 height 28
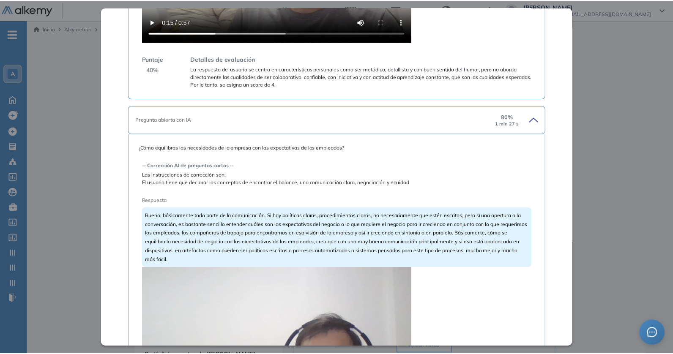
scroll to position [0, 0]
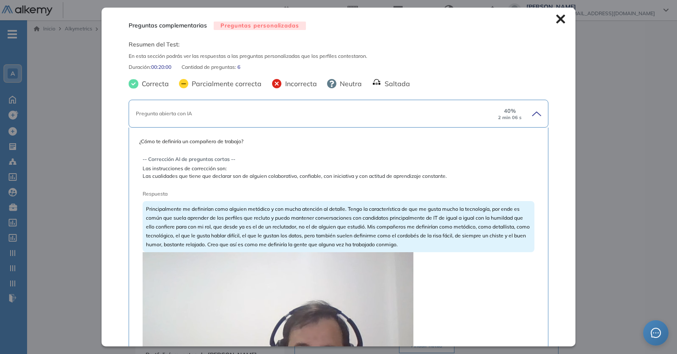
click at [556, 17] on icon at bounding box center [560, 19] width 9 height 9
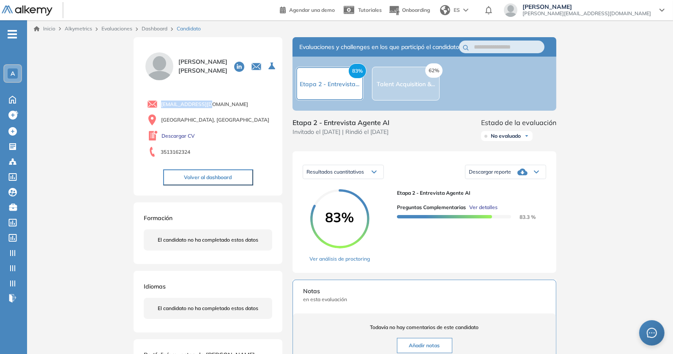
drag, startPoint x: 215, startPoint y: 104, endPoint x: 162, endPoint y: 104, distance: 53.3
click at [162, 104] on div "poncegm@gmail.com" at bounding box center [209, 104] width 125 height 11
copy span "poncegm@gmail.com"
click at [214, 182] on button "Volver al dashboard" at bounding box center [208, 178] width 90 height 16
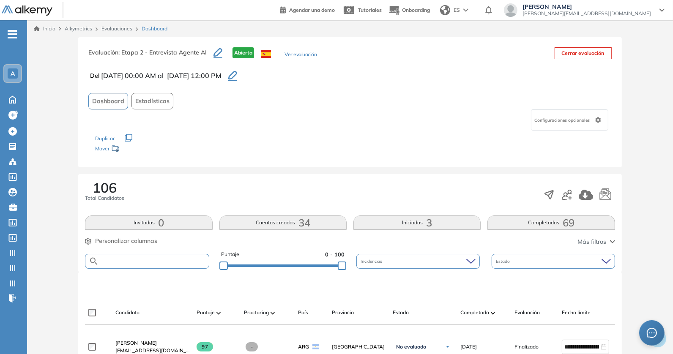
click at [148, 258] on input "text" at bounding box center [154, 261] width 110 height 6
paste input "**********"
type input "**********"
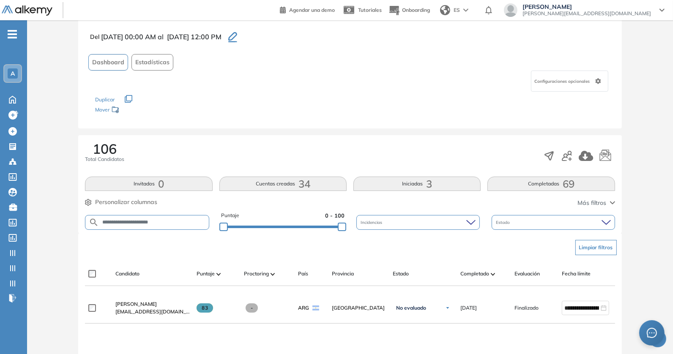
scroll to position [62, 0]
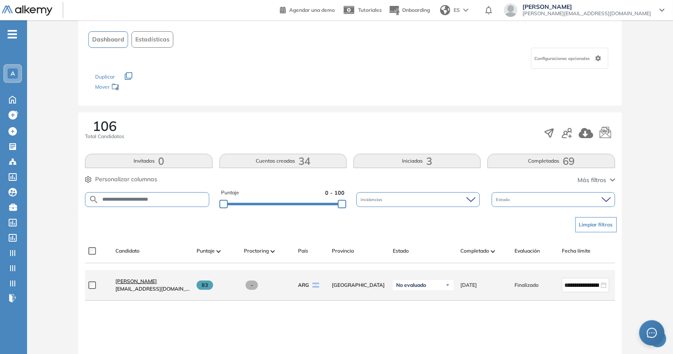
click at [134, 282] on span "Milagros Bagó" at bounding box center [135, 281] width 41 height 6
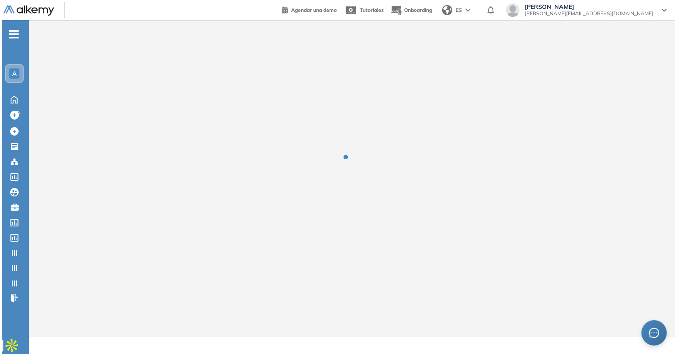
scroll to position [0, 0]
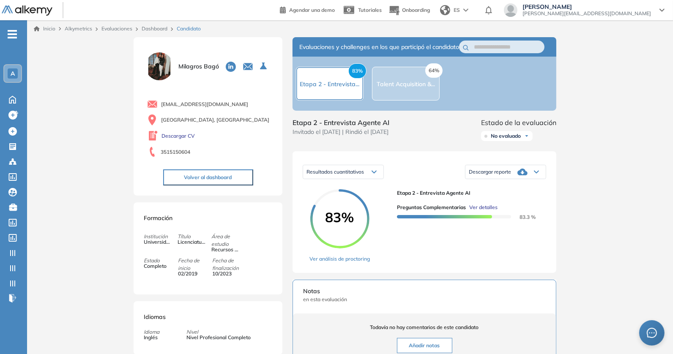
click at [478, 211] on span "Ver detalles" at bounding box center [483, 208] width 28 height 8
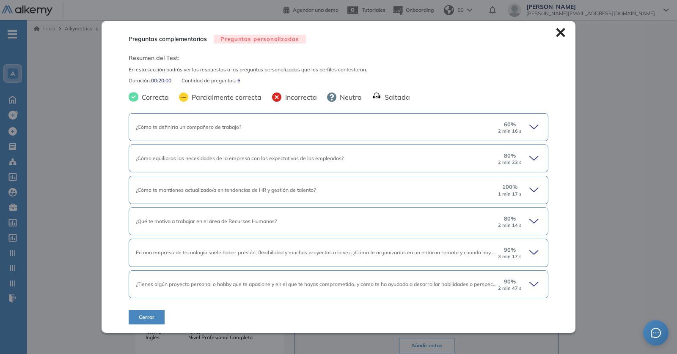
click at [419, 132] on div "¿Cómo te definiría un compañero de trabajo? 60 % 2 min 16 s" at bounding box center [338, 127] width 419 height 28
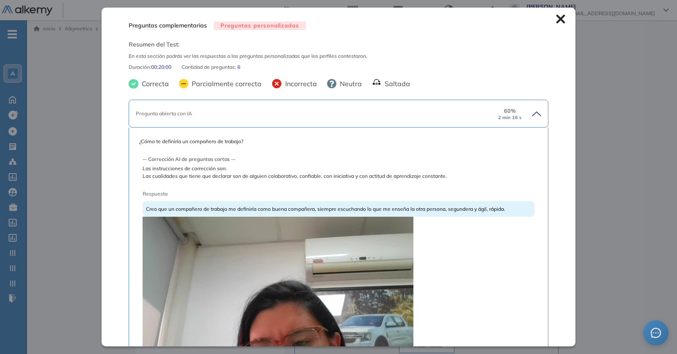
scroll to position [141, 0]
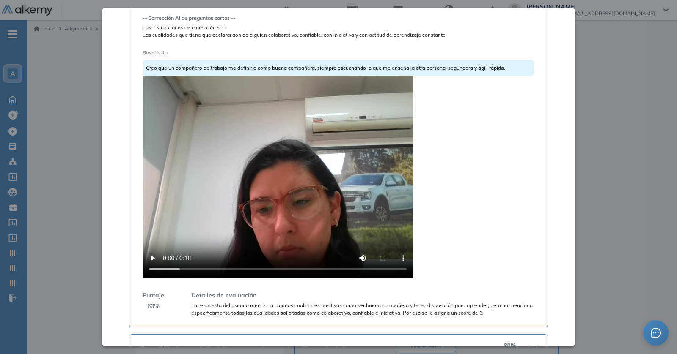
click at [263, 172] on video at bounding box center [277, 177] width 271 height 203
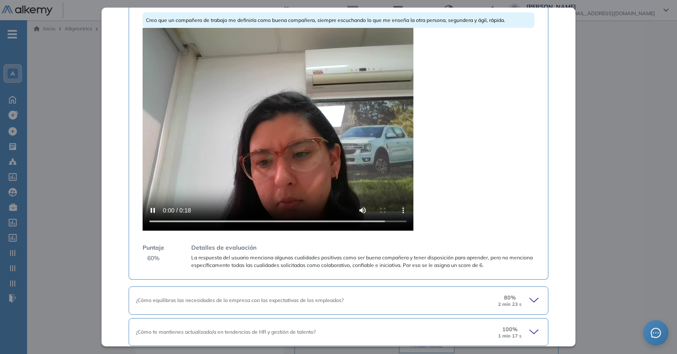
scroll to position [200, 0]
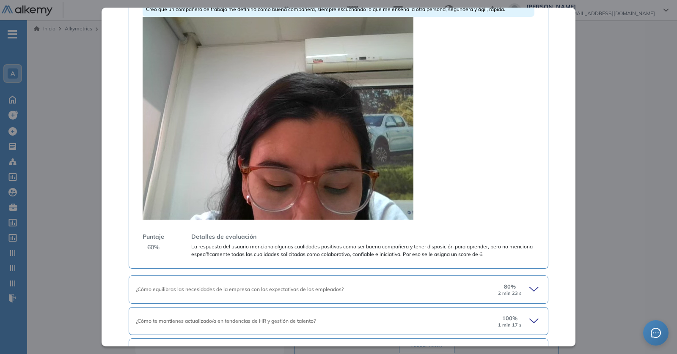
click at [363, 288] on div "¿Cómo equilibras las necesidades de la empresa con las expectativas de los empl…" at bounding box center [316, 290] width 361 height 8
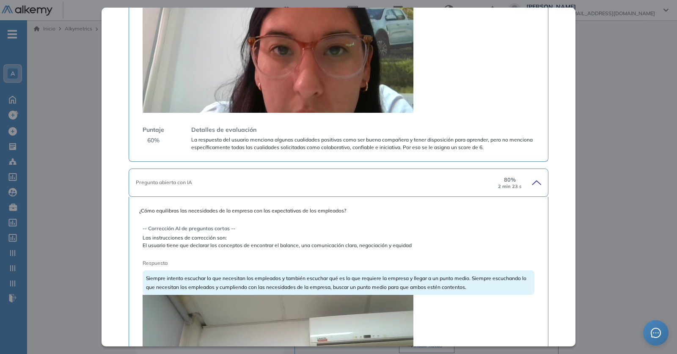
click at [287, 78] on video at bounding box center [277, 11] width 271 height 203
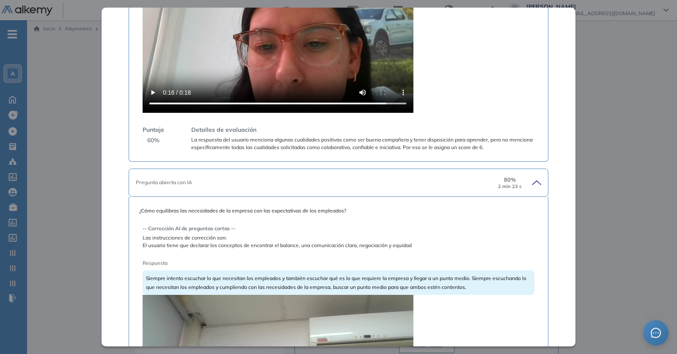
scroll to position [676, 0]
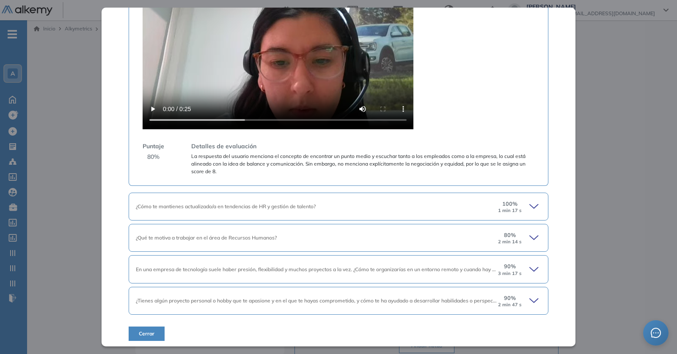
click at [241, 44] on video at bounding box center [277, 27] width 271 height 203
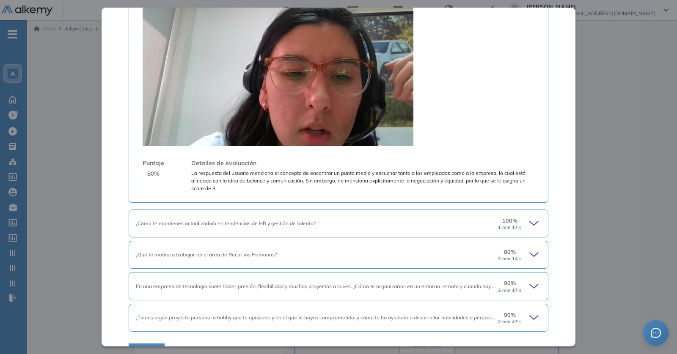
click at [249, 72] on video at bounding box center [277, 44] width 271 height 203
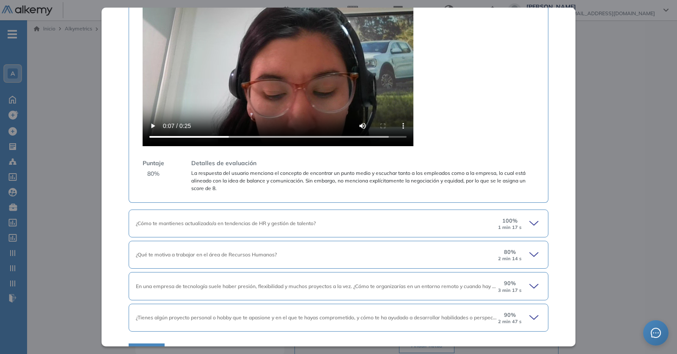
click at [249, 72] on video at bounding box center [277, 44] width 271 height 203
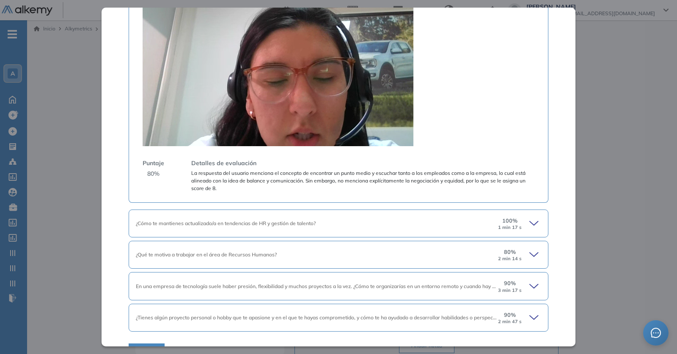
click at [290, 98] on video at bounding box center [277, 44] width 271 height 203
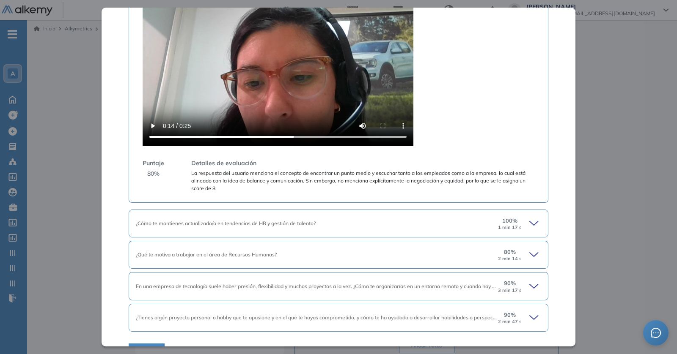
scroll to position [660, 0]
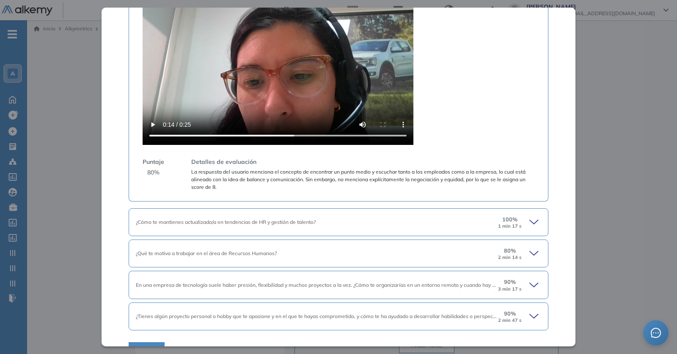
click at [266, 216] on div "¿Cómo te mantienes actualizado/a en tendencias de HR y gestión de talento? 100 …" at bounding box center [338, 222] width 419 height 28
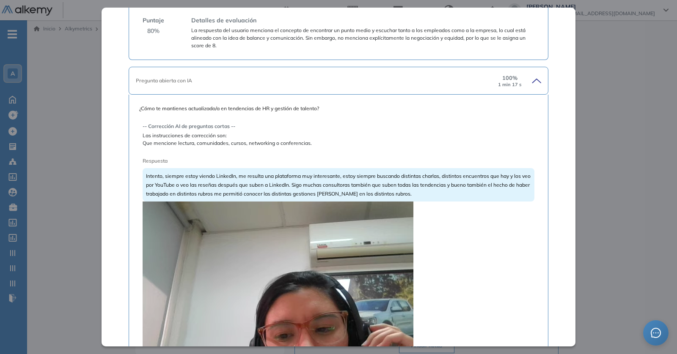
click at [257, 252] on video at bounding box center [277, 303] width 271 height 203
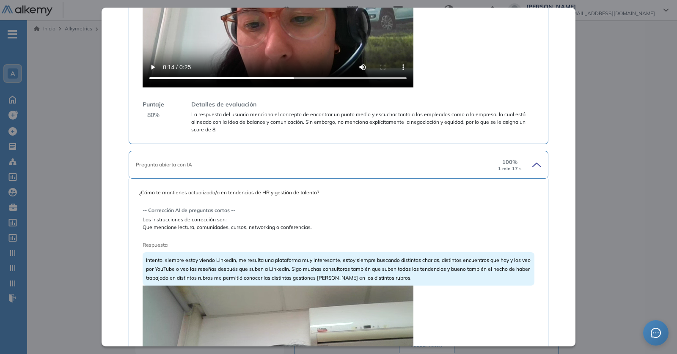
scroll to position [979, 0]
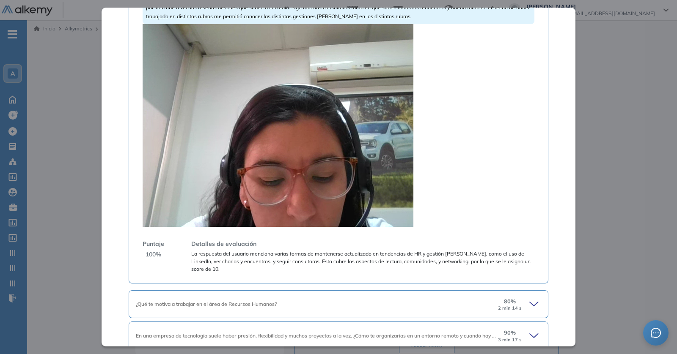
click at [342, 137] on video at bounding box center [277, 125] width 271 height 203
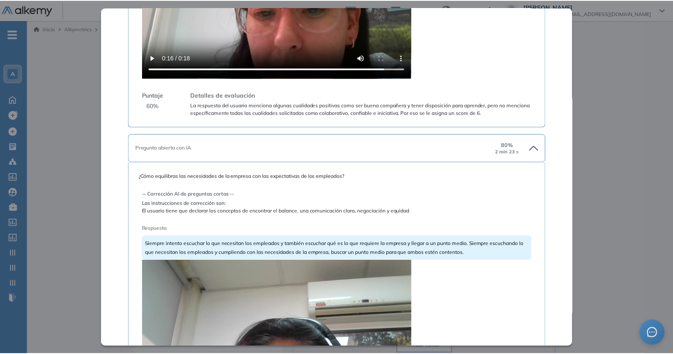
scroll to position [0, 0]
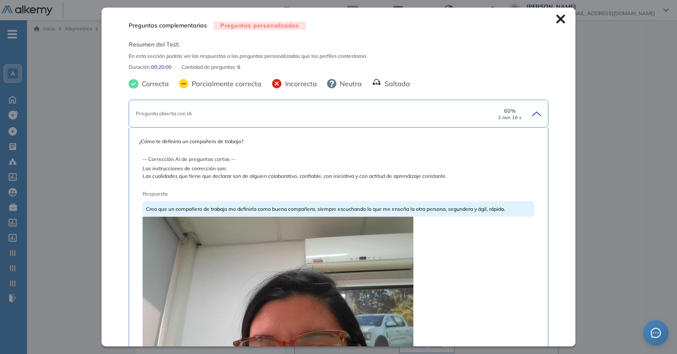
click at [556, 15] on icon at bounding box center [560, 18] width 9 height 9
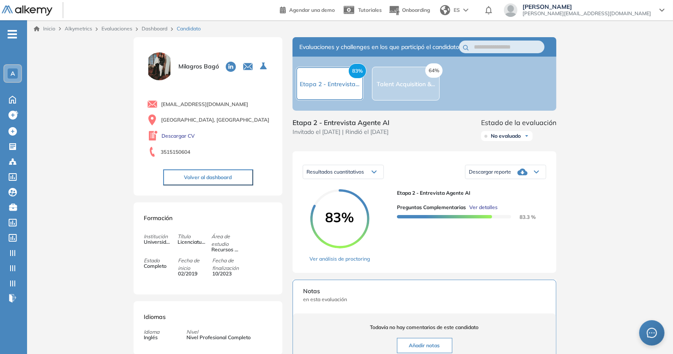
click at [232, 173] on button "Volver al dashboard" at bounding box center [208, 178] width 90 height 16
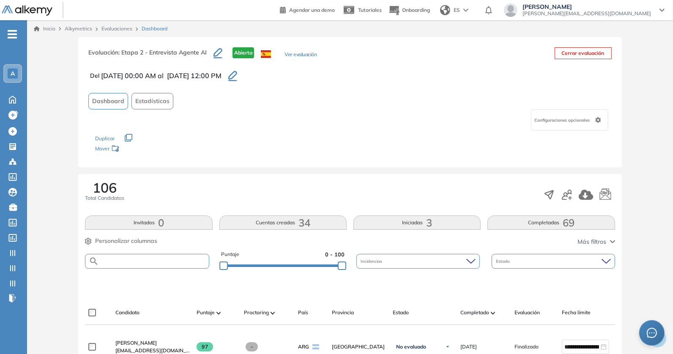
click at [192, 260] on input "text" at bounding box center [154, 261] width 110 height 6
paste input "**********"
type input "**********"
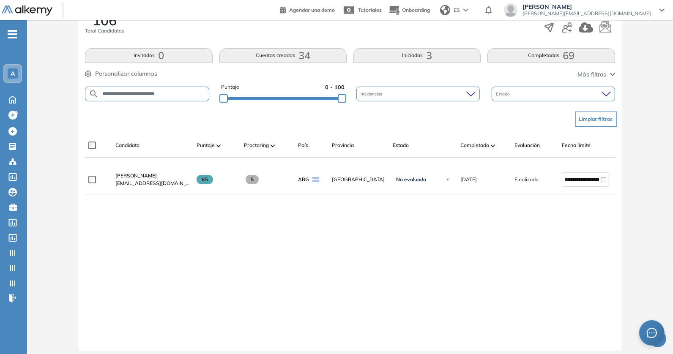
scroll to position [179, 0]
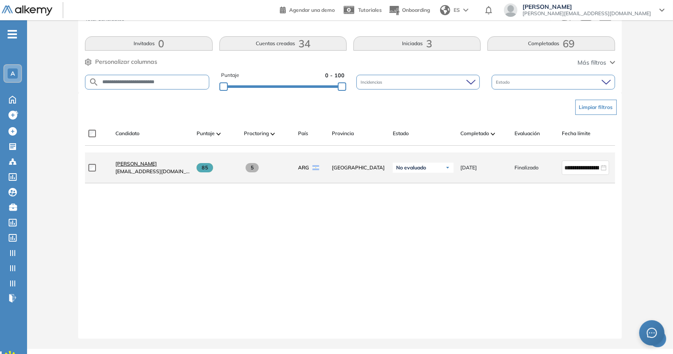
click at [145, 165] on span "Macarena Barrojo" at bounding box center [135, 164] width 41 height 6
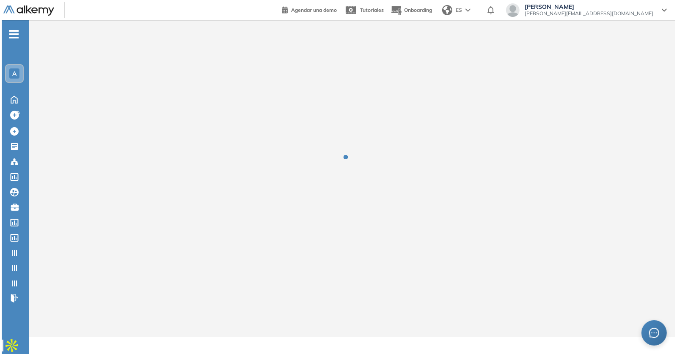
scroll to position [0, 0]
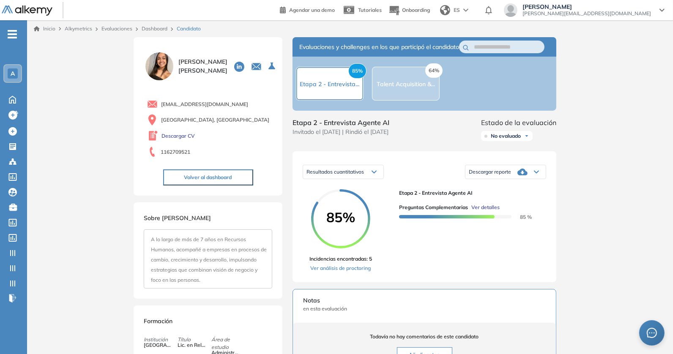
click at [483, 211] on span "Ver detalles" at bounding box center [485, 208] width 28 height 8
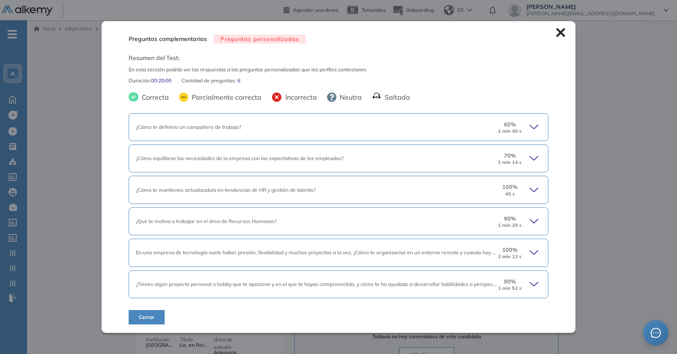
click at [310, 126] on div "¿Cómo te definiría un compañero de trabajo?" at bounding box center [316, 127] width 361 height 8
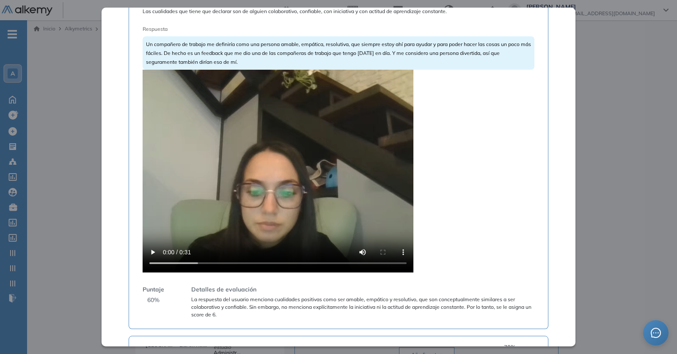
scroll to position [182, 0]
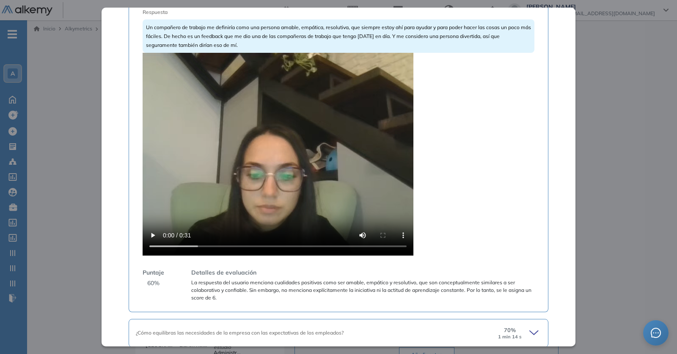
click at [267, 164] on video at bounding box center [277, 154] width 271 height 203
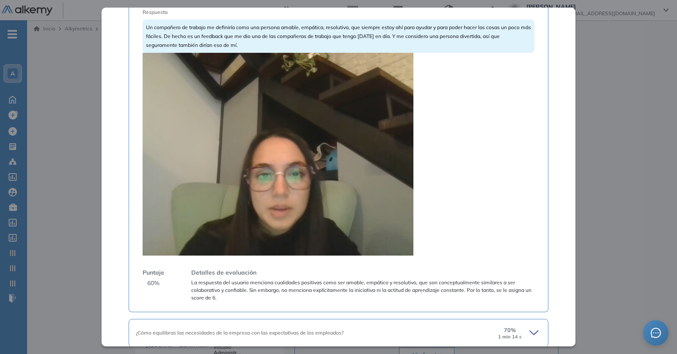
click at [224, 184] on video at bounding box center [277, 154] width 271 height 203
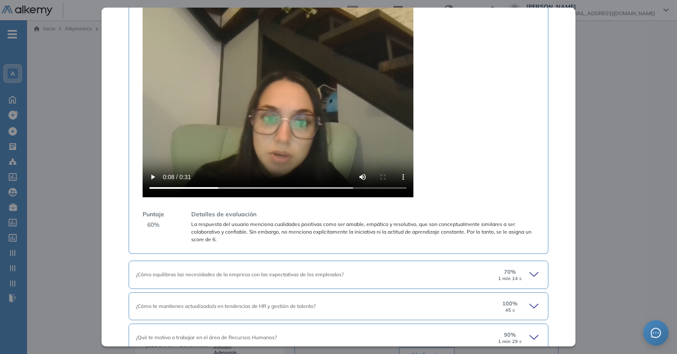
scroll to position [340, 0]
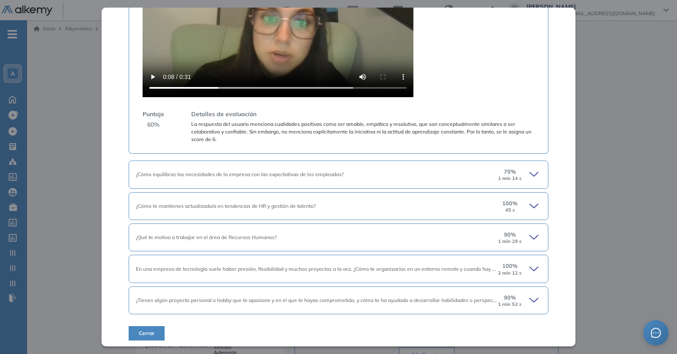
click at [233, 165] on div "¿Cómo equilibras las necesidades de la empresa con las expectativas de los empl…" at bounding box center [338, 175] width 419 height 28
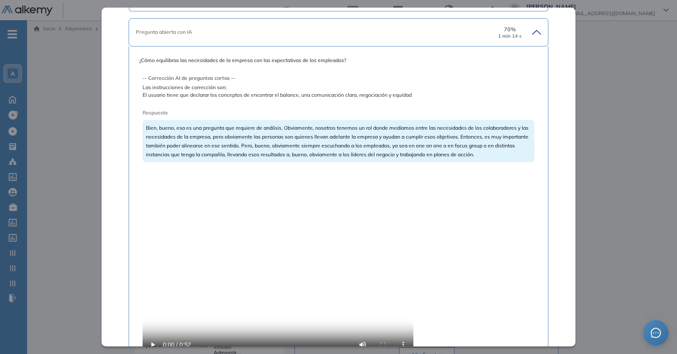
scroll to position [521, 0]
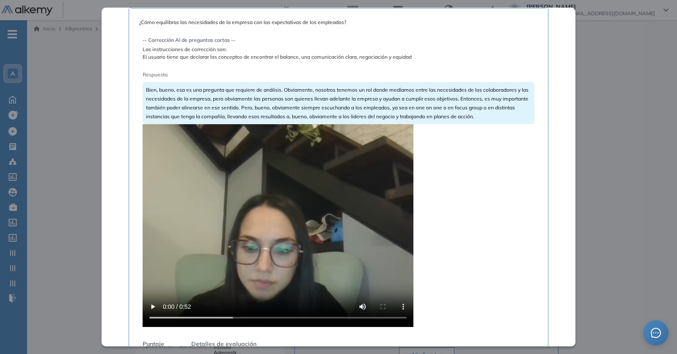
click at [235, 215] on video at bounding box center [277, 225] width 271 height 203
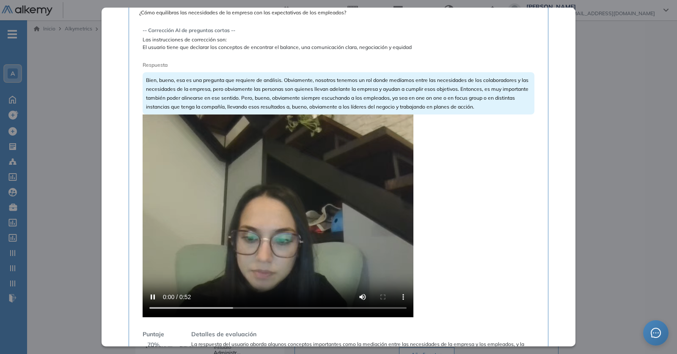
scroll to position [534, 0]
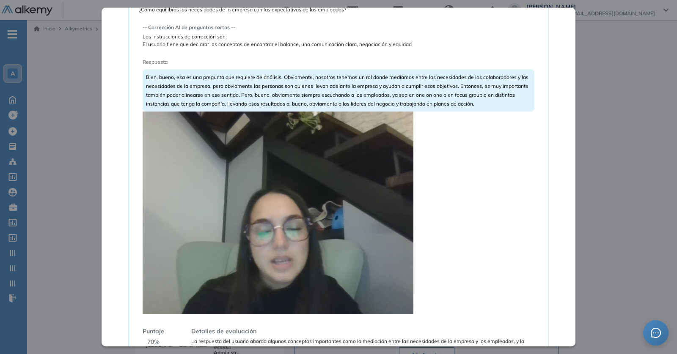
click at [350, 162] on video at bounding box center [277, 213] width 271 height 203
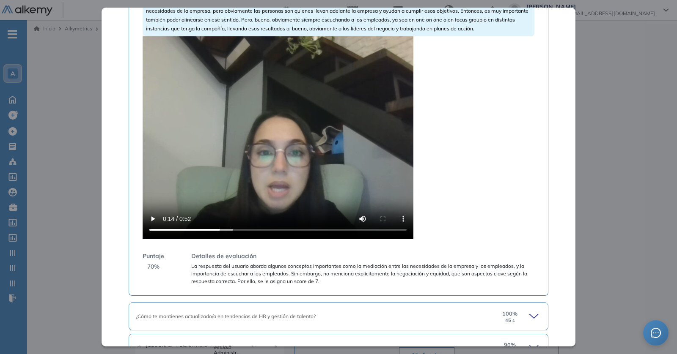
scroll to position [719, 0]
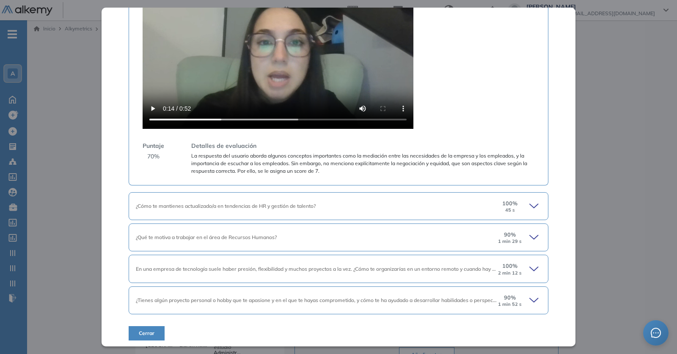
click at [325, 209] on div "¿Cómo te mantienes actualizado/a en tendencias de HR y gestión de talento? 100 …" at bounding box center [338, 206] width 419 height 28
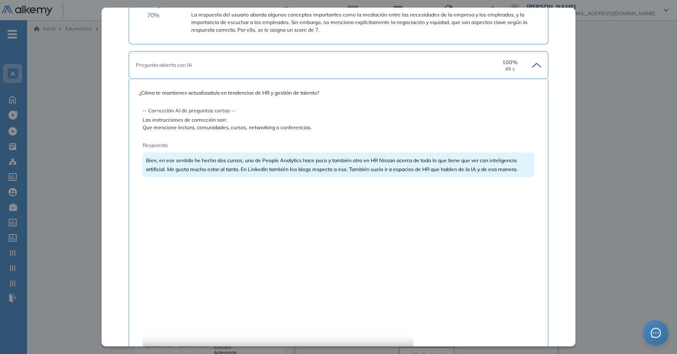
scroll to position [953, 0]
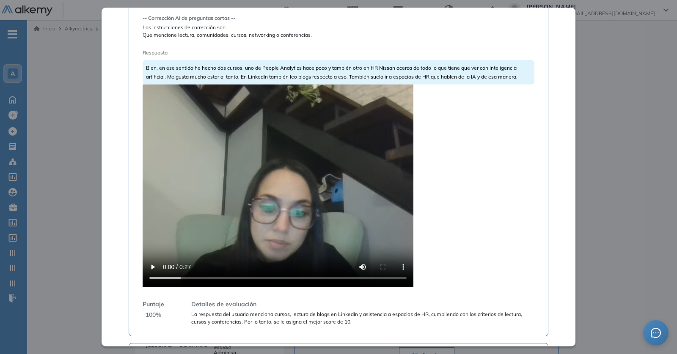
click at [297, 209] on video at bounding box center [277, 186] width 271 height 203
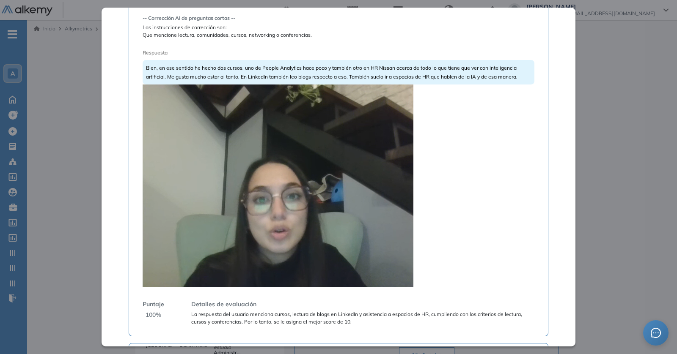
click at [290, 215] on video at bounding box center [277, 186] width 271 height 203
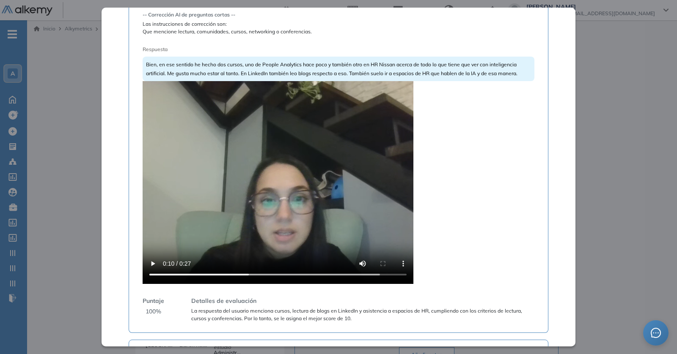
click at [290, 215] on video at bounding box center [277, 182] width 271 height 203
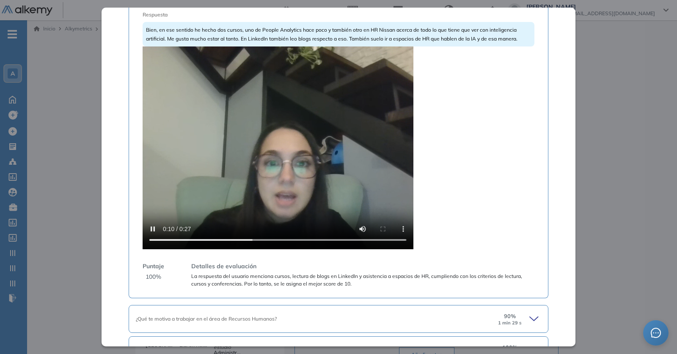
scroll to position [1072, 0]
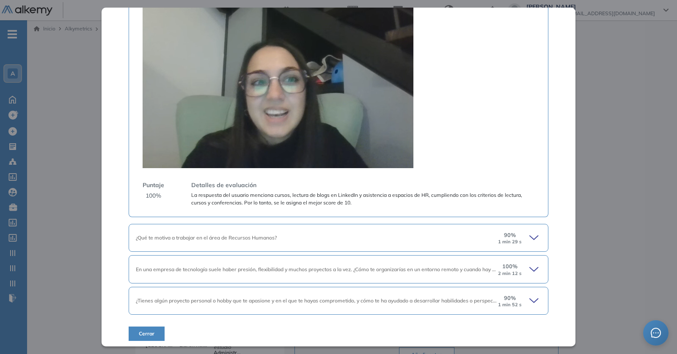
click at [302, 129] on video at bounding box center [277, 66] width 271 height 203
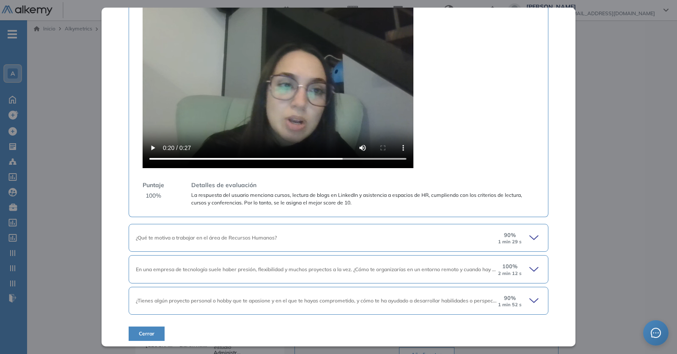
click at [362, 269] on span "En una empresa de tecnología suele haber presión, flexibilidad y muchos proyect…" at bounding box center [334, 269] width 397 height 6
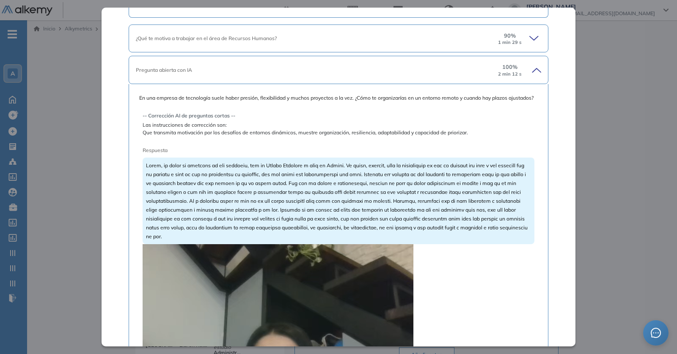
click at [297, 288] on video at bounding box center [277, 345] width 271 height 203
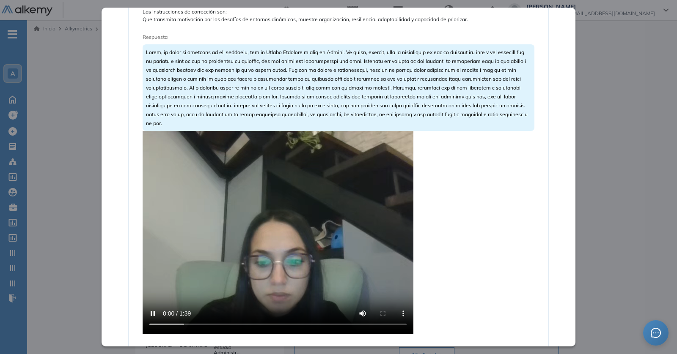
scroll to position [1388, 0]
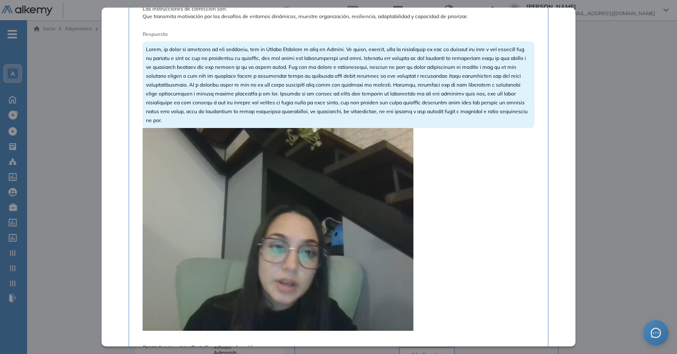
click at [349, 246] on video at bounding box center [277, 229] width 271 height 203
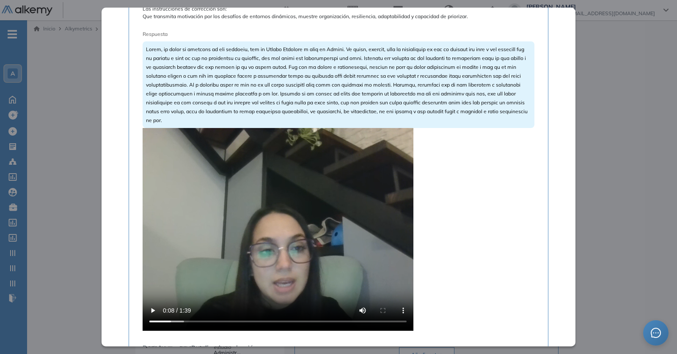
click at [349, 246] on video at bounding box center [277, 229] width 271 height 203
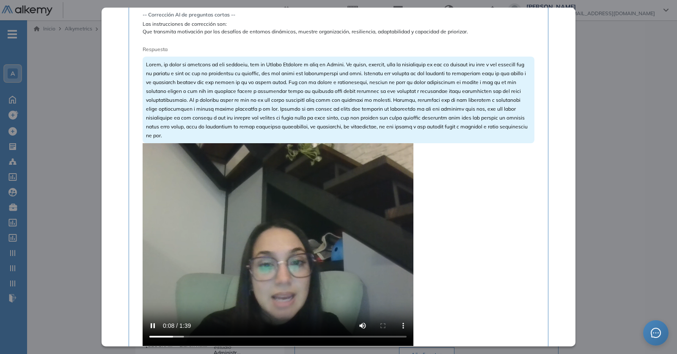
scroll to position [1366, 0]
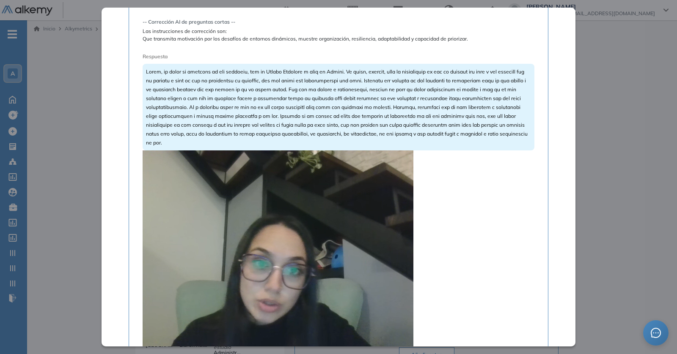
click at [349, 246] on video at bounding box center [277, 252] width 271 height 203
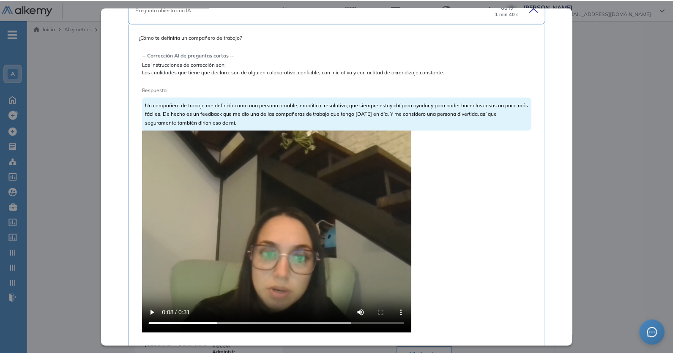
scroll to position [0, 0]
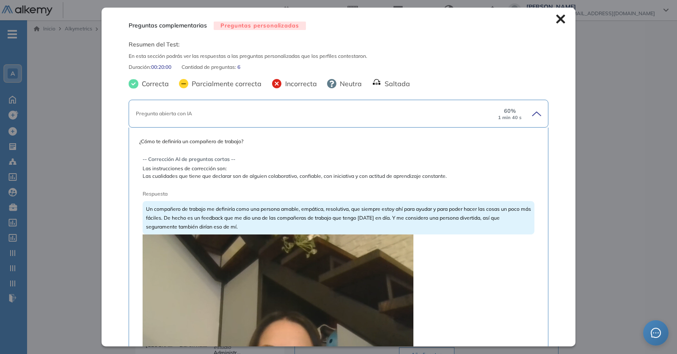
click at [556, 22] on icon at bounding box center [560, 18] width 9 height 9
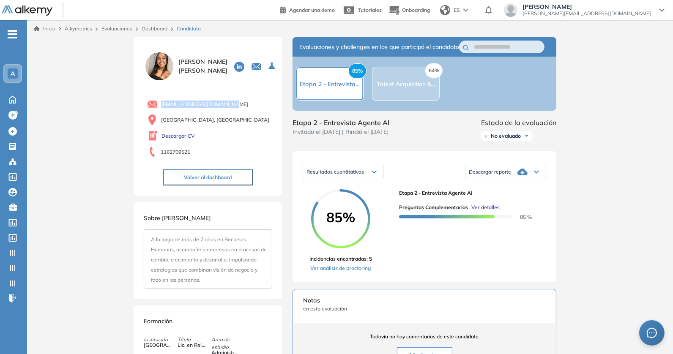
drag, startPoint x: 238, startPoint y: 101, endPoint x: 164, endPoint y: 101, distance: 74.4
click at [164, 101] on div "barrojomacarena@gmail.com" at bounding box center [209, 104] width 125 height 11
copy span "barrojomacarena@gmail.com"
click at [234, 66] on icon at bounding box center [239, 67] width 10 height 10
click at [214, 170] on button "Volver al dashboard" at bounding box center [208, 178] width 90 height 16
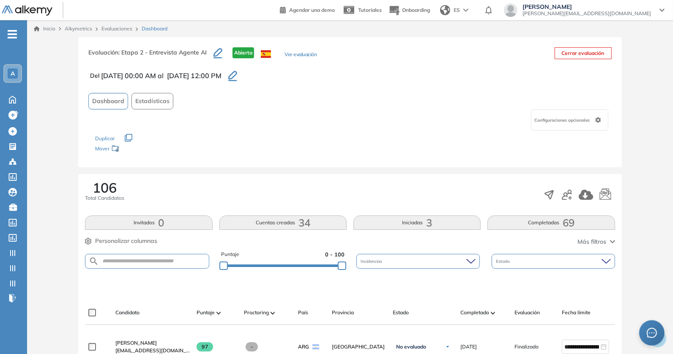
click at [182, 252] on div "Puntaje 0 - 100 Incidencias Estado" at bounding box center [350, 262] width 530 height 22
click at [179, 257] on form at bounding box center [147, 261] width 124 height 15
click at [142, 262] on input "text" at bounding box center [154, 261] width 110 height 6
paste input "**********"
type input "**********"
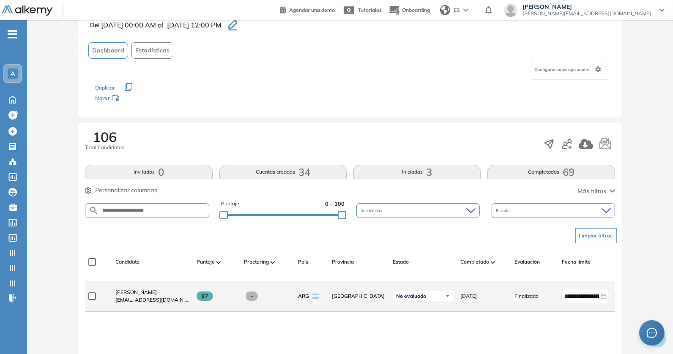
scroll to position [73, 0]
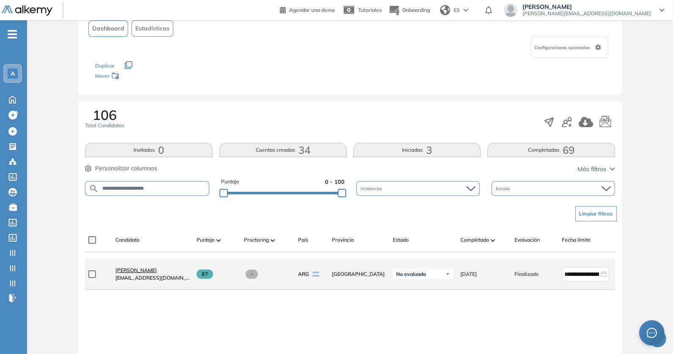
click at [145, 271] on span "Maria Agustina Abdon" at bounding box center [135, 270] width 41 height 6
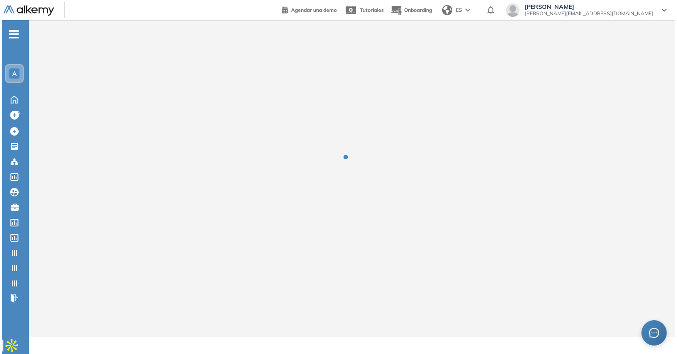
scroll to position [0, 0]
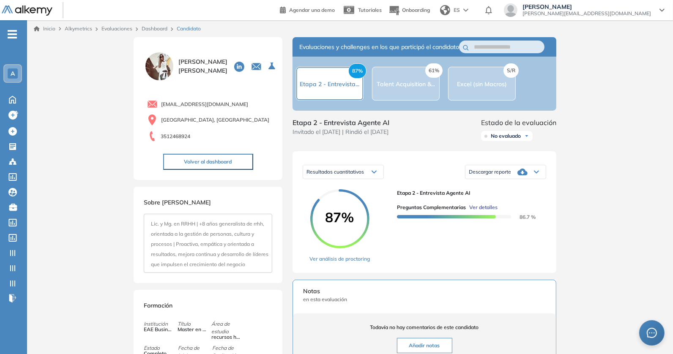
click at [495, 211] on span "Ver detalles" at bounding box center [483, 208] width 28 height 8
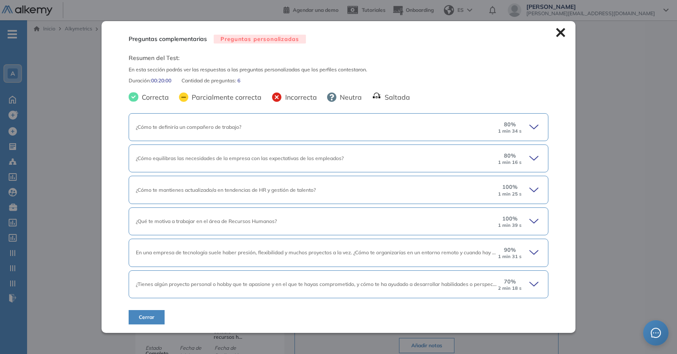
click at [524, 131] on div "80 % 1 min 34 s" at bounding box center [519, 128] width 44 height 14
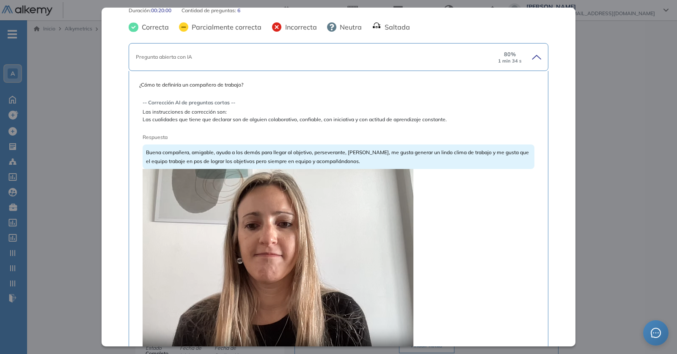
scroll to position [107, 0]
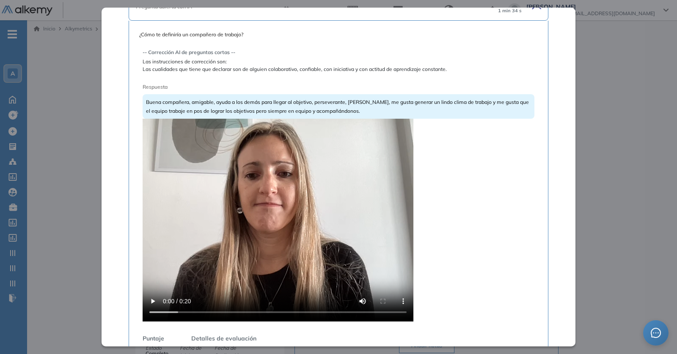
click at [327, 216] on video at bounding box center [277, 220] width 271 height 203
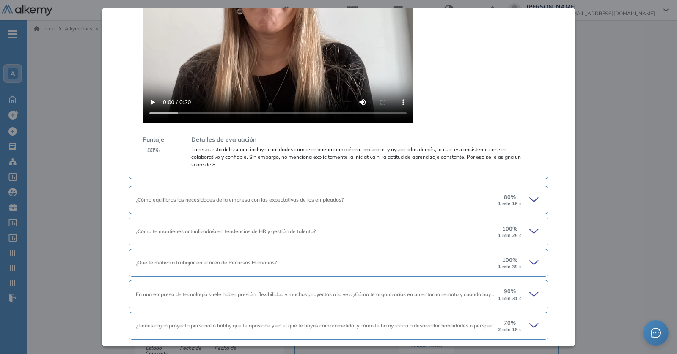
scroll to position [329, 0]
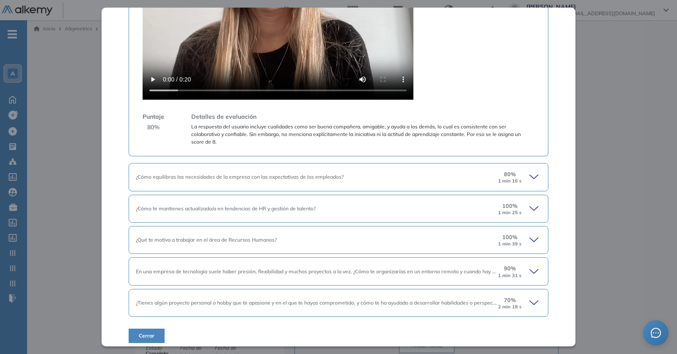
click at [234, 183] on div "¿Cómo equilibras las necesidades de la empresa con las expectativas de los empl…" at bounding box center [338, 177] width 419 height 28
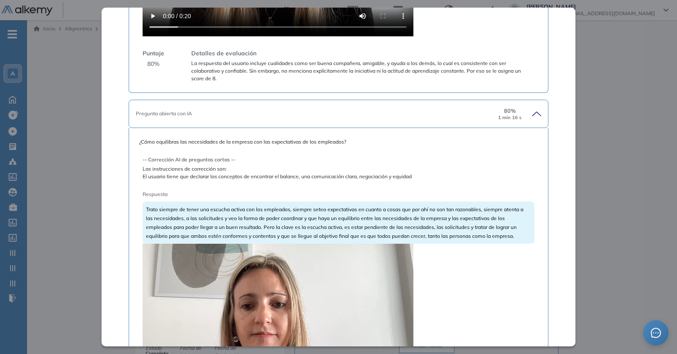
scroll to position [480, 0]
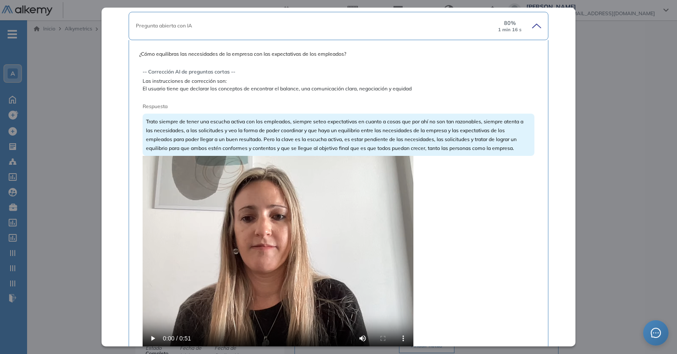
click at [201, 216] on video at bounding box center [277, 257] width 271 height 203
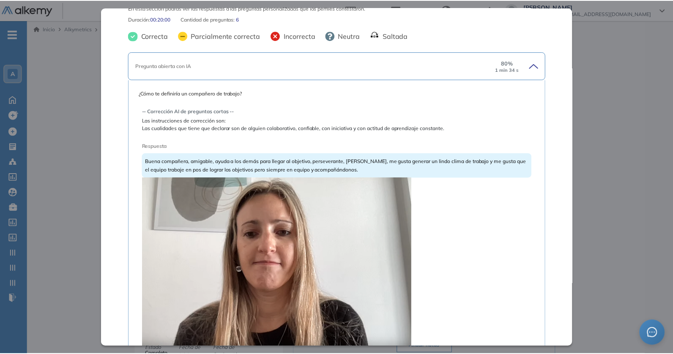
scroll to position [0, 0]
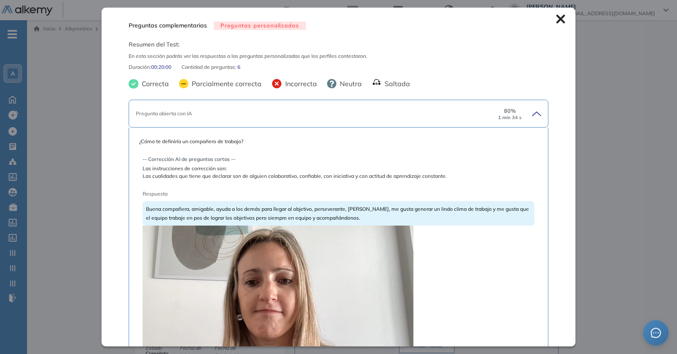
click at [556, 21] on icon at bounding box center [560, 18] width 9 height 9
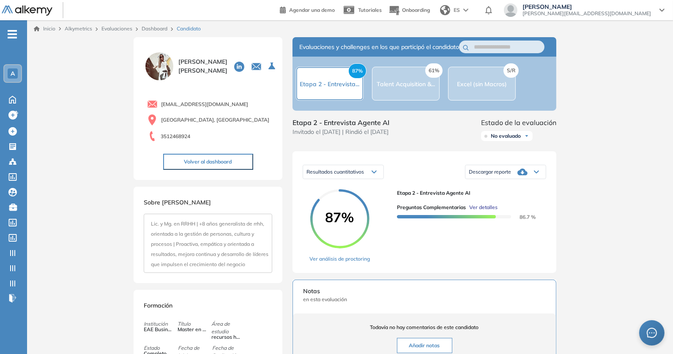
click at [213, 170] on div "Maria Agustina Abdon agusabdon7@gmail.com Ciudad de Buenos Aires, Argentina 351…" at bounding box center [208, 108] width 149 height 143
click at [217, 159] on button "Volver al dashboard" at bounding box center [208, 162] width 90 height 16
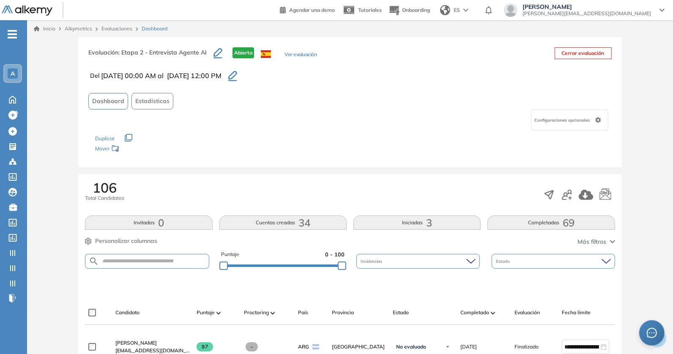
click at [164, 266] on form at bounding box center [147, 261] width 124 height 15
click at [167, 262] on input "text" at bounding box center [154, 261] width 110 height 6
paste input "**********"
type input "**********"
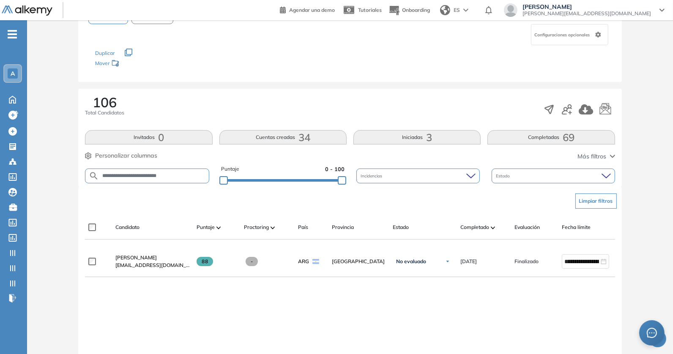
scroll to position [98, 0]
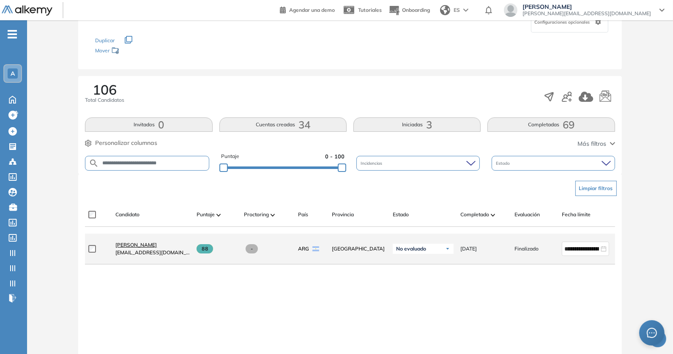
click at [136, 248] on span "Melina Rastelli" at bounding box center [135, 245] width 41 height 6
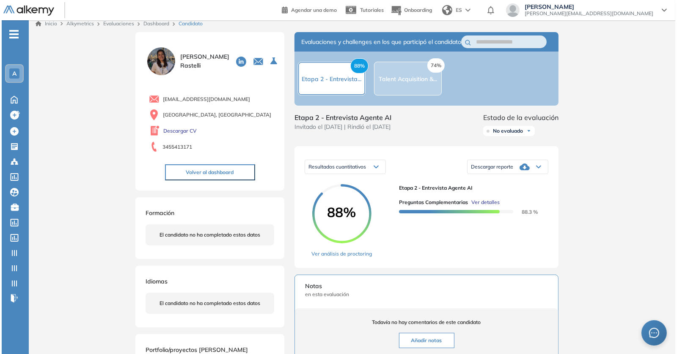
scroll to position [6, 0]
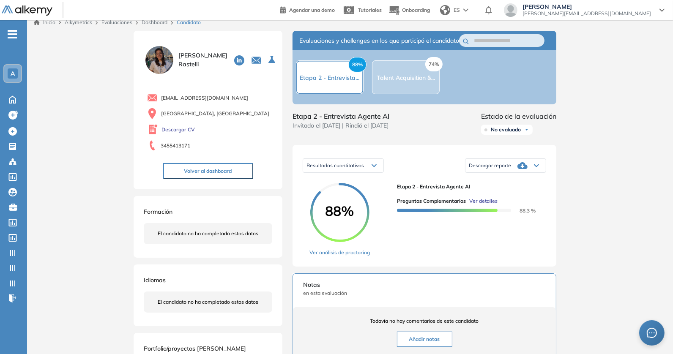
click at [483, 205] on span "Ver detalles" at bounding box center [483, 201] width 28 height 8
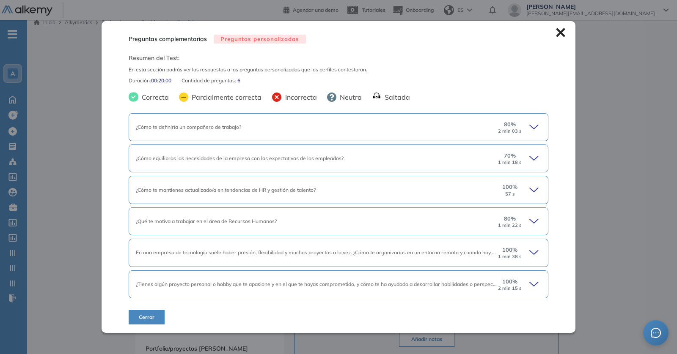
click at [403, 123] on div "¿Cómo te definiría un compañero de trabajo? 80 % 2 min 03 s" at bounding box center [338, 127] width 419 height 28
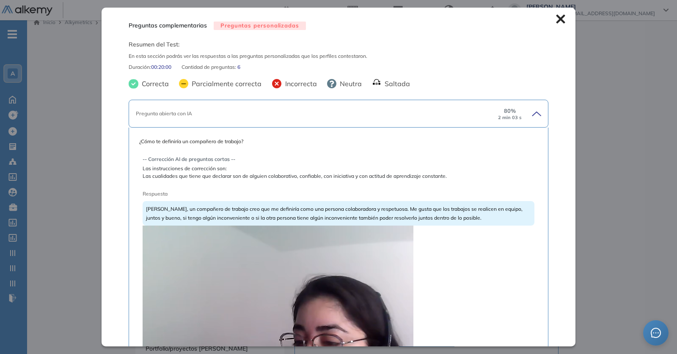
scroll to position [248, 0]
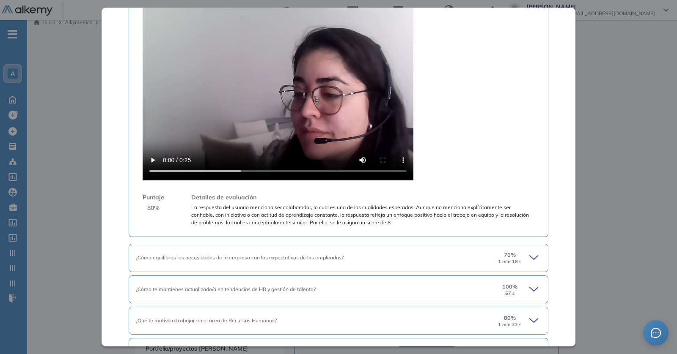
click at [301, 98] on video at bounding box center [277, 79] width 271 height 203
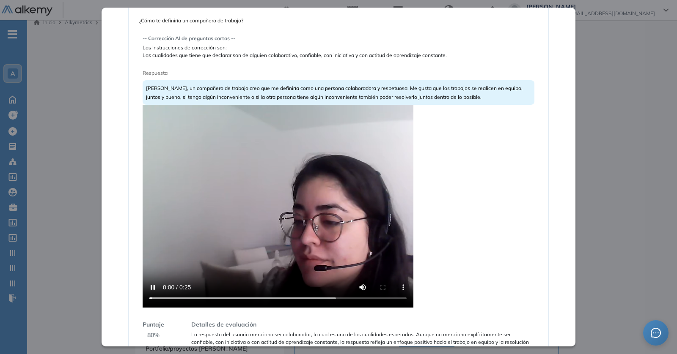
scroll to position [112, 0]
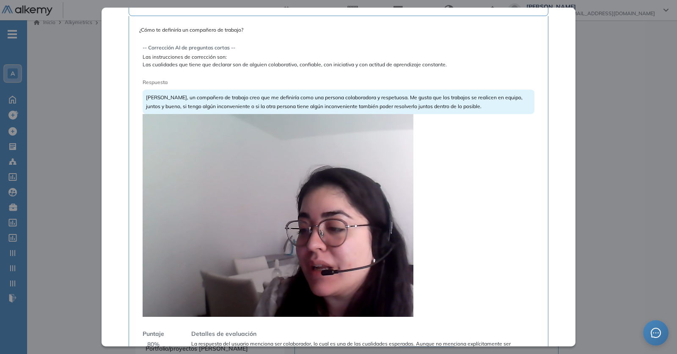
click at [352, 196] on video at bounding box center [277, 215] width 271 height 203
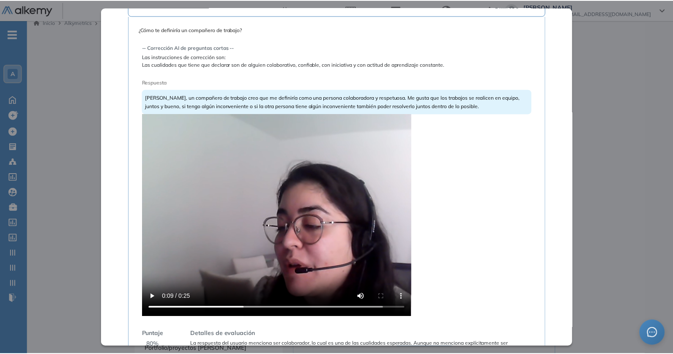
scroll to position [0, 0]
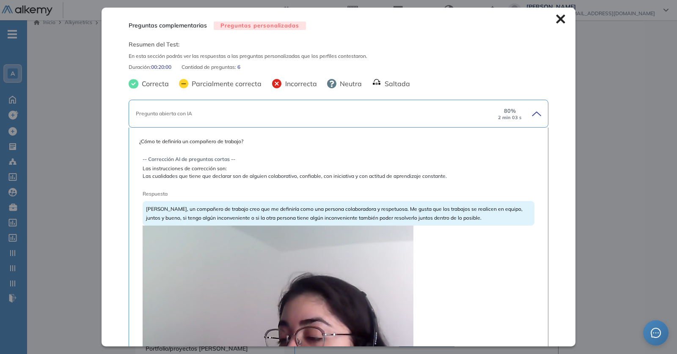
click at [556, 19] on icon at bounding box center [560, 19] width 9 height 9
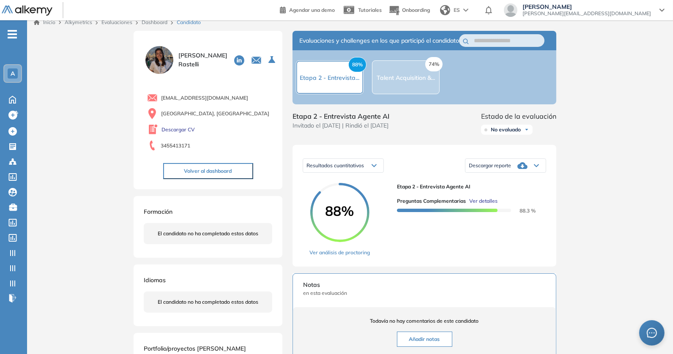
click at [242, 170] on button "Volver al dashboard" at bounding box center [208, 171] width 90 height 16
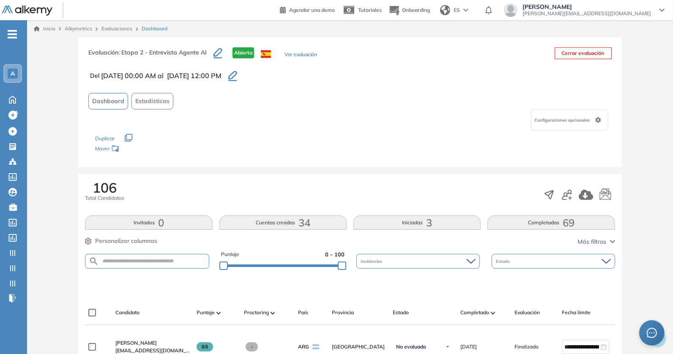
click at [169, 265] on form at bounding box center [147, 261] width 124 height 15
click at [171, 262] on input "text" at bounding box center [154, 261] width 110 height 6
paste input "**********"
type input "**********"
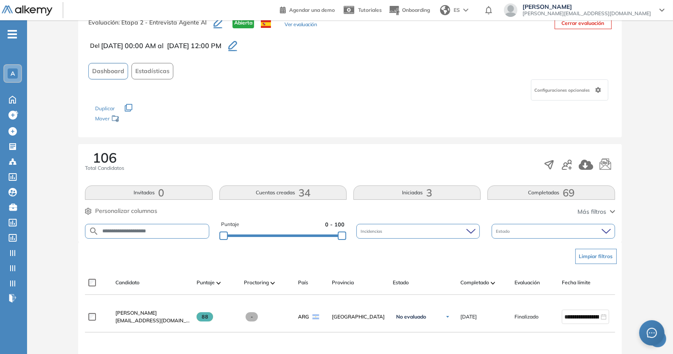
scroll to position [53, 0]
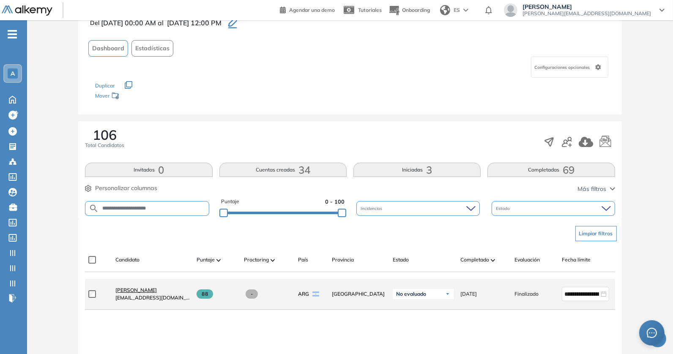
click at [130, 293] on span "Flavia Arce" at bounding box center [135, 290] width 41 height 6
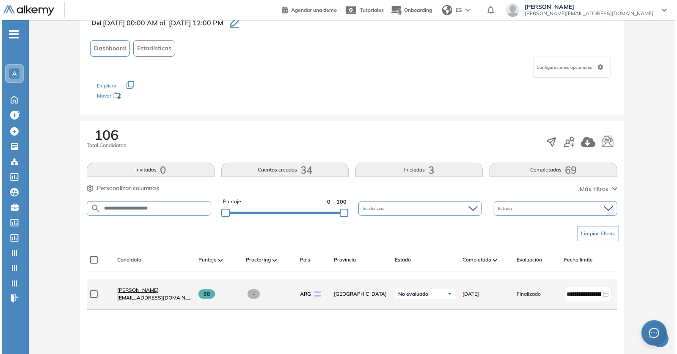
scroll to position [0, 0]
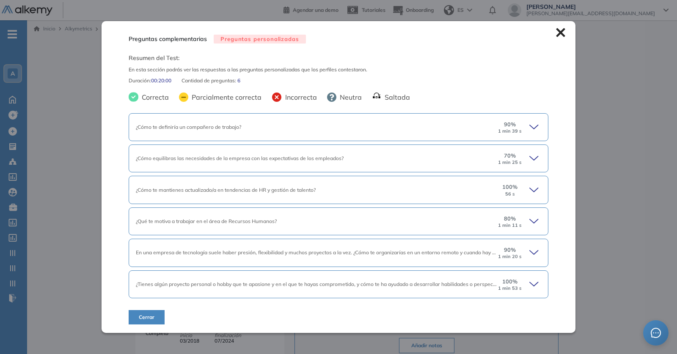
click at [490, 119] on div "¿Cómo te definiría un compañero de trabajo? 90 % 1 min 39 s" at bounding box center [338, 127] width 419 height 28
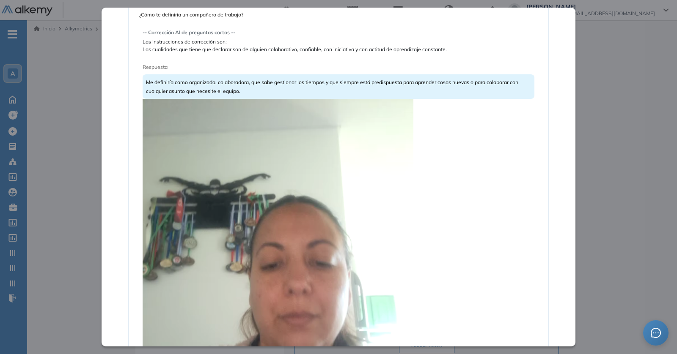
scroll to position [158, 0]
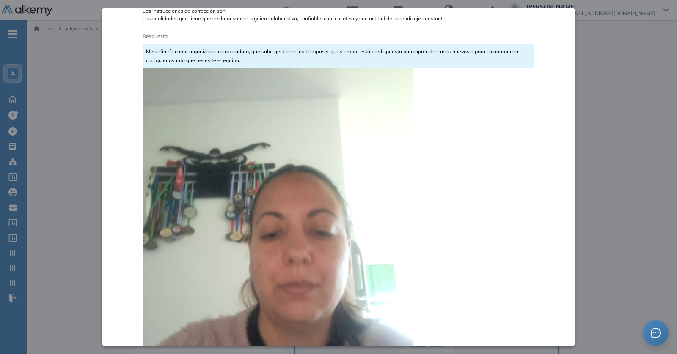
click at [257, 168] on video at bounding box center [277, 248] width 271 height 361
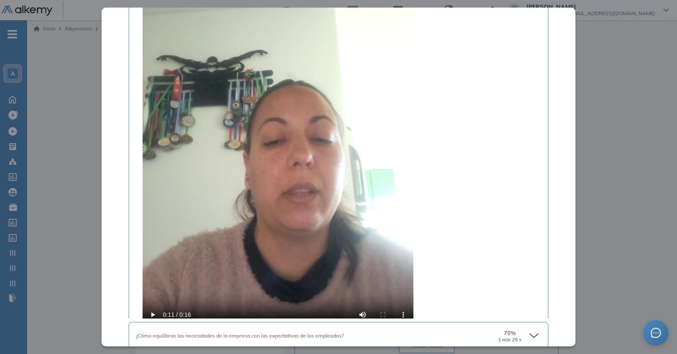
scroll to position [413, 0]
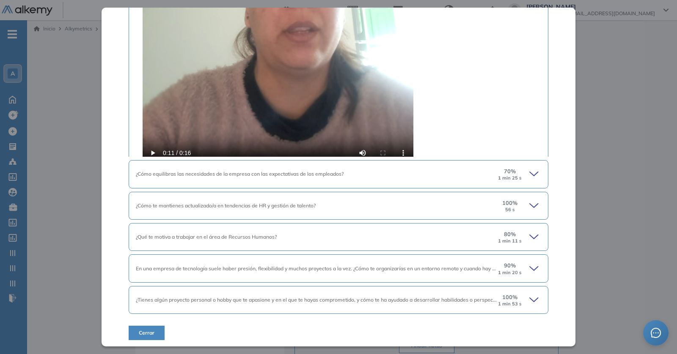
click at [320, 214] on div "¿Cómo te mantienes actualizado/a en tendencias de HR y gestión de talento? 100 …" at bounding box center [338, 206] width 419 height 28
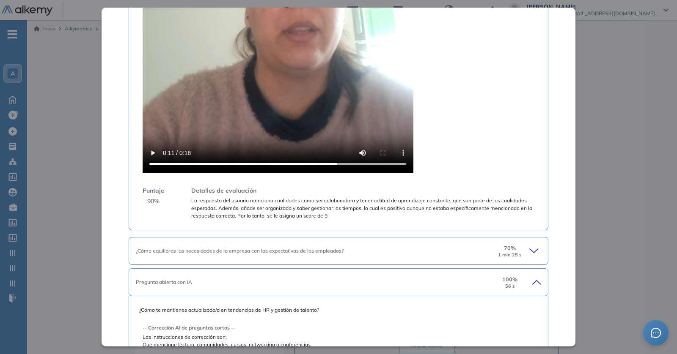
scroll to position [697, 0]
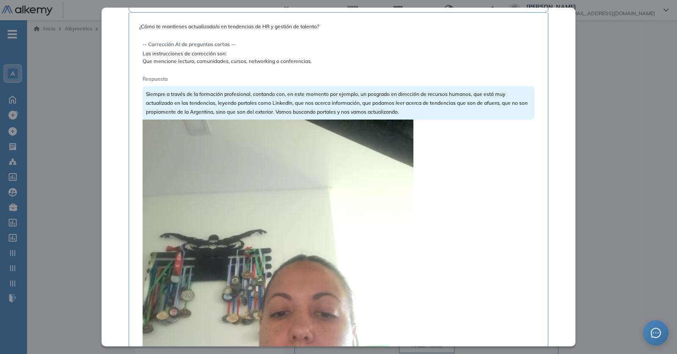
click at [251, 189] on video at bounding box center [277, 300] width 271 height 361
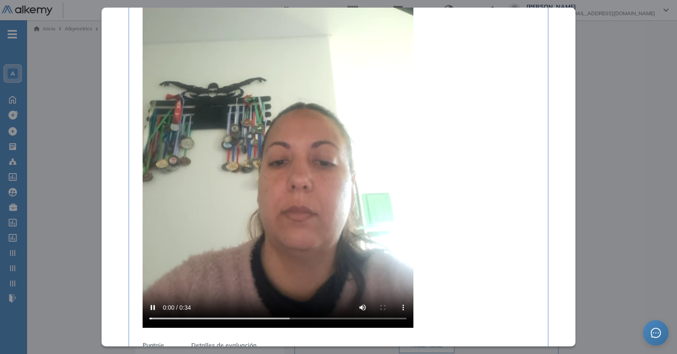
scroll to position [1017, 0]
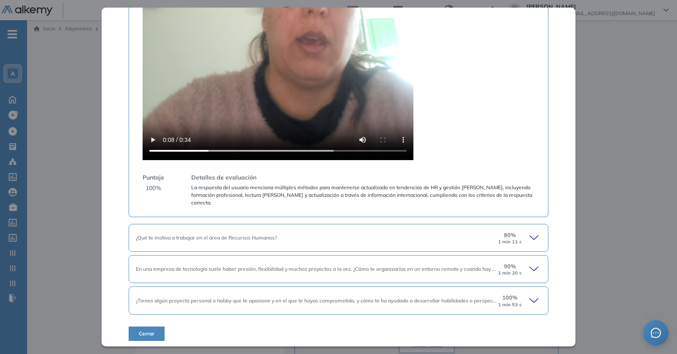
click at [318, 228] on div "¿Qué te motiva a trabajar en el área de Recursos Humanos? 80 % 1 min 11 s" at bounding box center [338, 238] width 419 height 28
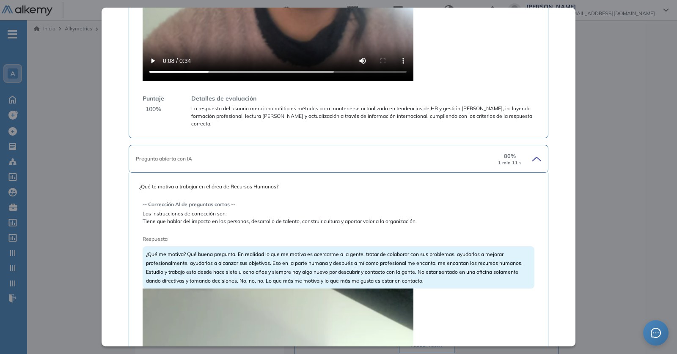
scroll to position [1274, 0]
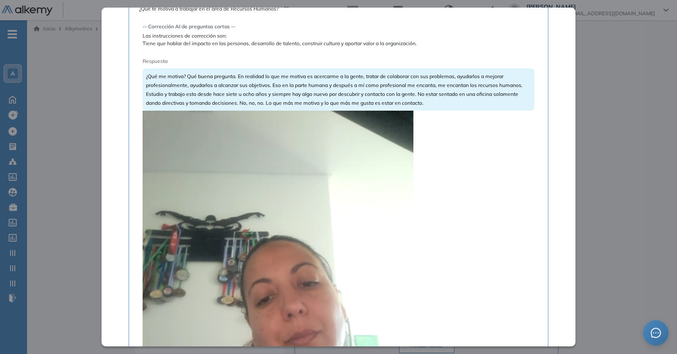
click at [275, 218] on video at bounding box center [277, 291] width 271 height 361
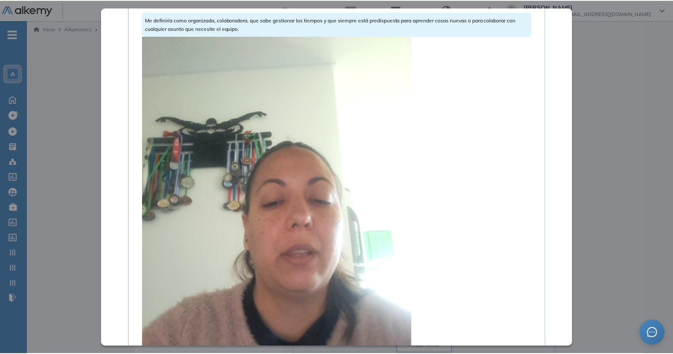
scroll to position [0, 0]
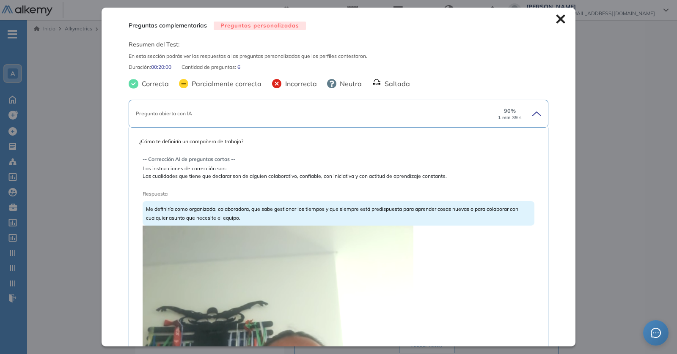
click at [557, 15] on icon at bounding box center [560, 19] width 9 height 9
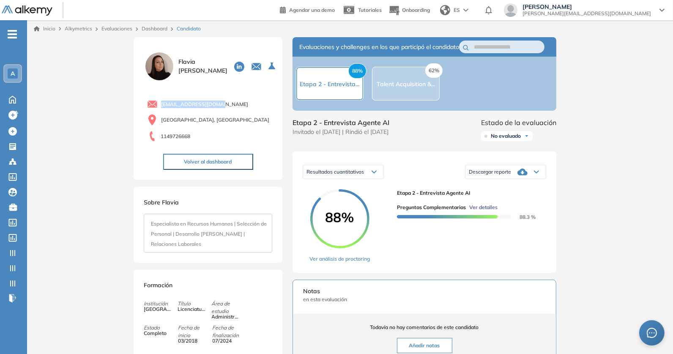
drag, startPoint x: 226, startPoint y: 104, endPoint x: 161, endPoint y: 104, distance: 65.1
click at [161, 104] on div "flaanarce22@gmail.com" at bounding box center [209, 104] width 125 height 11
copy span "flaanarce22@gmail.com"
click at [221, 163] on button "Volver al dashboard" at bounding box center [208, 162] width 90 height 16
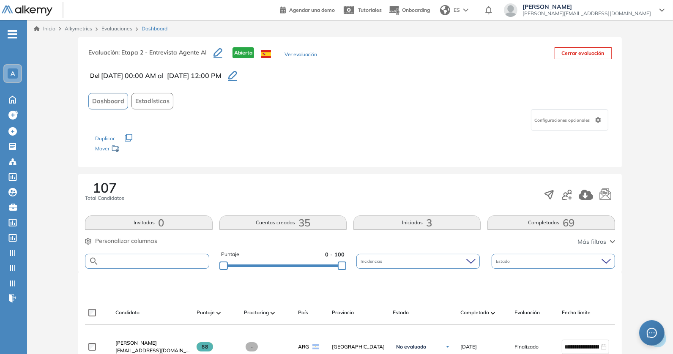
click at [154, 260] on input "text" at bounding box center [154, 261] width 110 height 6
paste input "**********"
type input "**********"
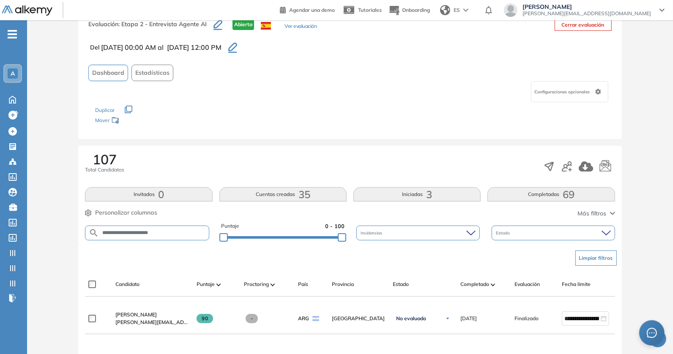
scroll to position [66, 0]
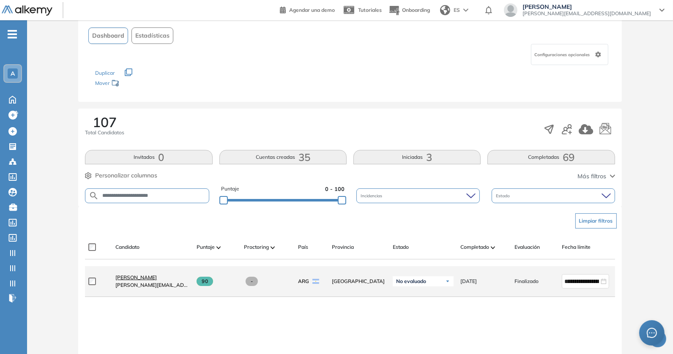
click at [140, 277] on span "Alex Gabriel SEPULCRI" at bounding box center [135, 277] width 41 height 6
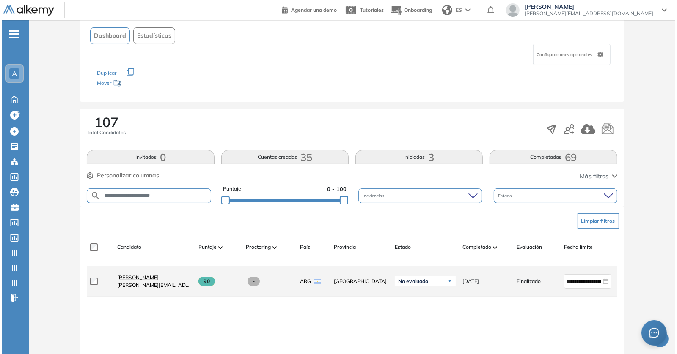
scroll to position [0, 0]
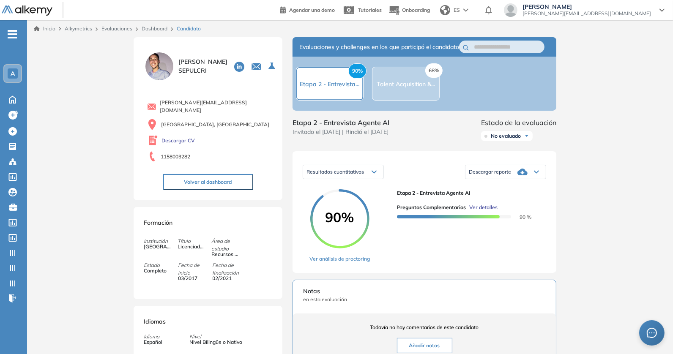
click at [481, 211] on span "Ver detalles" at bounding box center [483, 208] width 28 height 8
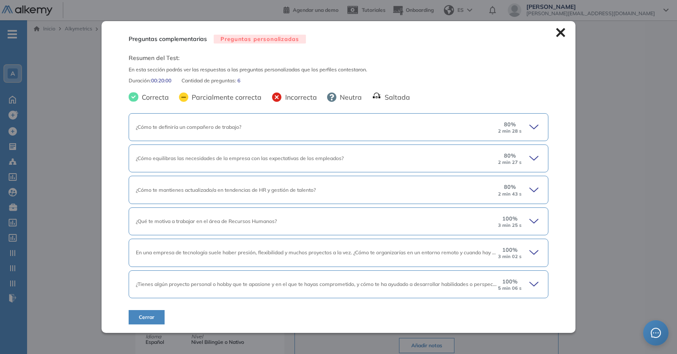
click at [342, 136] on div "¿Cómo te definiría un compañero de trabajo? 80 % 2 min 28 s" at bounding box center [338, 127] width 419 height 28
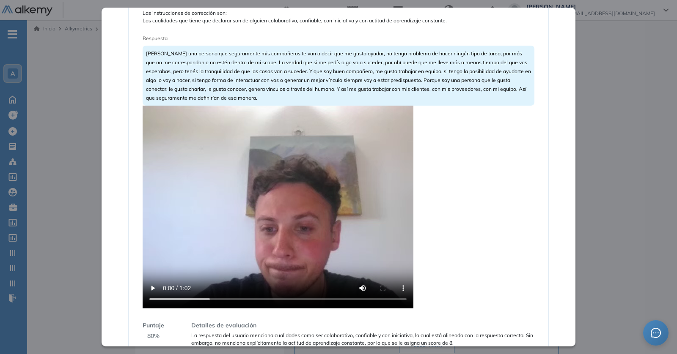
scroll to position [189, 0]
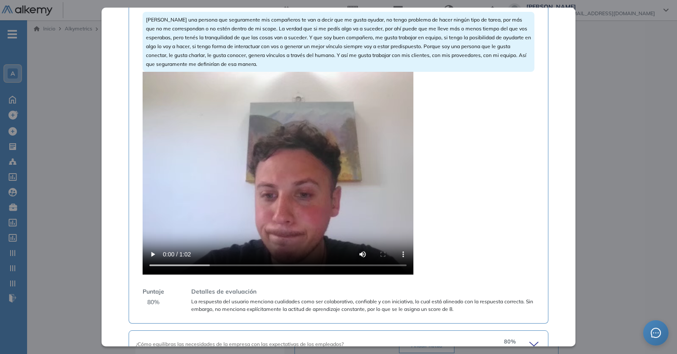
click at [299, 161] on video at bounding box center [277, 173] width 271 height 203
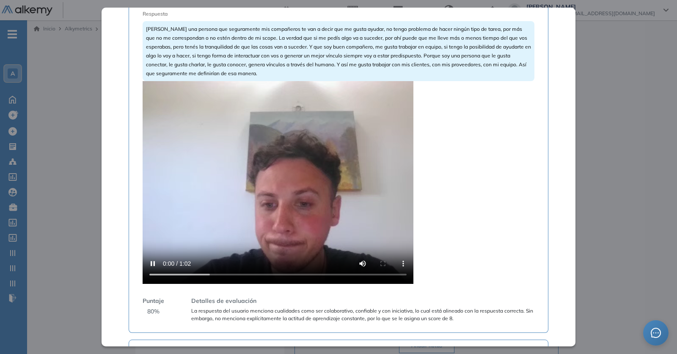
scroll to position [176, 0]
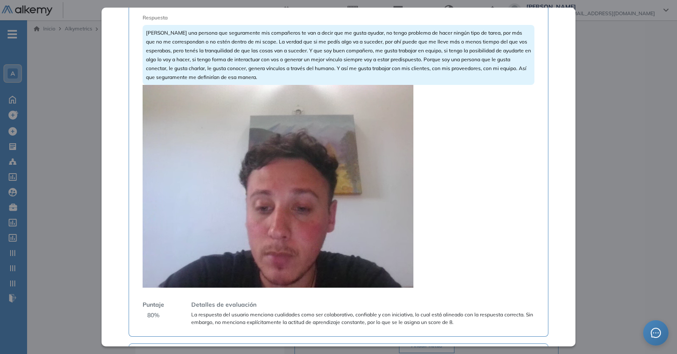
click at [280, 132] on video at bounding box center [277, 186] width 271 height 203
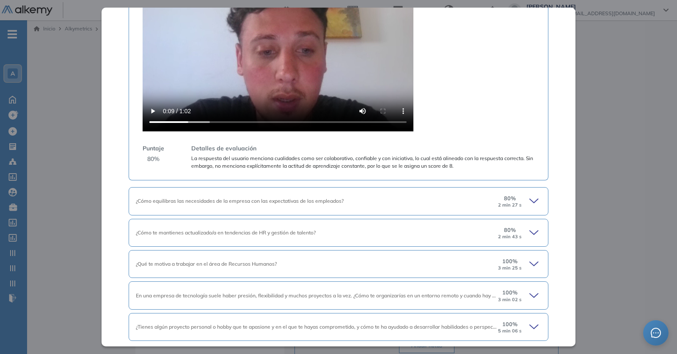
scroll to position [359, 0]
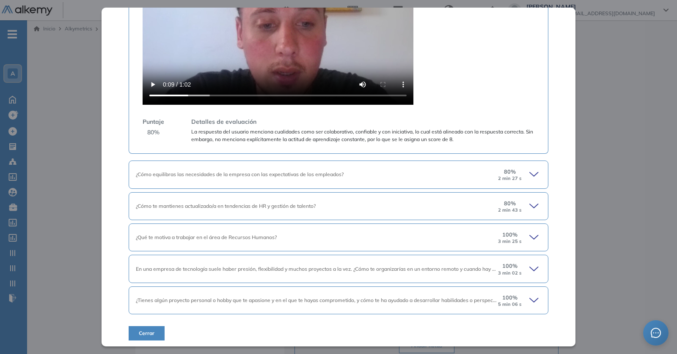
click at [285, 234] on div "¿Qué te motiva a trabajar en el área de Recursos Humanos?" at bounding box center [316, 238] width 361 height 8
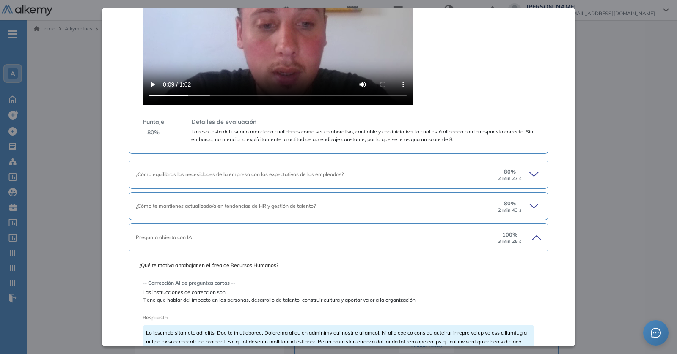
scroll to position [726, 0]
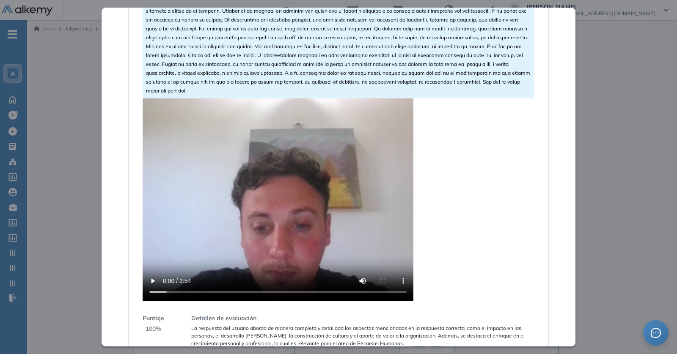
click at [259, 225] on video at bounding box center [277, 200] width 271 height 203
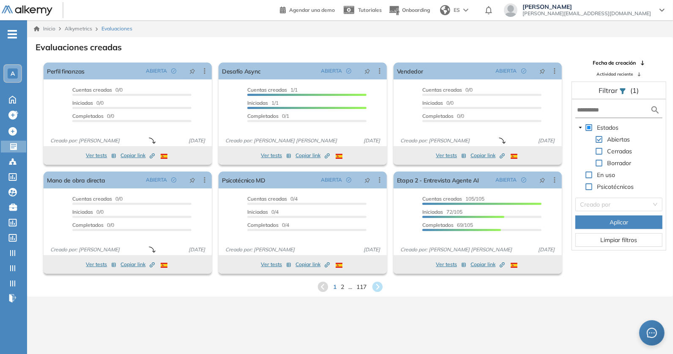
click at [597, 150] on span at bounding box center [599, 151] width 7 height 7
click at [602, 112] on input "text" at bounding box center [613, 110] width 73 height 9
type input "******"
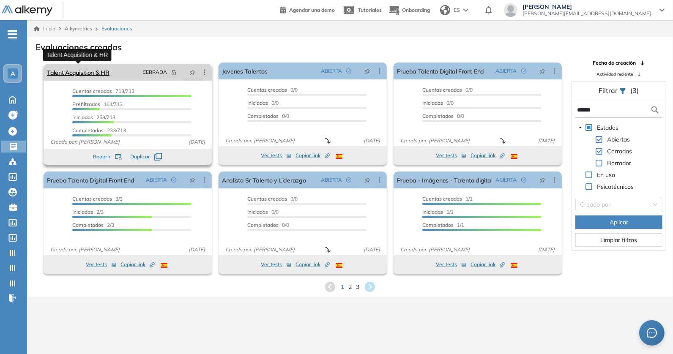
click at [88, 76] on link "Talent Acquisition & HR" at bounding box center [78, 72] width 63 height 17
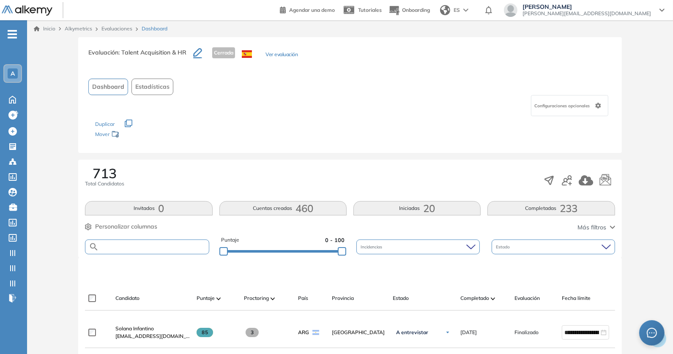
click at [142, 246] on input "text" at bounding box center [154, 247] width 110 height 6
paste input "**********"
type input "**********"
click at [148, 245] on input "**********" at bounding box center [154, 247] width 110 height 6
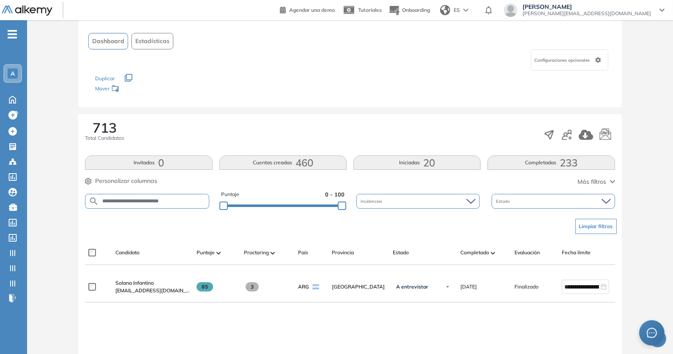
scroll to position [75, 0]
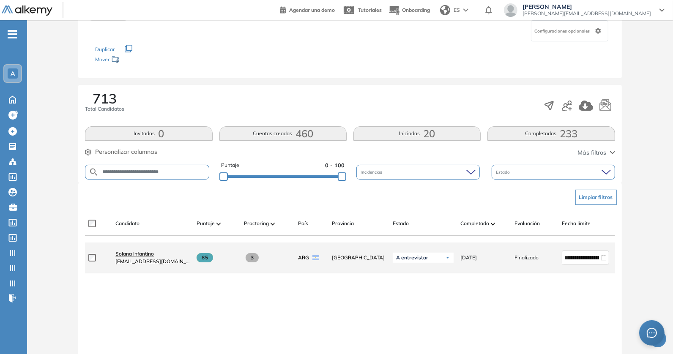
click at [132, 254] on span "Solana Infantino" at bounding box center [134, 254] width 38 height 6
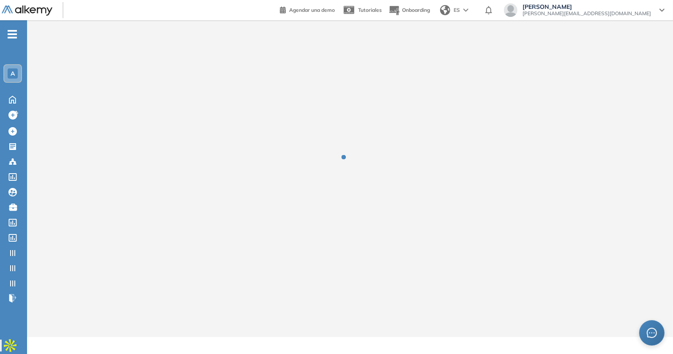
scroll to position [0, 0]
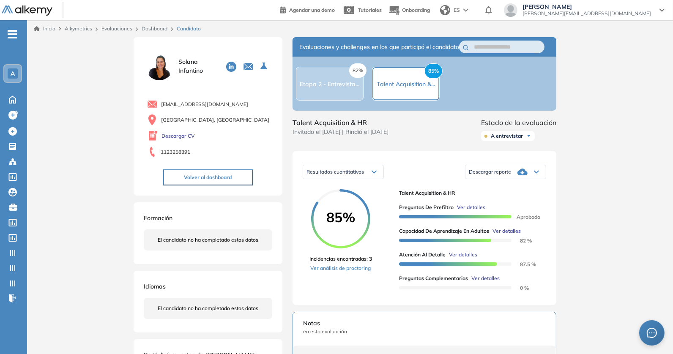
click at [482, 211] on span "Ver detalles" at bounding box center [471, 208] width 28 height 8
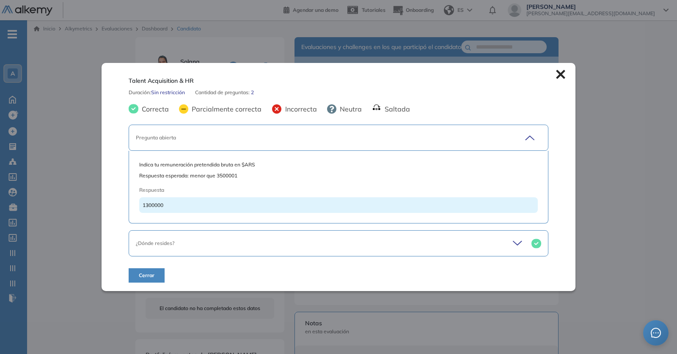
click at [159, 208] on span "1300000" at bounding box center [152, 205] width 21 height 6
copy span "1300000"
click at [562, 80] on div "Talent Acquisition & HR Duración : Sin restricción Cantidad de preguntas: 2 Cor…" at bounding box center [338, 177] width 474 height 229
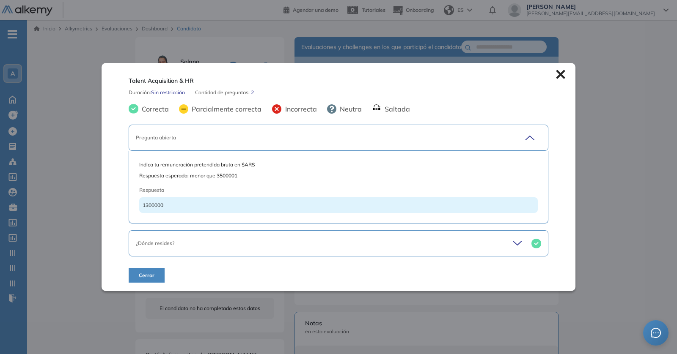
click at [558, 75] on icon at bounding box center [560, 74] width 9 height 9
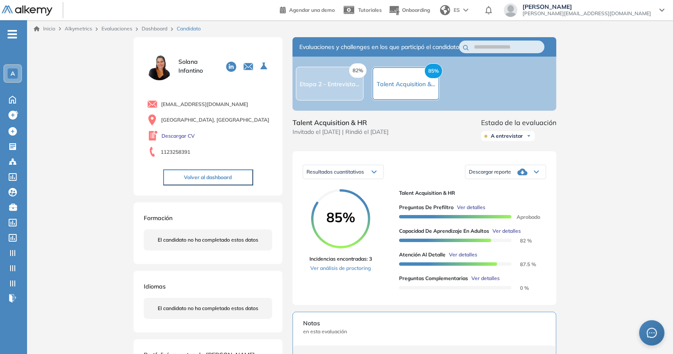
click at [220, 179] on button "Volver al dashboard" at bounding box center [208, 178] width 90 height 16
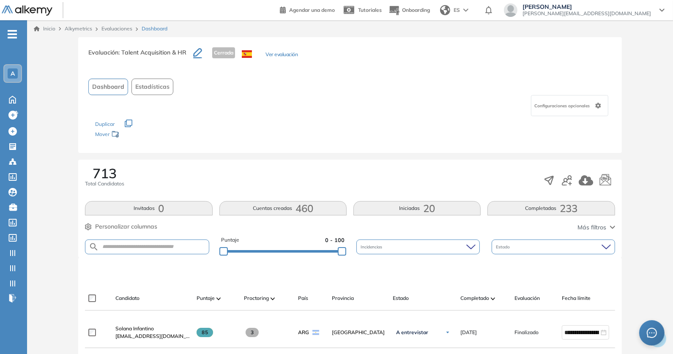
click at [151, 241] on form at bounding box center [147, 247] width 124 height 15
click at [141, 248] on input "text" at bounding box center [154, 247] width 110 height 6
paste input "**********"
type input "**********"
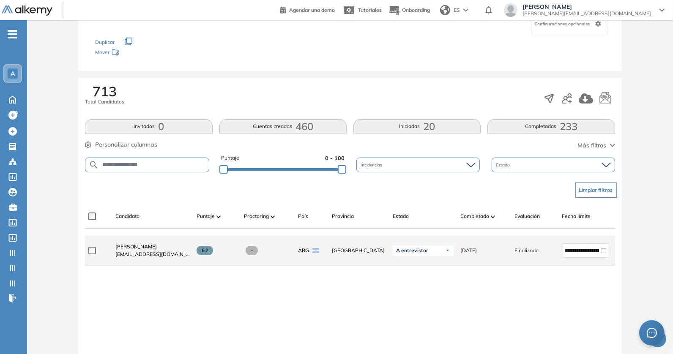
click at [150, 254] on span "poncegm@gmail.com" at bounding box center [152, 255] width 74 height 8
click at [150, 250] on span "Gonzalo Martín Ponce" at bounding box center [135, 247] width 41 height 6
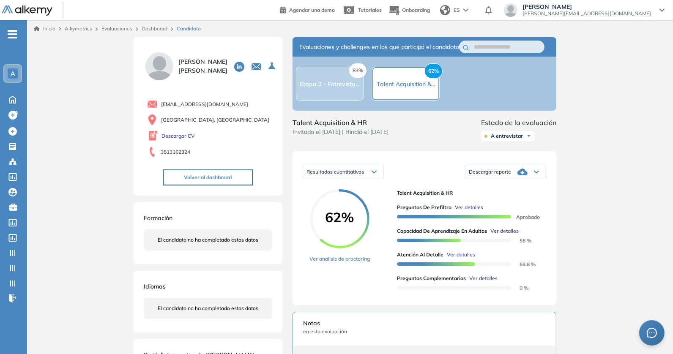
click at [464, 211] on span "Ver detalles" at bounding box center [469, 208] width 28 height 8
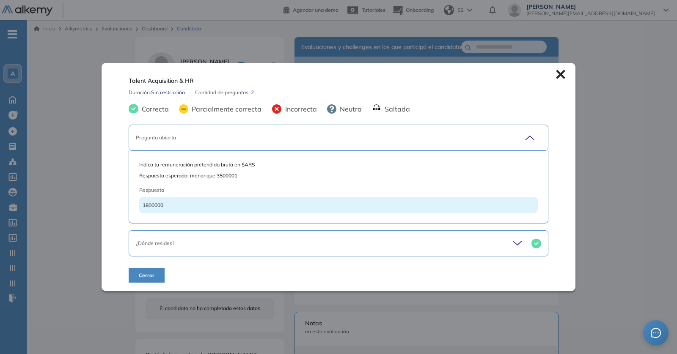
click at [147, 203] on span "1800000" at bounding box center [152, 205] width 21 height 6
copy span "1800000"
click at [563, 73] on div "Talent Acquisition & HR Duración : Sin restricción Cantidad de preguntas: 2 Cor…" at bounding box center [338, 177] width 474 height 229
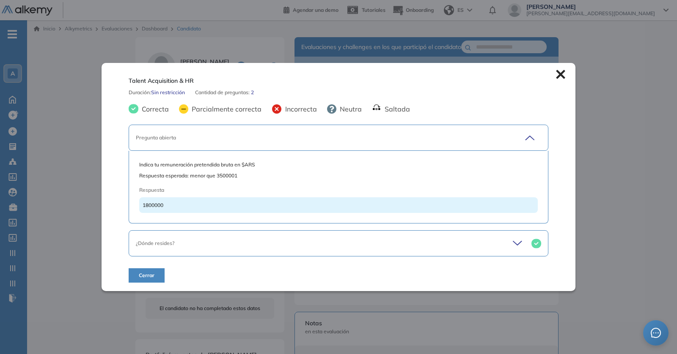
click at [556, 74] on icon at bounding box center [560, 74] width 9 height 9
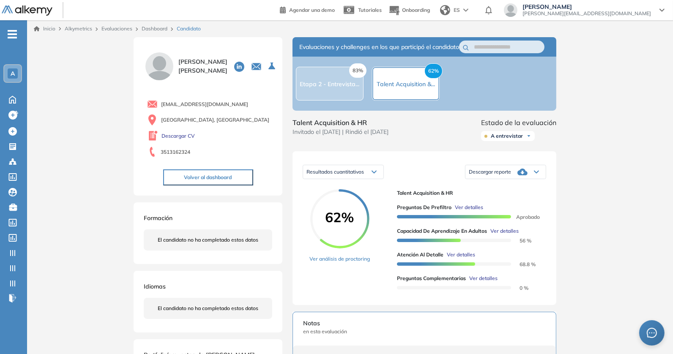
click at [206, 175] on button "Volver al dashboard" at bounding box center [208, 178] width 90 height 16
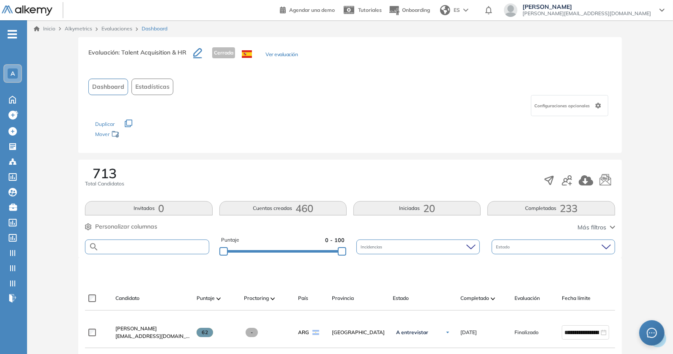
click at [172, 244] on input "text" at bounding box center [154, 247] width 110 height 6
paste input "**********"
type input "**********"
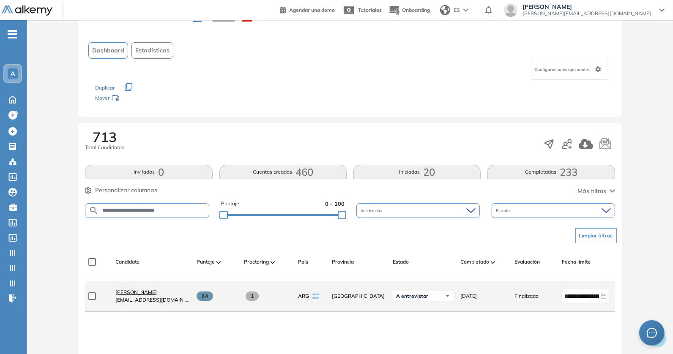
click at [147, 293] on span "Macarena Barrojo" at bounding box center [135, 292] width 41 height 6
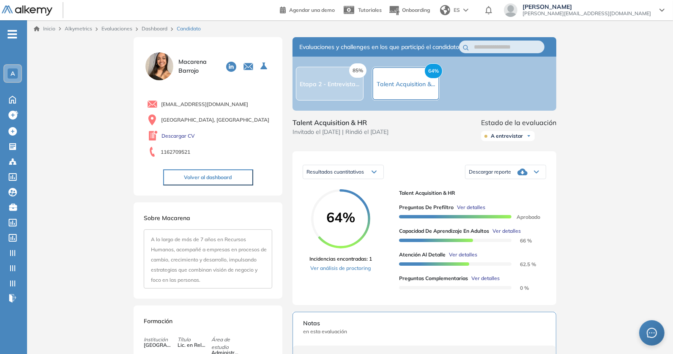
click at [477, 211] on span "Ver detalles" at bounding box center [471, 208] width 28 height 8
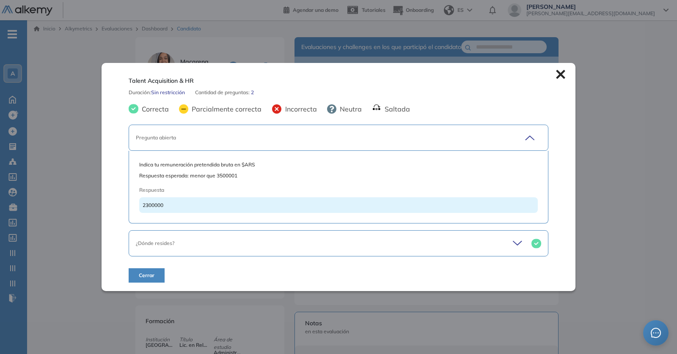
click at [558, 74] on icon at bounding box center [560, 74] width 9 height 9
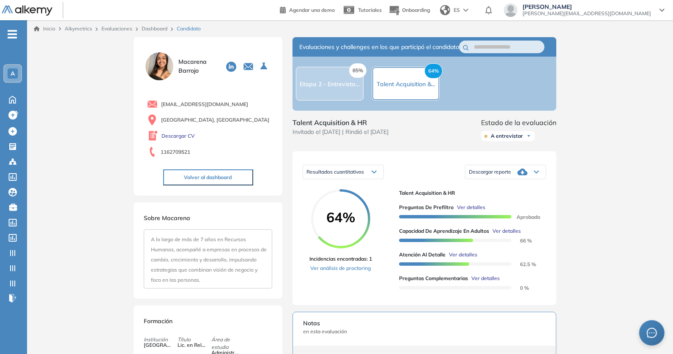
click at [220, 178] on button "Volver al dashboard" at bounding box center [208, 178] width 90 height 16
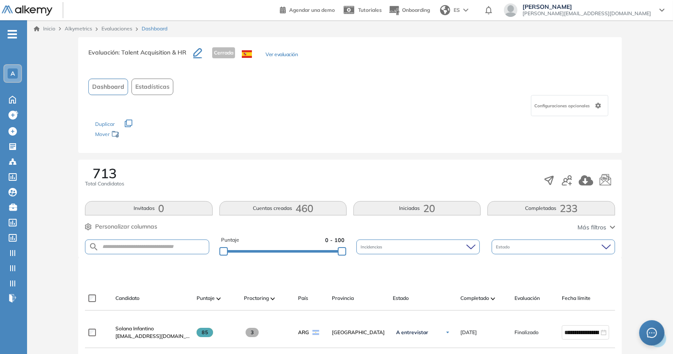
click at [139, 249] on form at bounding box center [147, 247] width 124 height 15
click at [140, 248] on input "text" at bounding box center [154, 247] width 110 height 6
paste input "**********"
type input "**********"
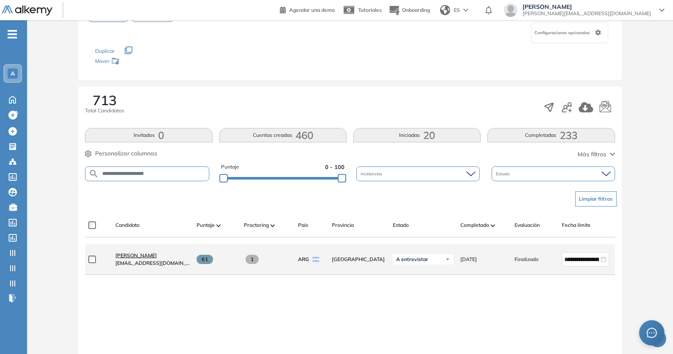
click at [157, 255] on span "Maria Agustina Abdon" at bounding box center [135, 255] width 41 height 6
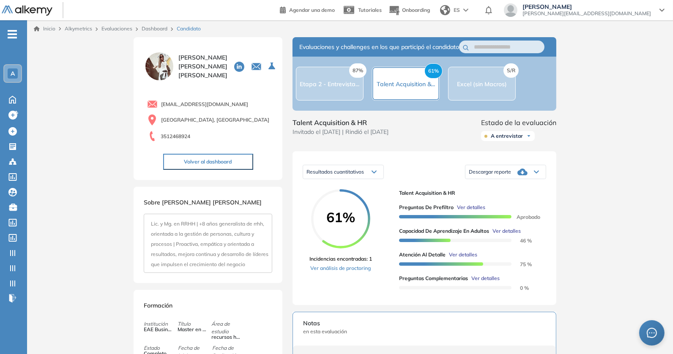
click at [472, 211] on span "Ver detalles" at bounding box center [471, 208] width 28 height 8
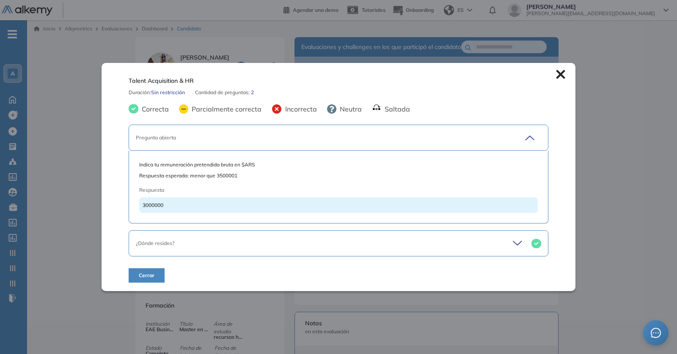
click at [560, 74] on icon at bounding box center [560, 74] width 9 height 9
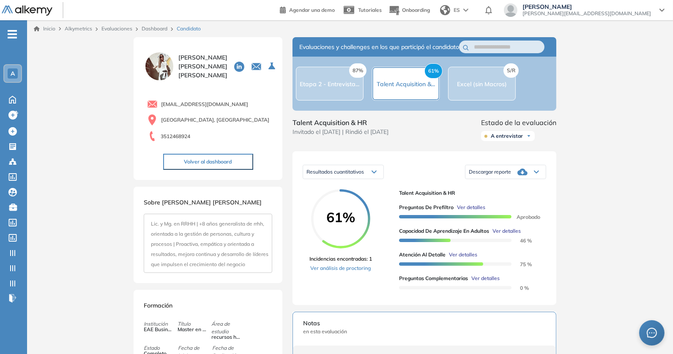
click at [217, 157] on button "Volver al dashboard" at bounding box center [208, 162] width 90 height 16
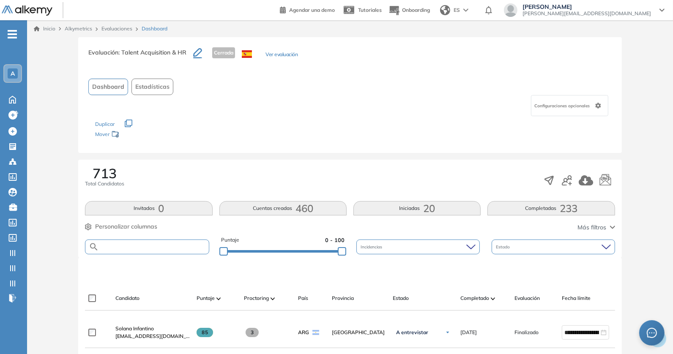
click at [150, 247] on input "text" at bounding box center [154, 247] width 110 height 6
paste input "**********"
type input "**********"
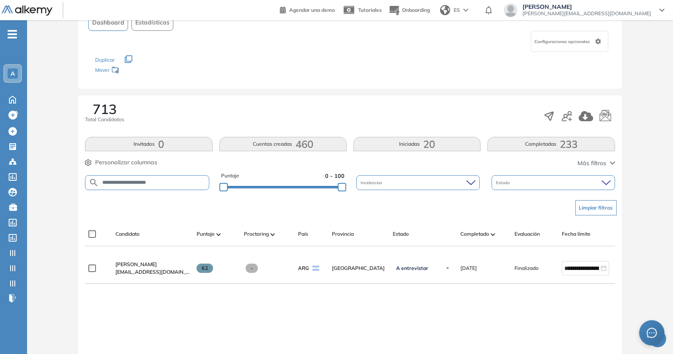
scroll to position [102, 0]
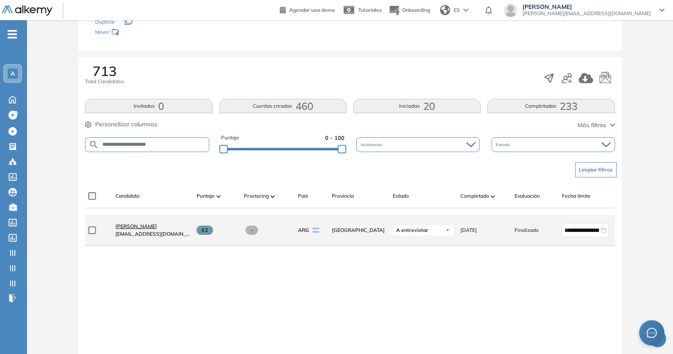
click at [132, 230] on span "Flavia Arce" at bounding box center [135, 226] width 41 height 6
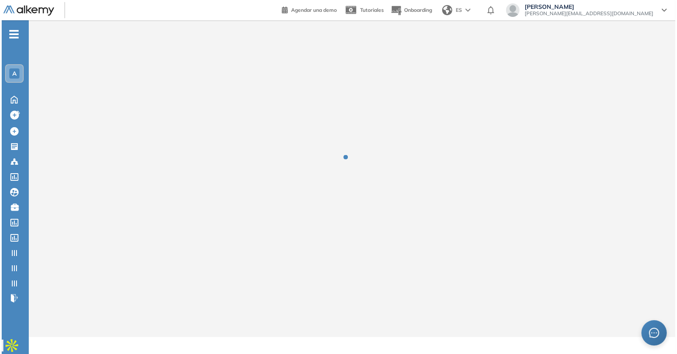
scroll to position [0, 0]
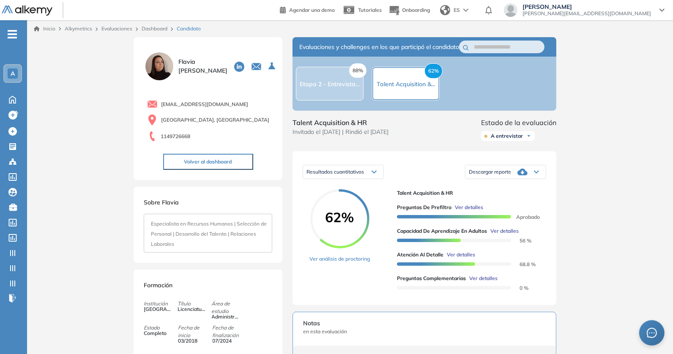
click at [469, 211] on span "Ver detalles" at bounding box center [469, 208] width 28 height 8
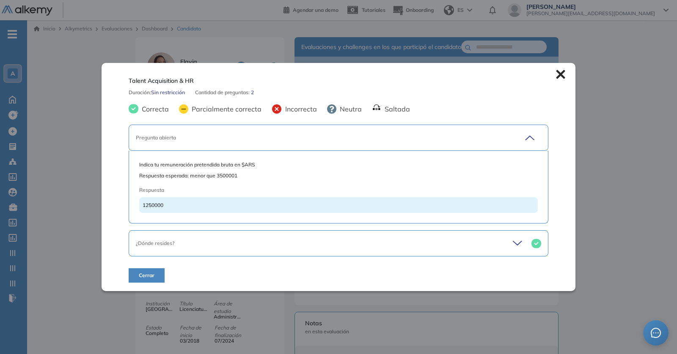
click at [158, 206] on span "1250000" at bounding box center [152, 205] width 21 height 6
copy span "1250000"
